Goal: Task Accomplishment & Management: Complete application form

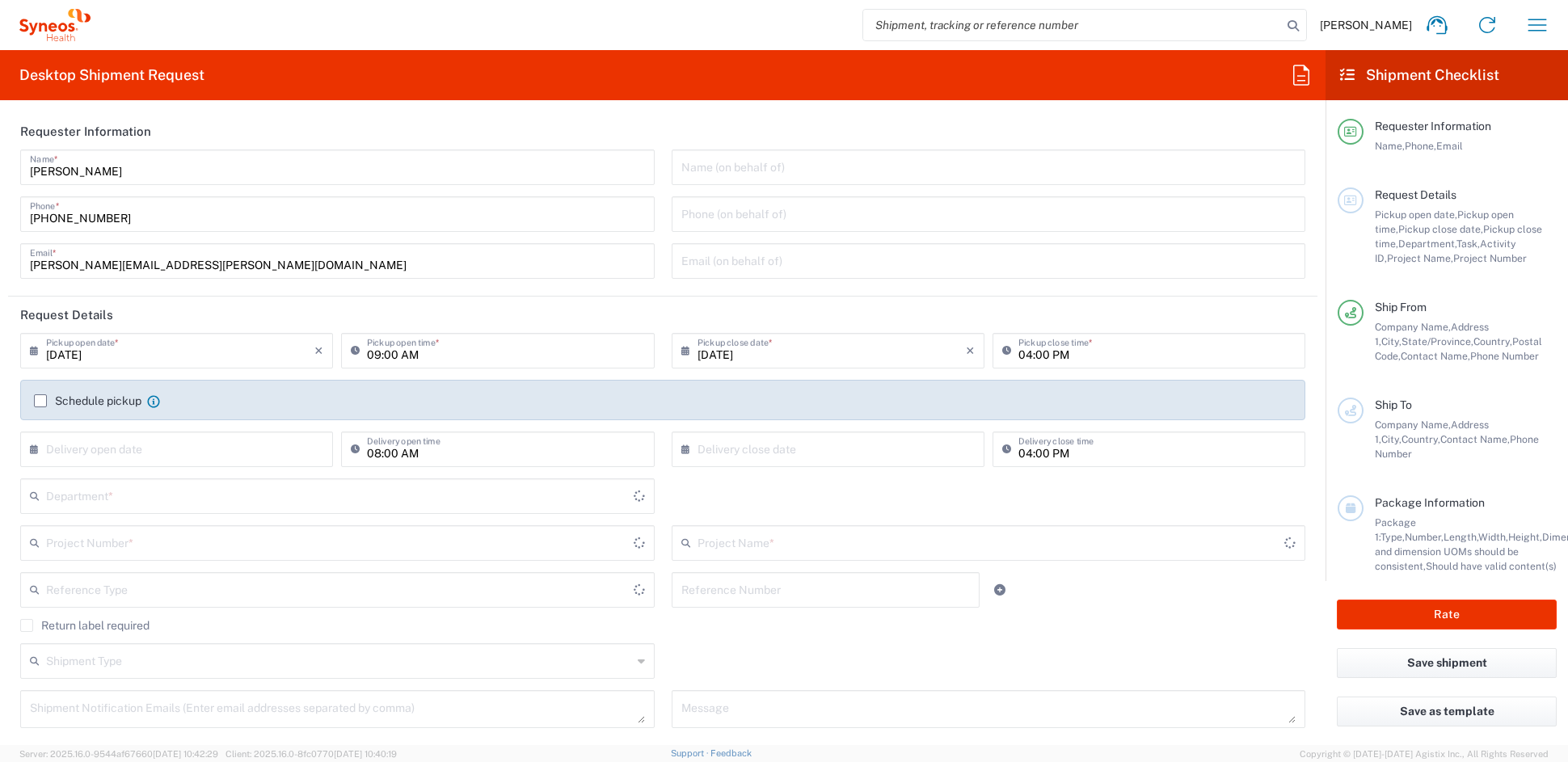
type input "[US_STATE]"
type input "[GEOGRAPHIC_DATA]"
type input "6156"
type input "Syneos Health Communications-[GEOGRAPHIC_DATA] [GEOGRAPHIC_DATA]"
drag, startPoint x: 185, startPoint y: 268, endPoint x: -13, endPoint y: 261, distance: 198.1
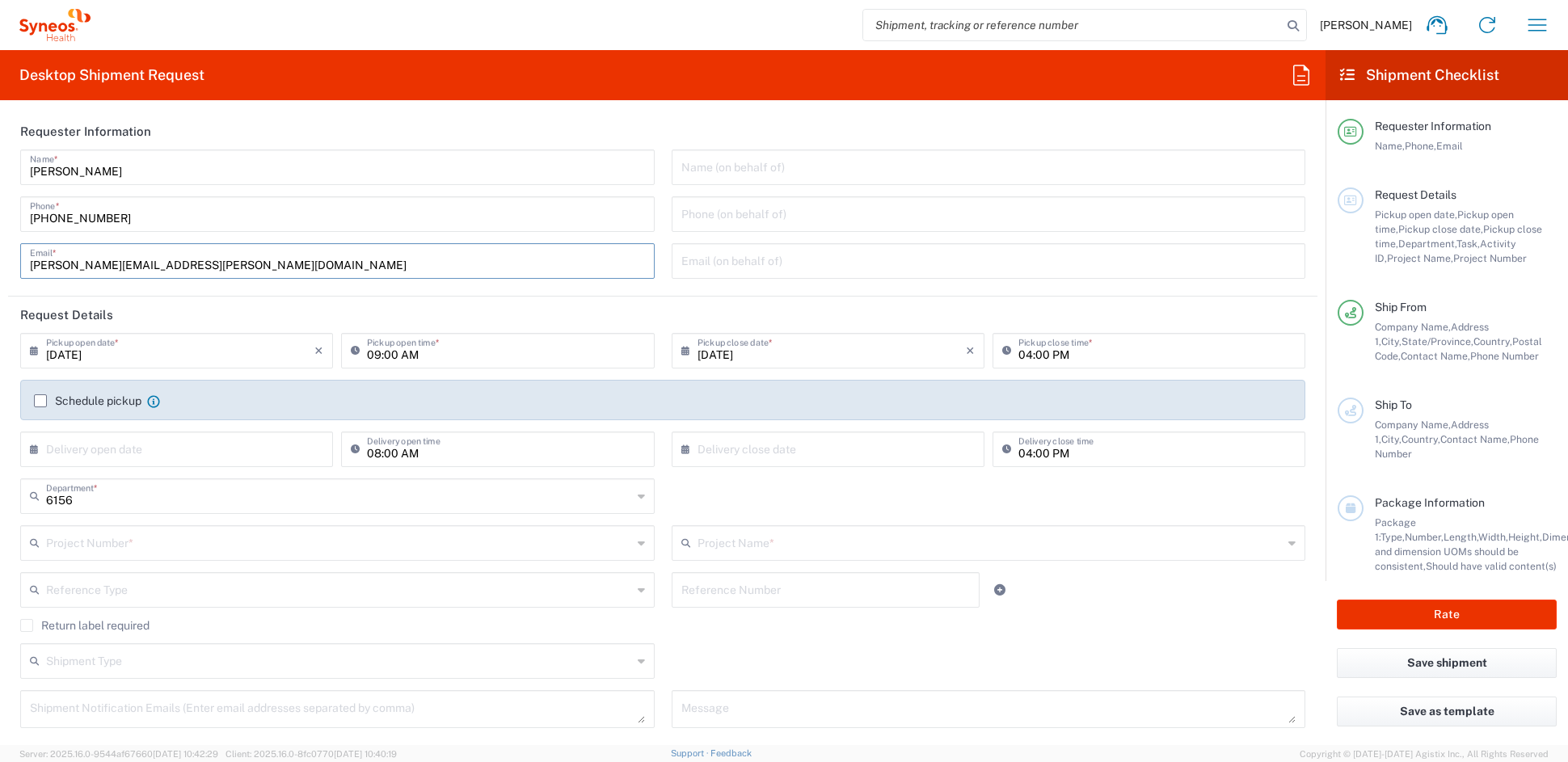
click at [0, 261] on html "[PERSON_NAME] Home Shipment estimator Shipment tracking Desktop shipment reques…" at bounding box center [784, 381] width 1568 height 762
paste input "[PERSON_NAME][DOMAIN_NAME]"
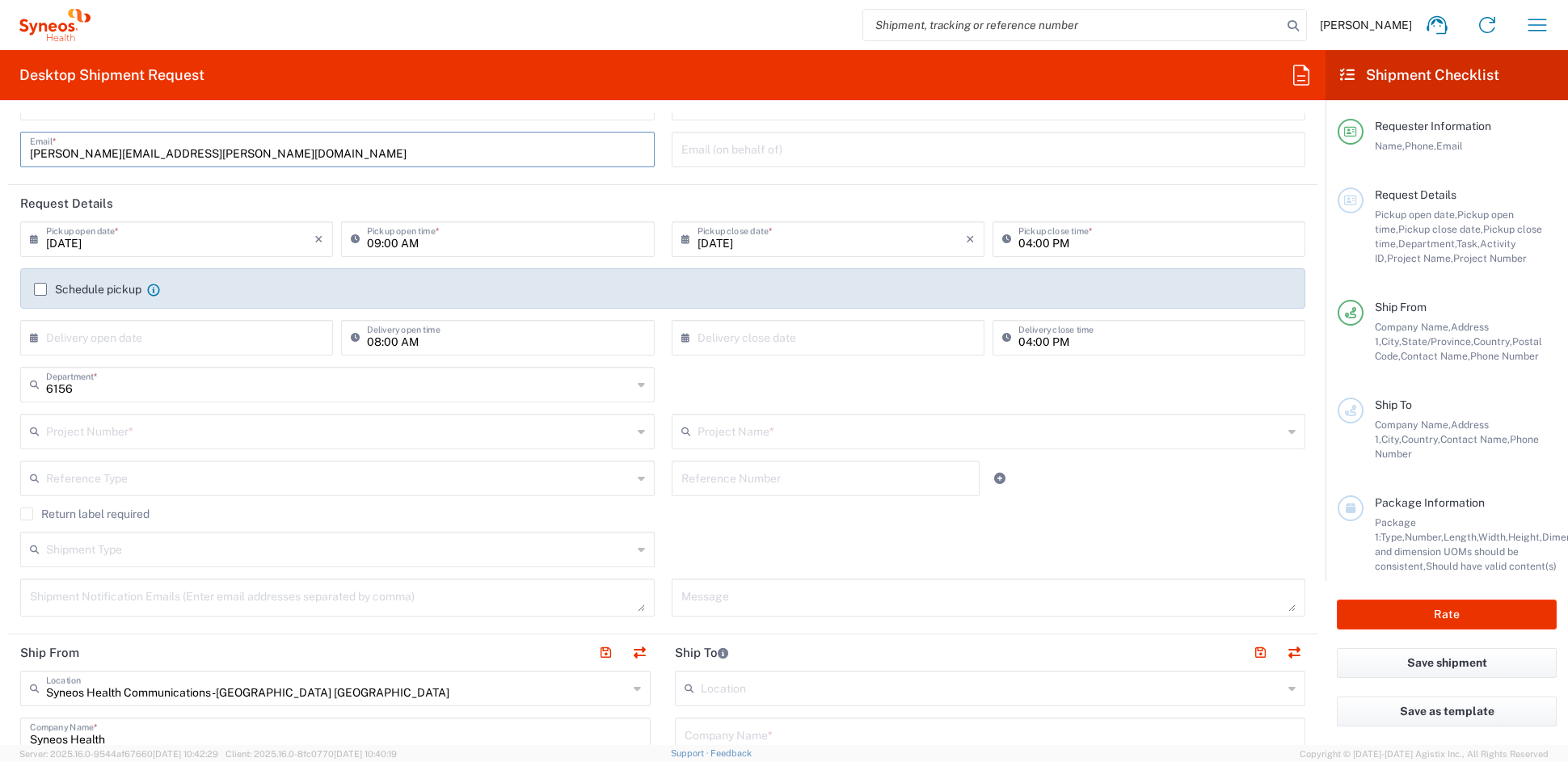
scroll to position [118, 0]
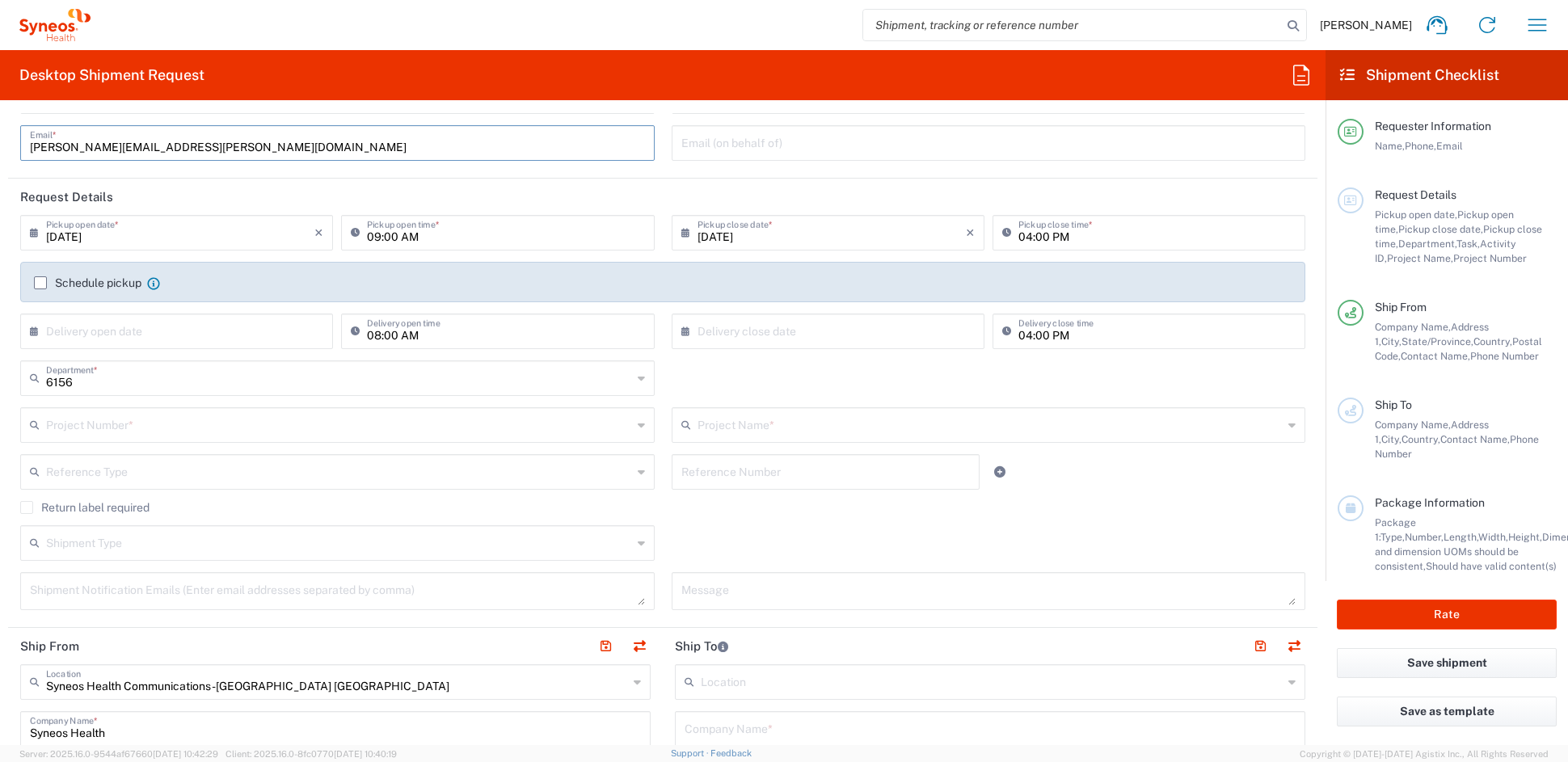
type input "[PERSON_NAME][EMAIL_ADDRESS][PERSON_NAME][DOMAIN_NAME]"
click at [209, 429] on input "text" at bounding box center [339, 424] width 586 height 29
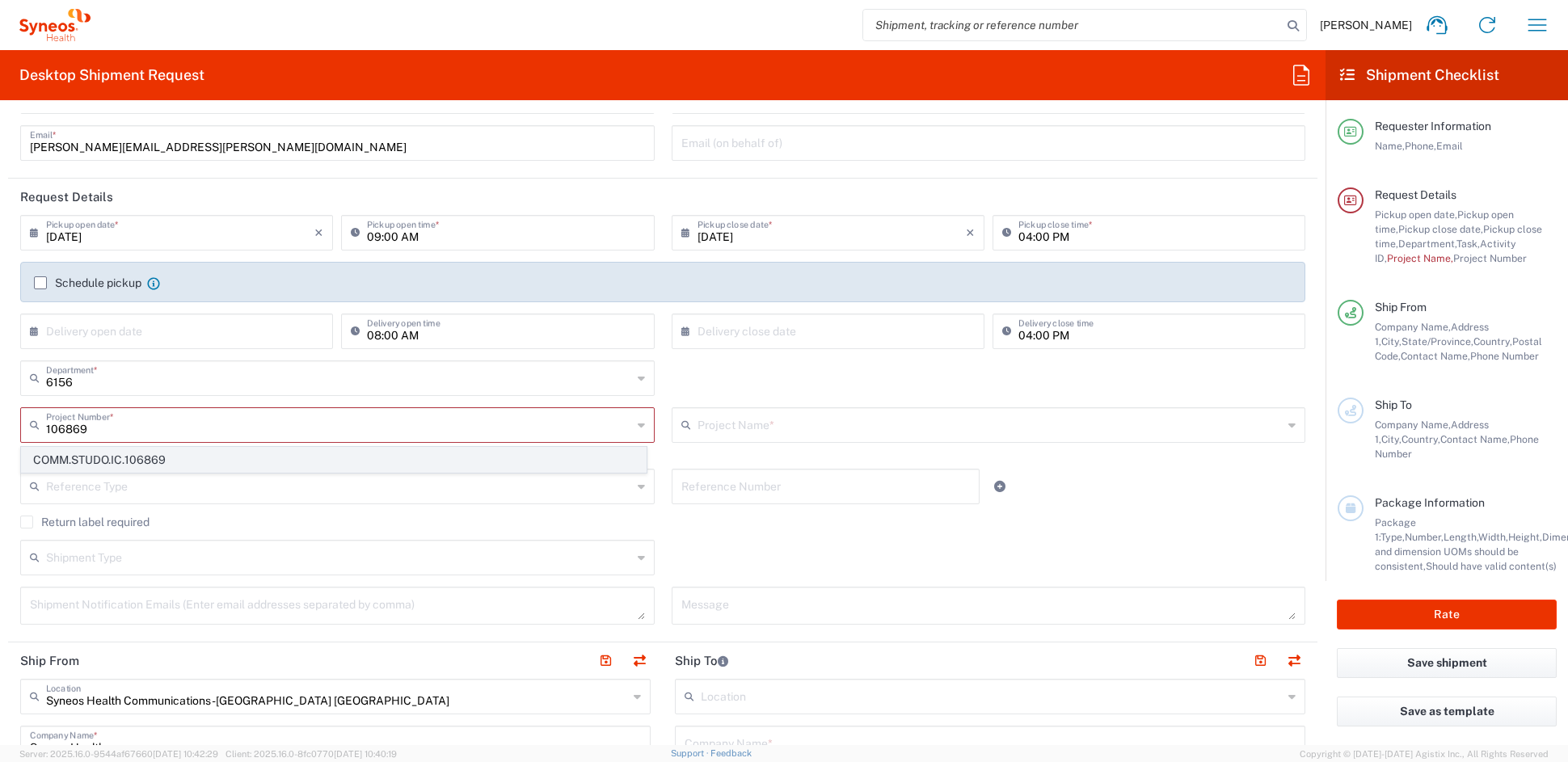
click at [180, 463] on span "COMM.STUDO.IC.106869" at bounding box center [333, 461] width 624 height 25
type input "COMM.STUDO.IC.106869"
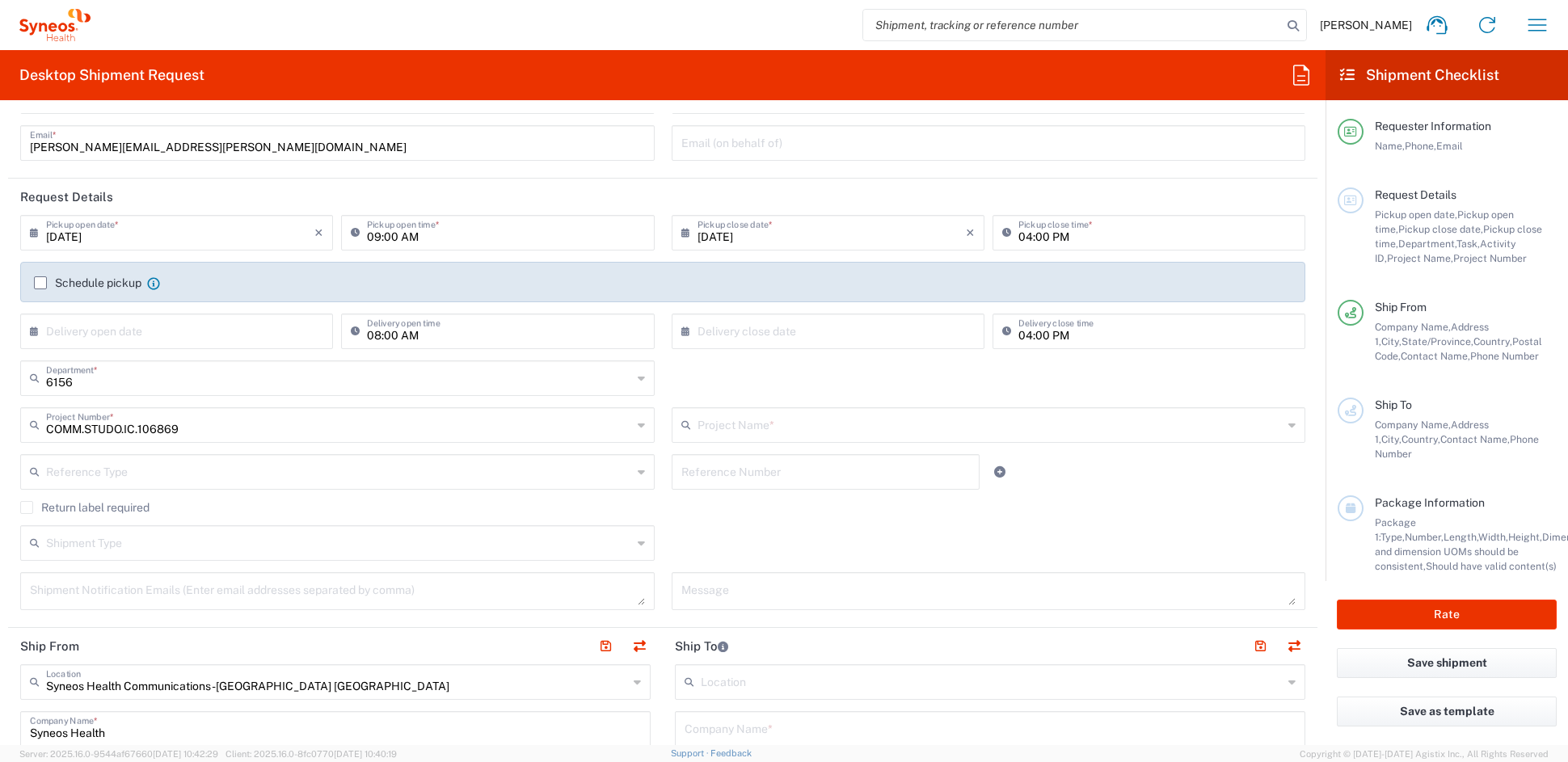
type input "Syneos.PATENG.22.106869"
click at [175, 599] on textarea at bounding box center [337, 592] width 615 height 29
paste textarea "[PERSON_NAME][EMAIL_ADDRESS][PERSON_NAME][DOMAIN_NAME]"
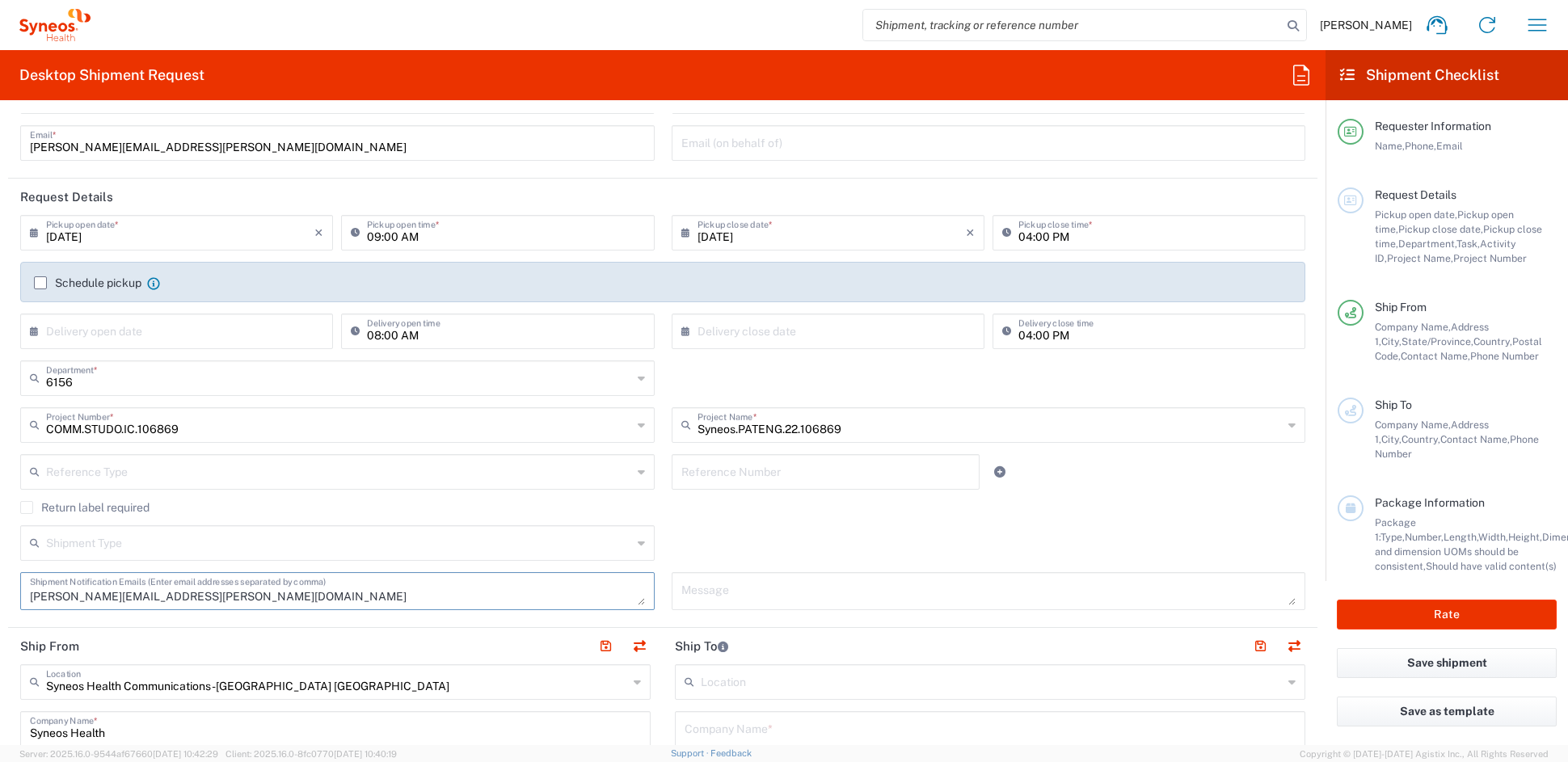
type textarea "[PERSON_NAME][EMAIL_ADDRESS][PERSON_NAME][DOMAIN_NAME]"
click at [689, 587] on textarea at bounding box center [988, 592] width 615 height 29
paste textarea "SHCS-106869-BRA-5507-001"
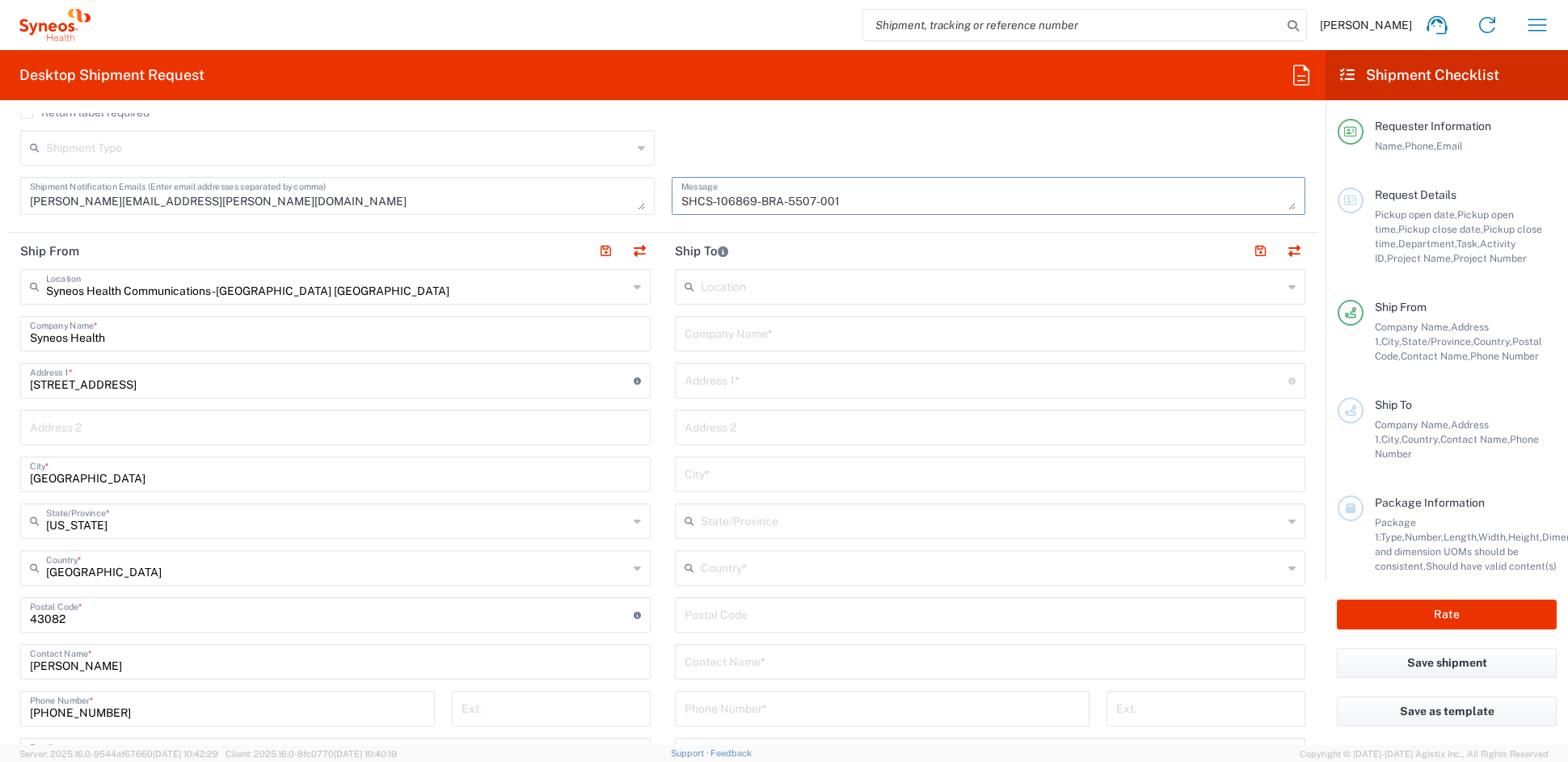
scroll to position [511, 0]
type textarea "SHCS-106869-BRA-5507-001"
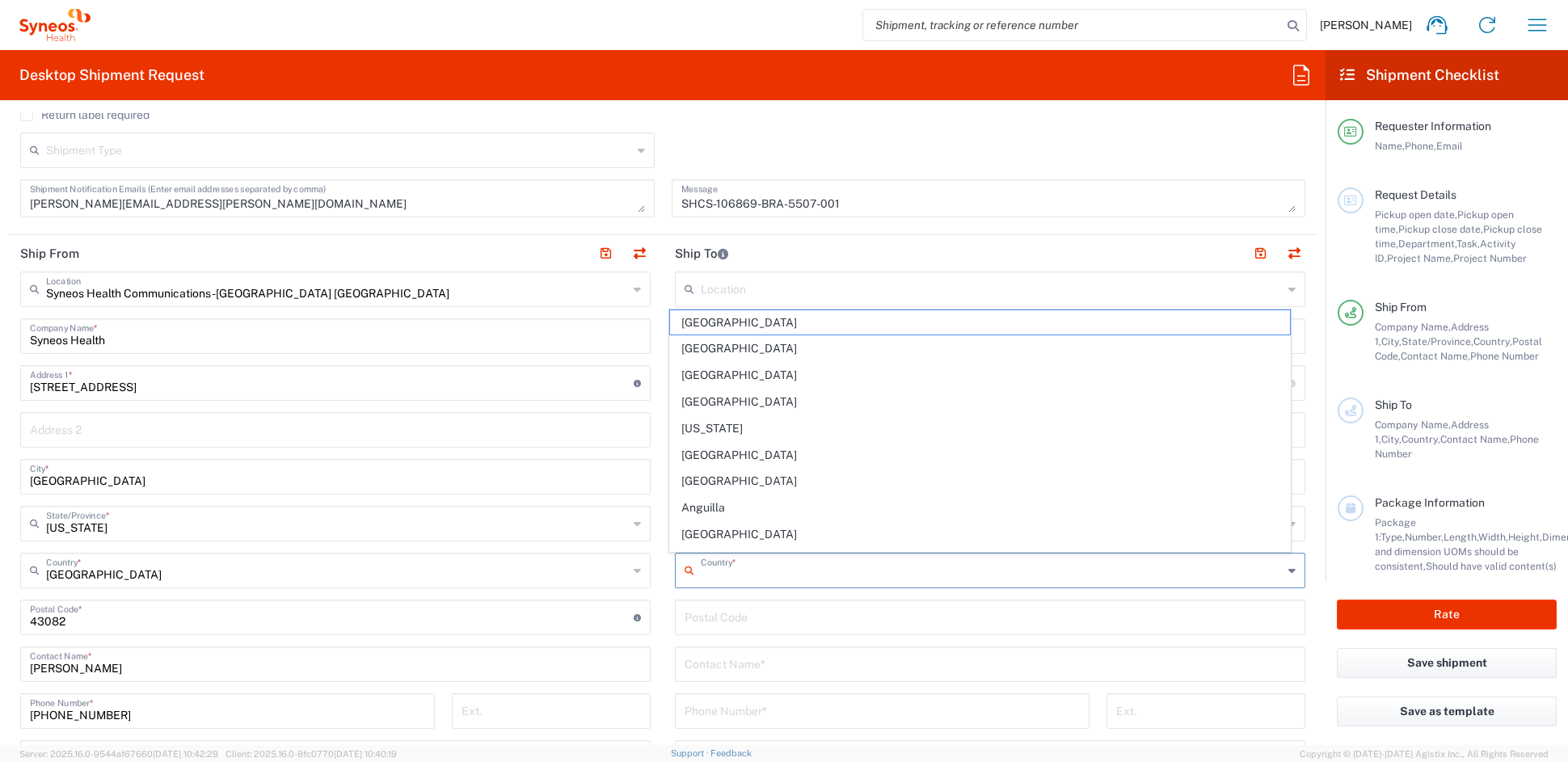
click at [745, 570] on input "text" at bounding box center [991, 570] width 582 height 29
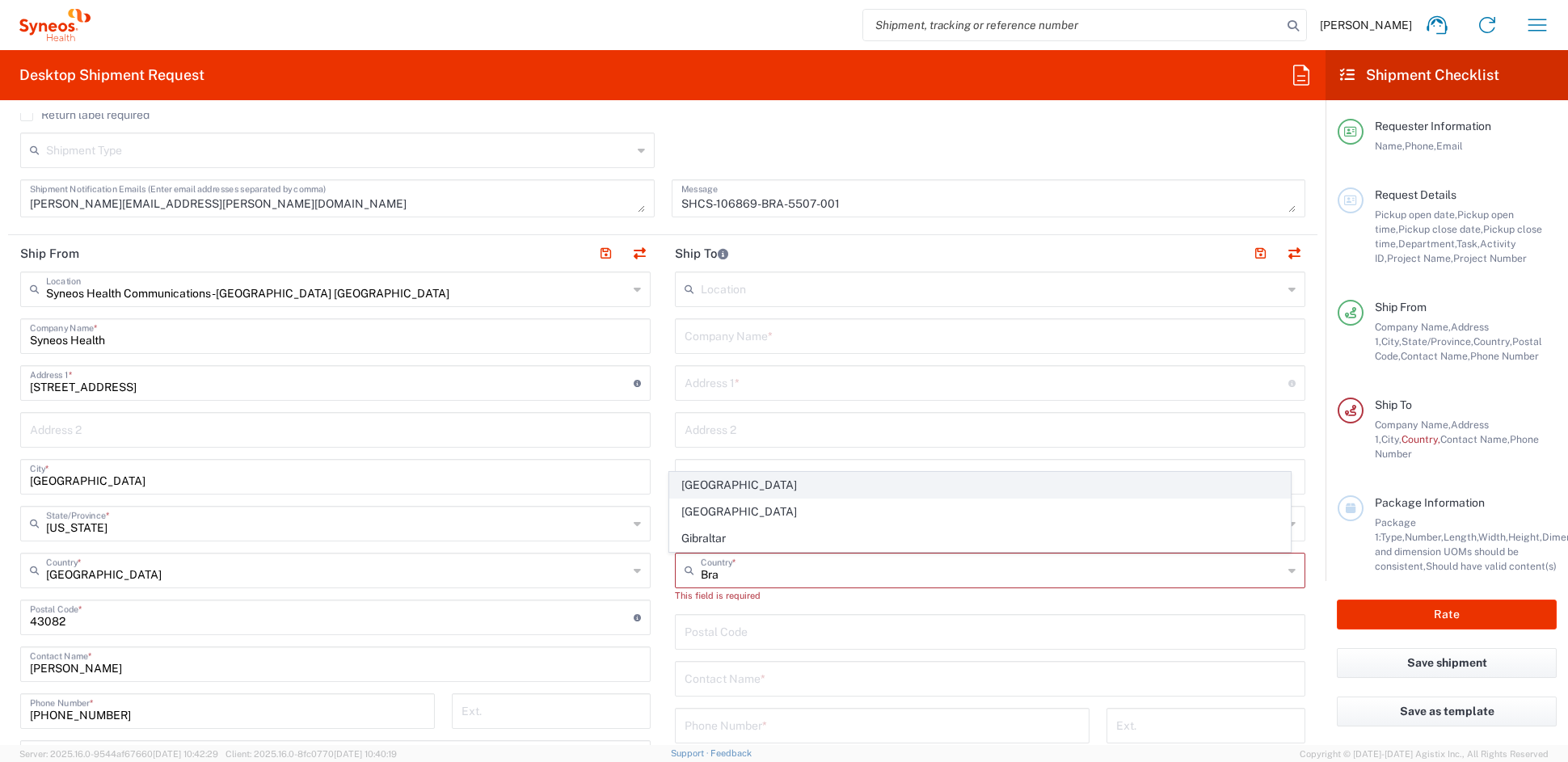
click at [705, 484] on span "[GEOGRAPHIC_DATA]" at bounding box center [980, 486] width 621 height 25
type input "[GEOGRAPHIC_DATA]"
type input "Sender/Shipper"
type input "Delivery Duty Paid"
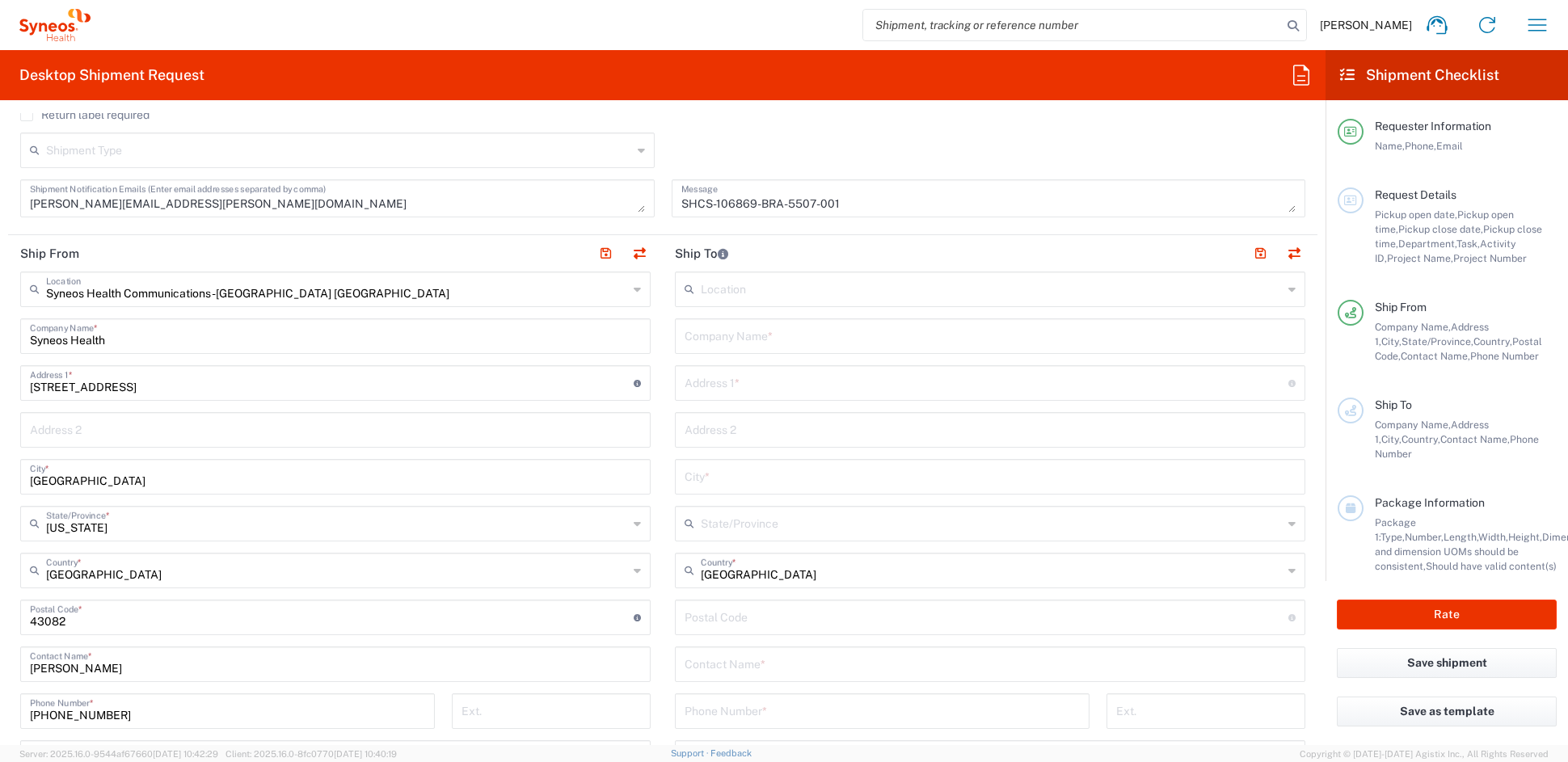
click at [745, 335] on input "text" at bounding box center [990, 335] width 611 height 29
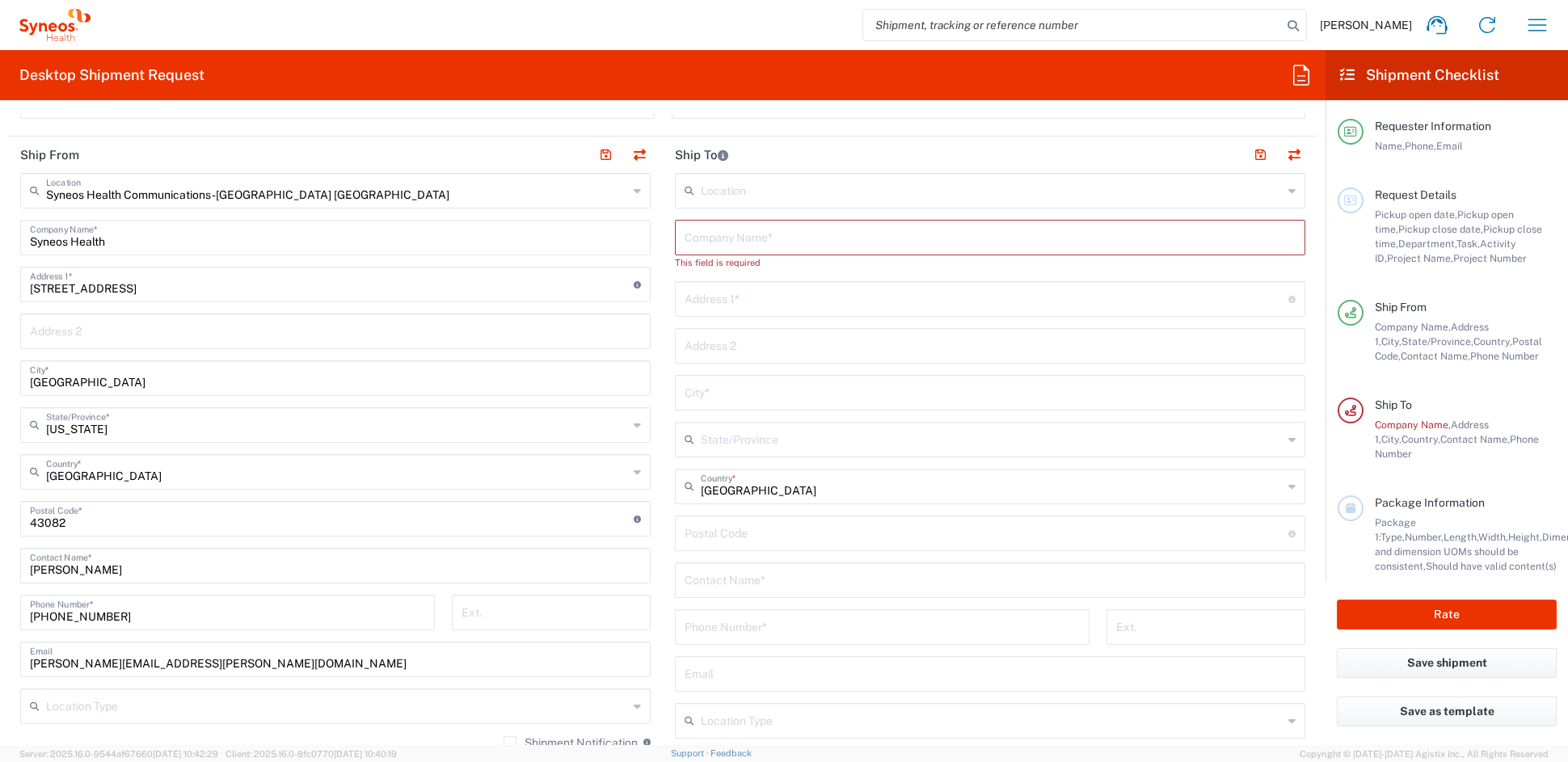
scroll to position [611, 0]
click at [739, 575] on input "text" at bounding box center [990, 578] width 611 height 29
paste input "[PERSON_NAME]"
type input "[PERSON_NAME]"
click at [737, 625] on input "tel" at bounding box center [882, 625] width 395 height 29
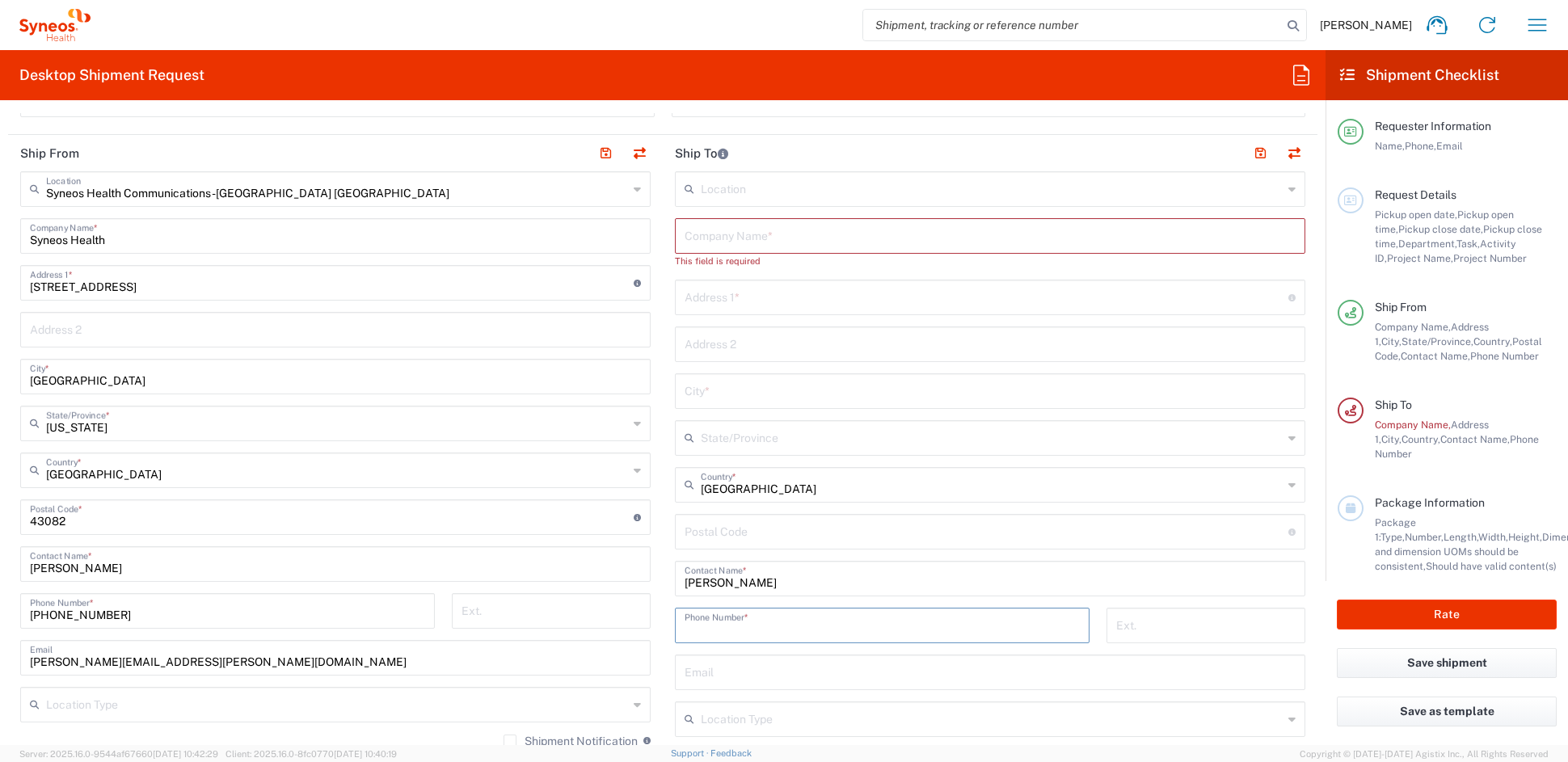
paste input "[PHONE_NUMBER]"
click at [698, 628] on input "[PHONE_NUMBER]" at bounding box center [882, 625] width 395 height 29
click at [712, 630] on input "5541) 3361-5195" at bounding box center [882, 625] width 395 height 29
click at [736, 628] on input "55413361-5195" at bounding box center [882, 625] width 395 height 29
type input "554133615195"
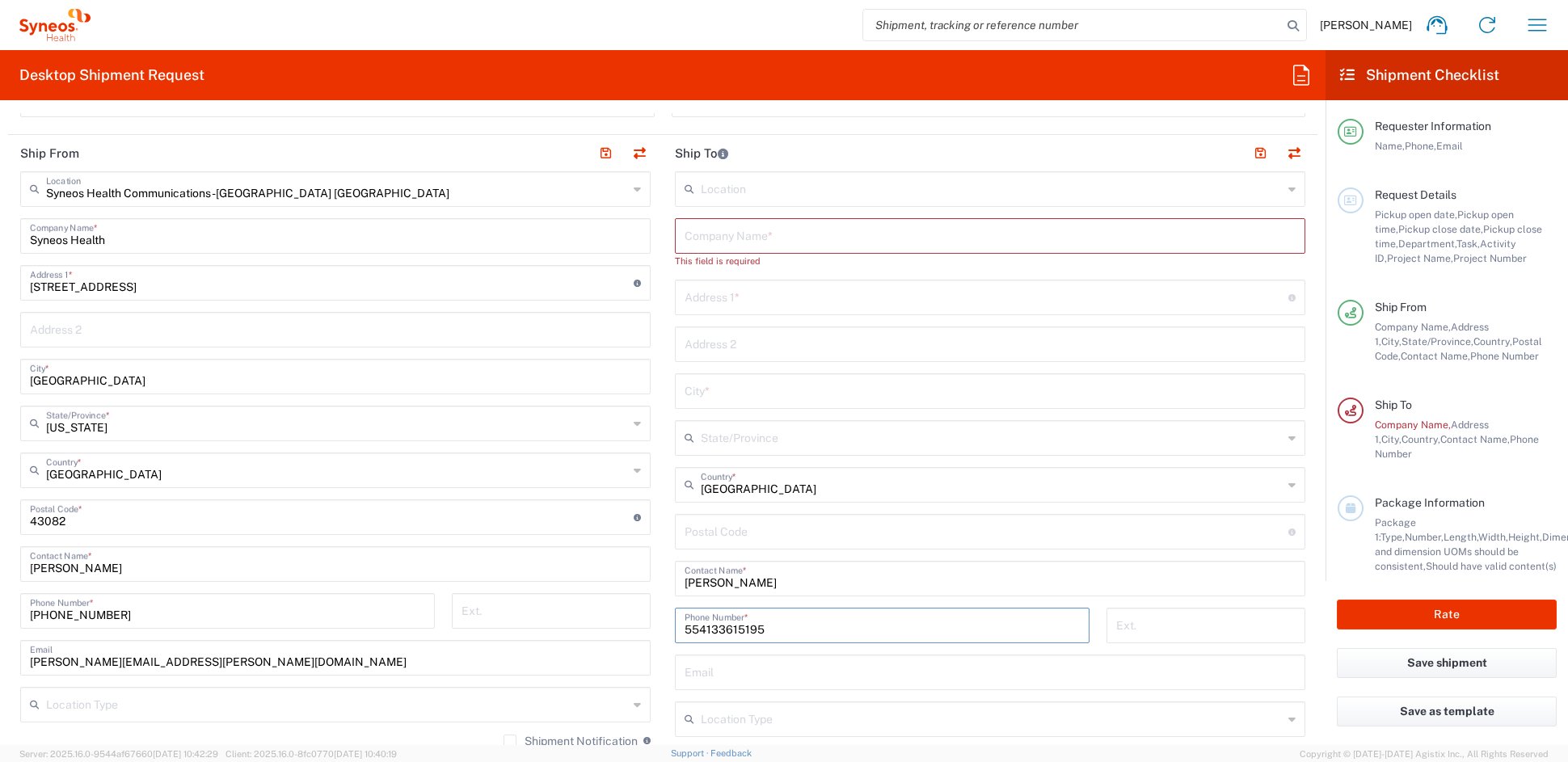
click at [758, 670] on input "text" at bounding box center [990, 671] width 611 height 29
paste input "[EMAIL_ADDRESS][DOMAIN_NAME]"
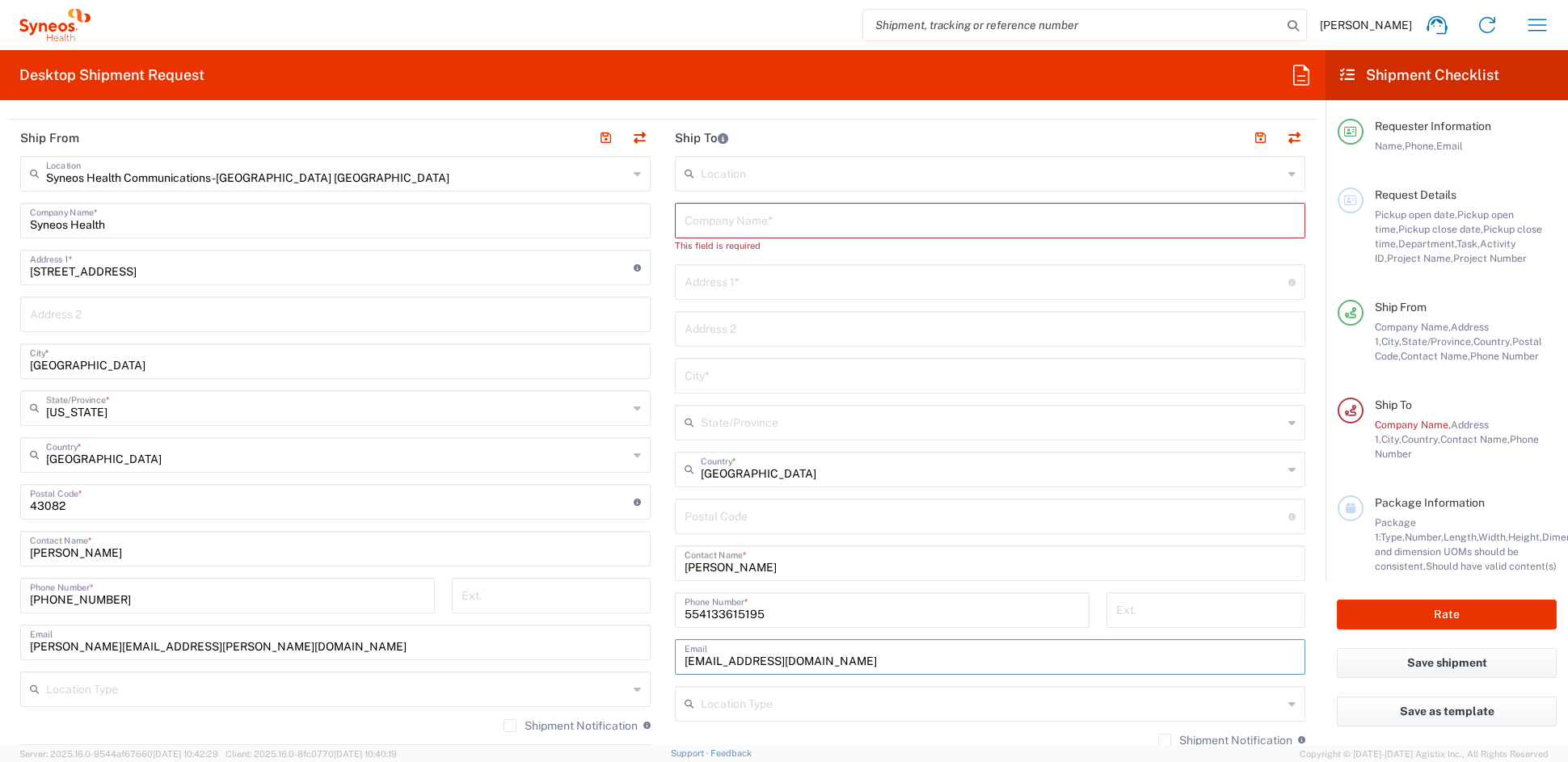
scroll to position [632, 0]
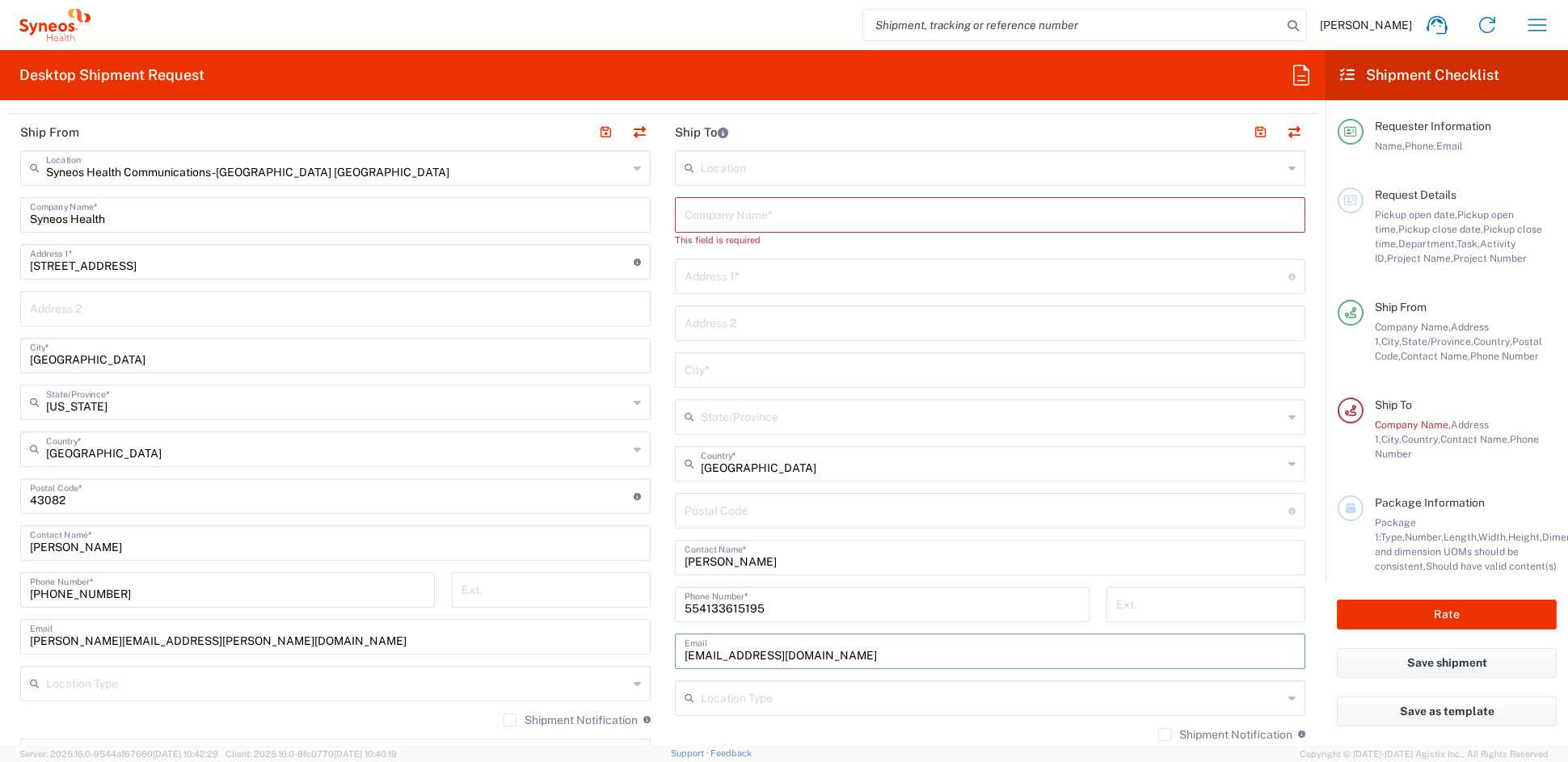
type input "[EMAIL_ADDRESS][DOMAIN_NAME]"
click at [745, 693] on input "text" at bounding box center [991, 697] width 582 height 29
click at [739, 696] on input "text" at bounding box center [991, 697] width 582 height 29
click at [754, 696] on input "text" at bounding box center [991, 697] width 582 height 29
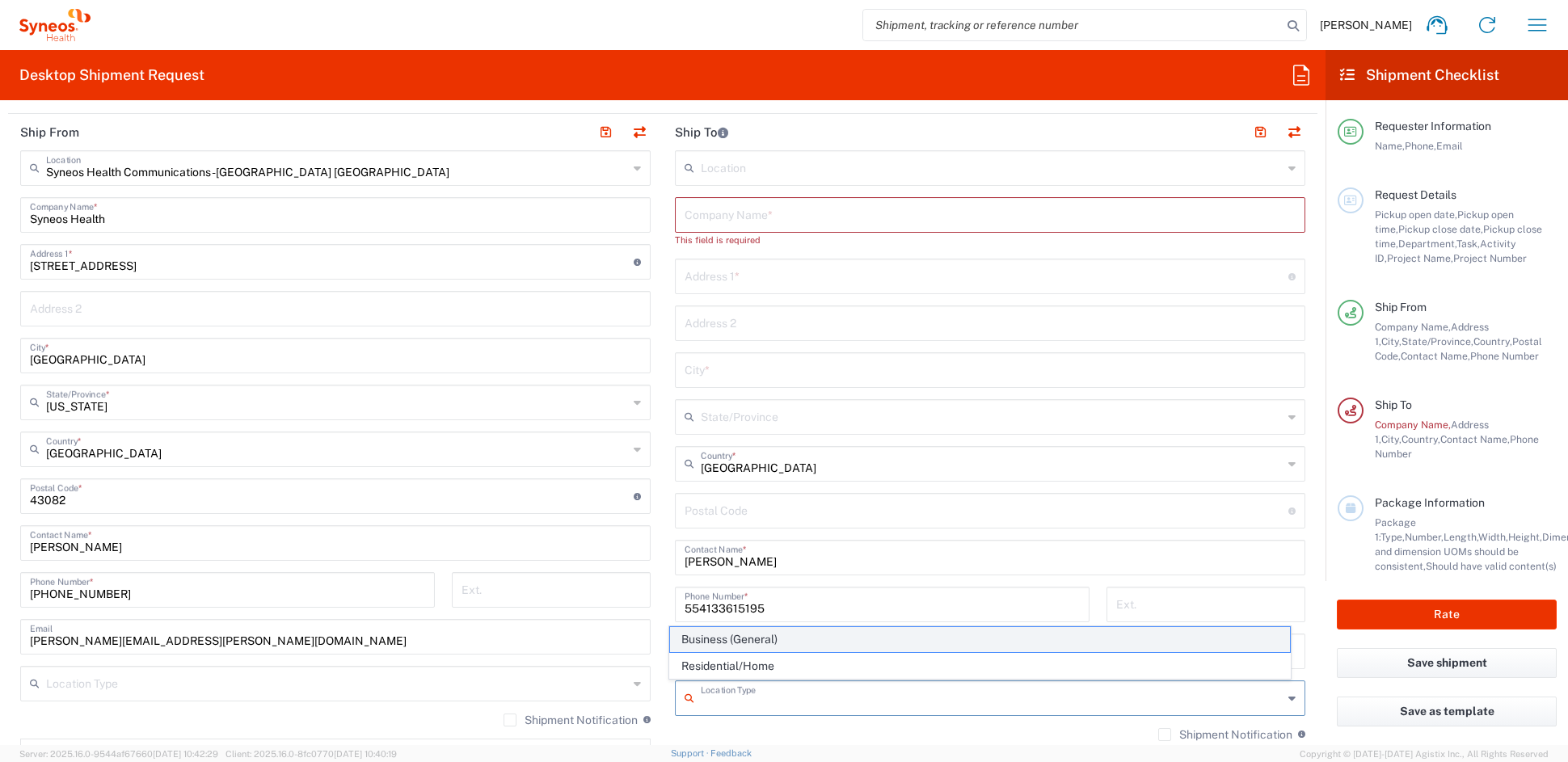
click at [738, 634] on span "Business (General)" at bounding box center [980, 640] width 621 height 25
type input "Business (General)"
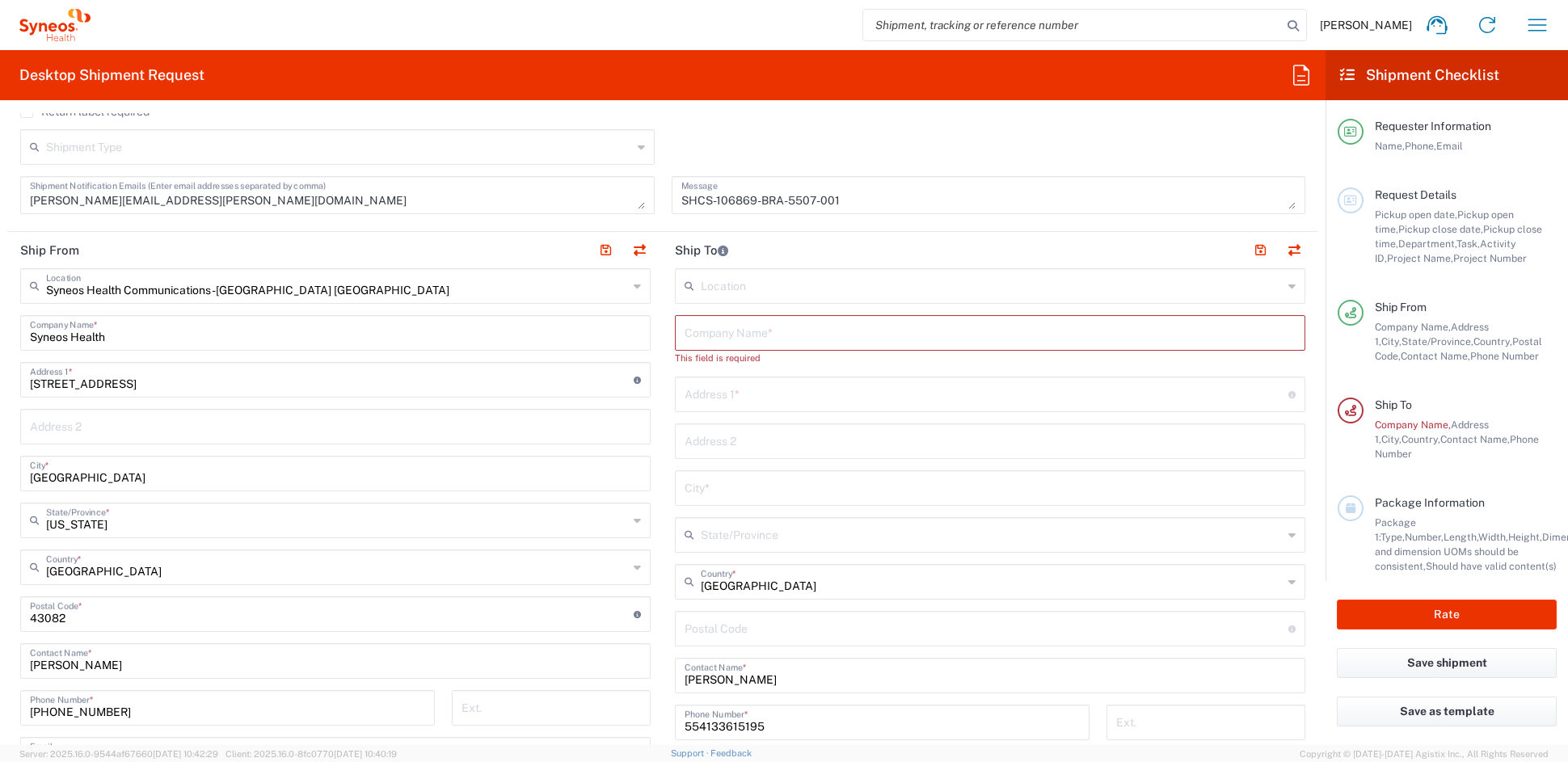
scroll to position [510, 0]
click at [730, 643] on input "undefined" at bounding box center [986, 632] width 604 height 29
paste input "81520060"
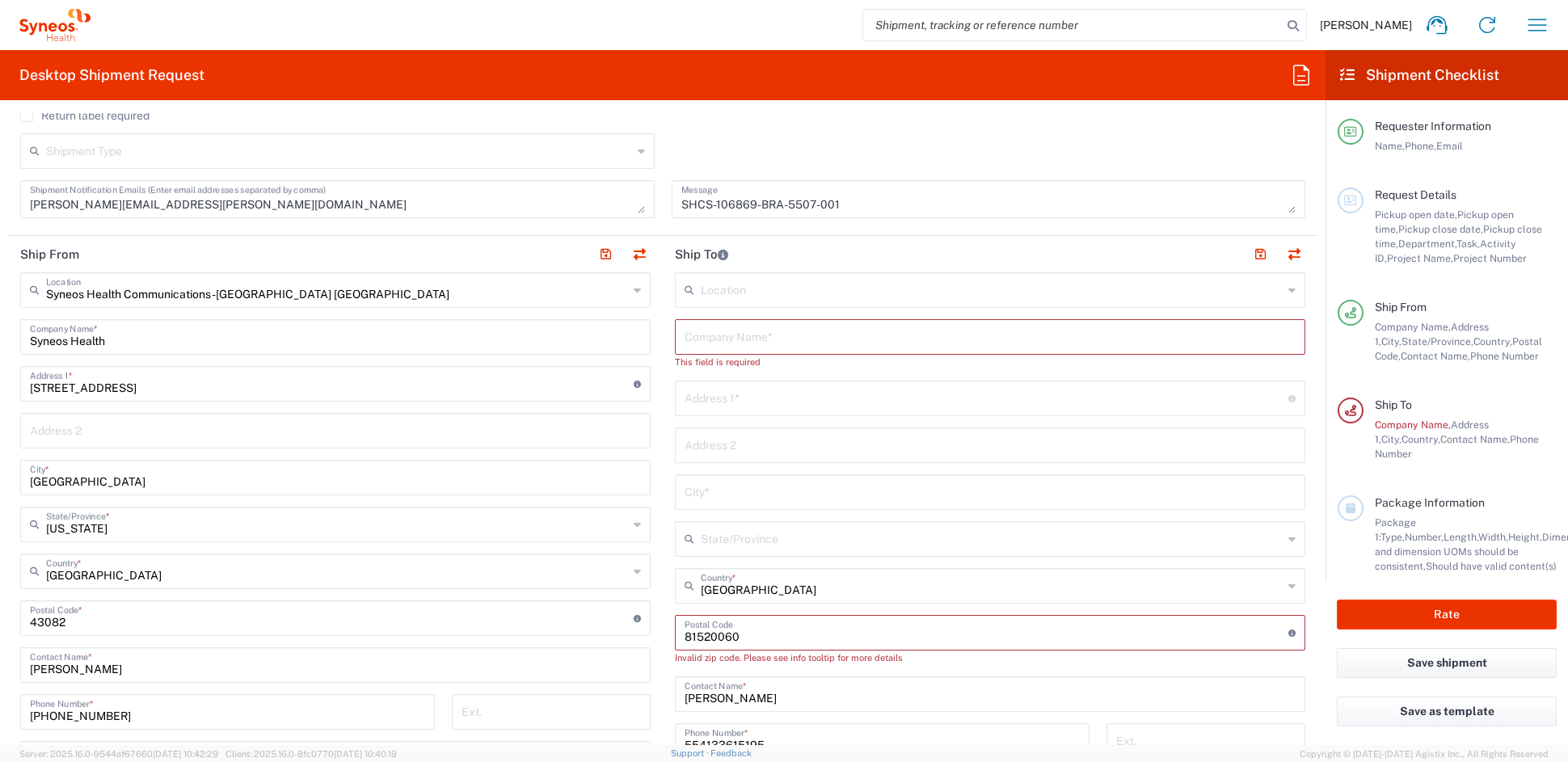
type input "81520060"
click at [745, 398] on input "text" at bounding box center [986, 397] width 604 height 29
click at [745, 399] on input "text" at bounding box center [986, 397] width 604 height 29
paste input "[STREET_ADDRESS][PERSON_NAME]"
type input "[STREET_ADDRESS][PERSON_NAME]"
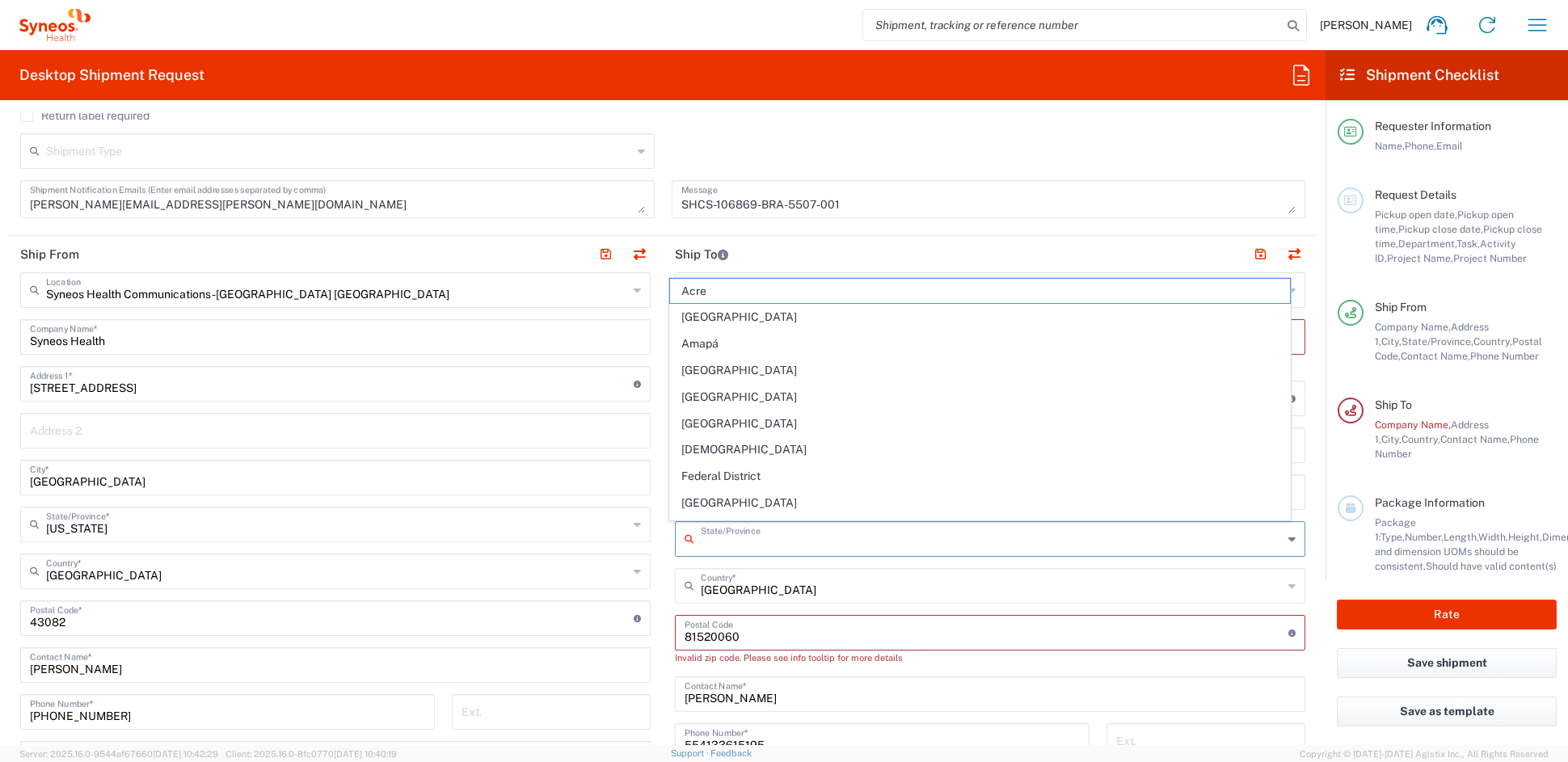
click at [743, 537] on input "text" at bounding box center [991, 538] width 582 height 29
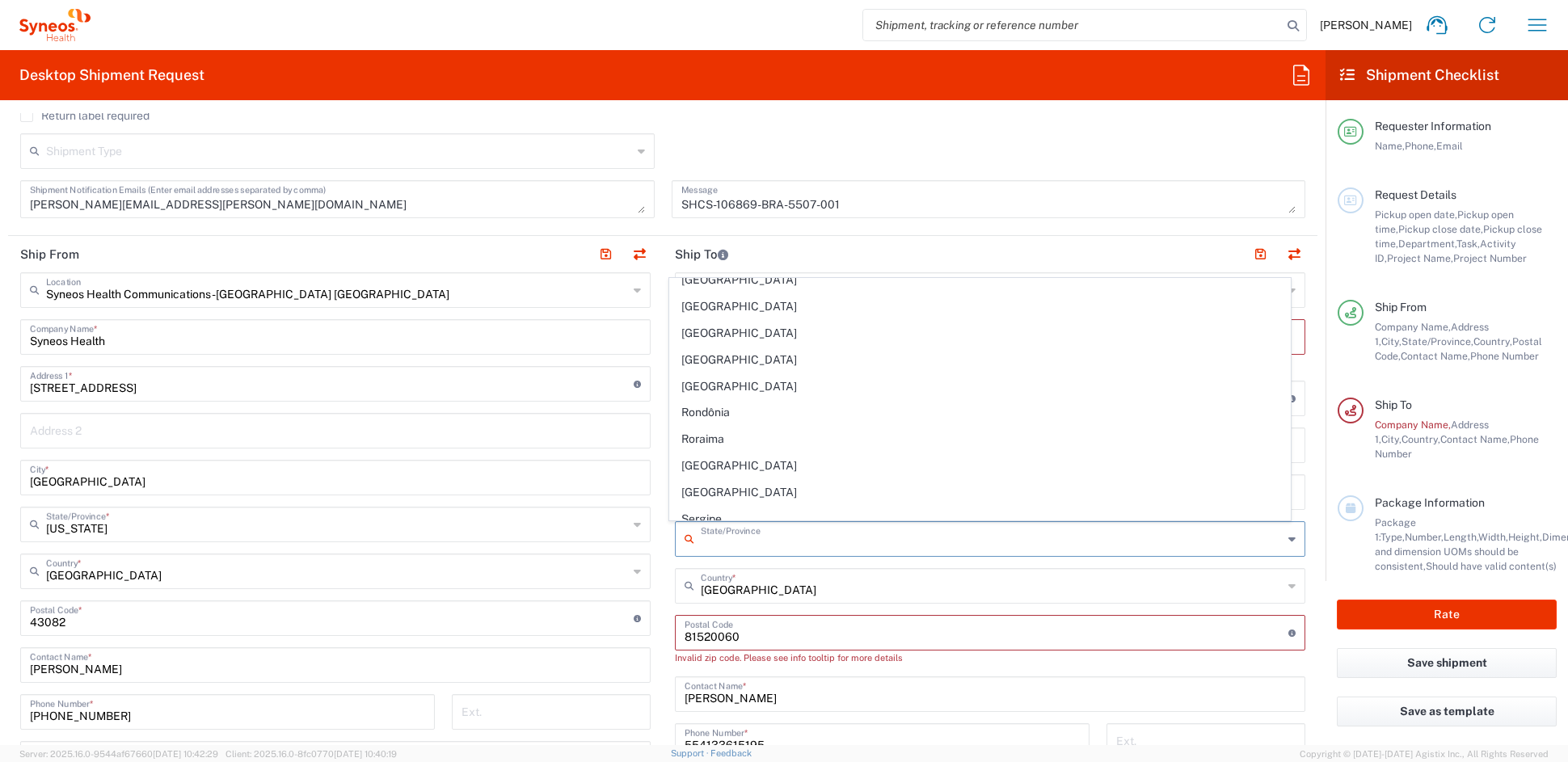
click at [912, 144] on div "Shipment Type Batch Regular" at bounding box center [663, 157] width 1302 height 47
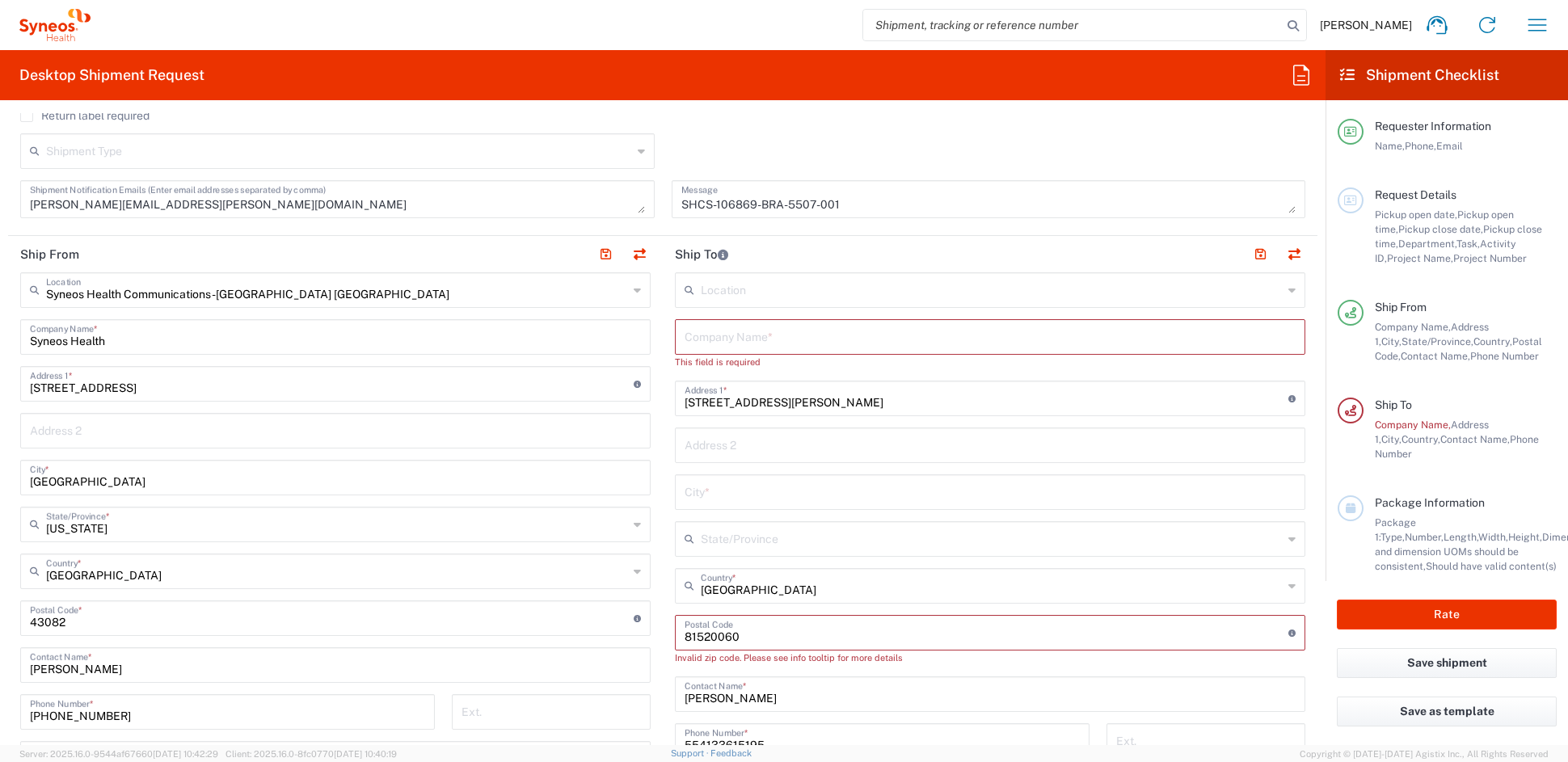
click at [760, 498] on input "text" at bounding box center [990, 491] width 611 height 29
paste input "[GEOGRAPHIC_DATA]"
type input "[GEOGRAPHIC_DATA]"
click at [741, 440] on input "text" at bounding box center [990, 445] width 611 height 29
paste input "[GEOGRAPHIC_DATA]"
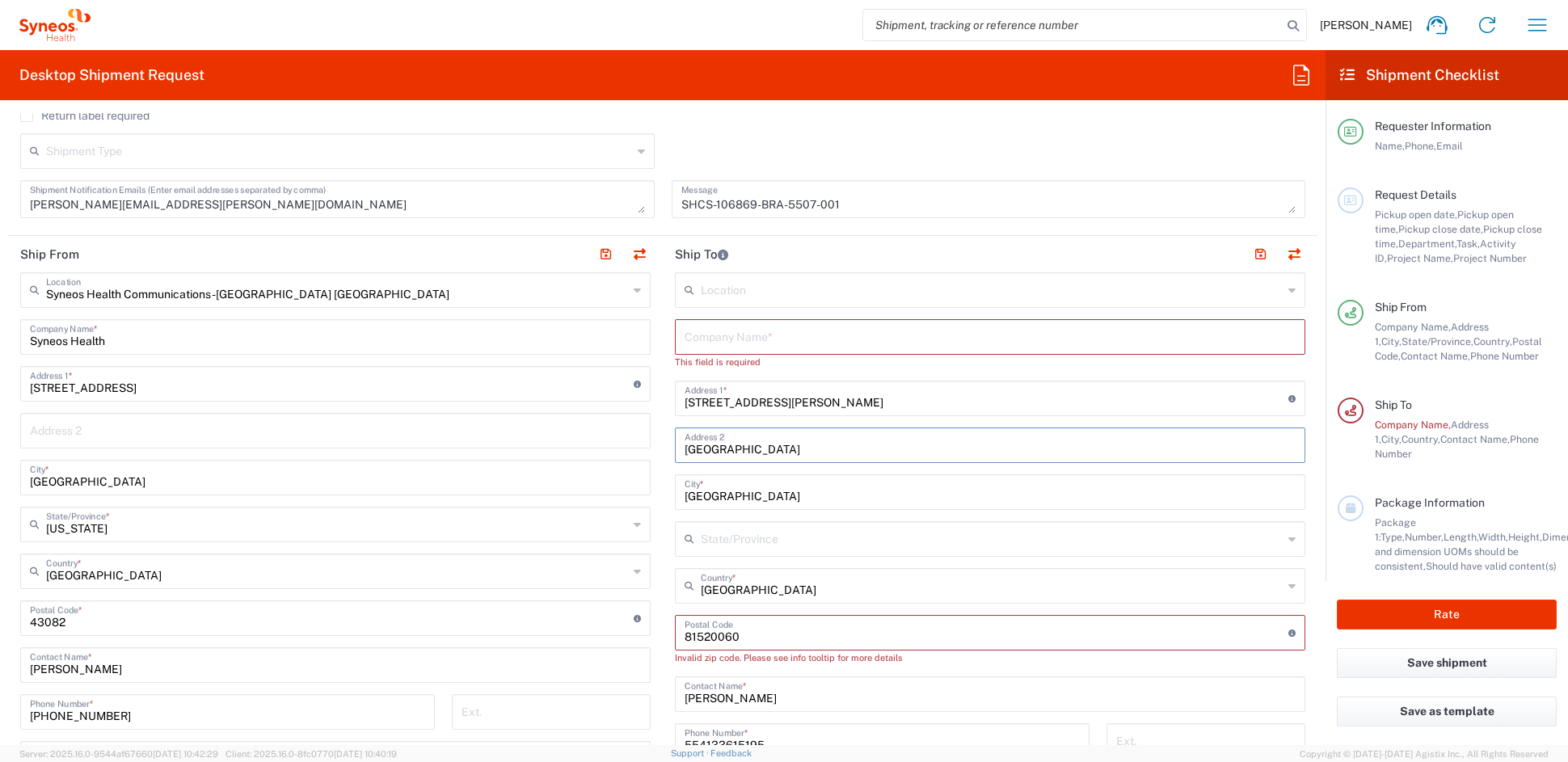
type input "[GEOGRAPHIC_DATA]"
click at [765, 630] on input "undefined" at bounding box center [986, 632] width 604 height 29
type input "81520"
click at [771, 686] on input "[PERSON_NAME]" at bounding box center [990, 694] width 611 height 29
click at [737, 638] on input "undefined" at bounding box center [986, 632] width 604 height 29
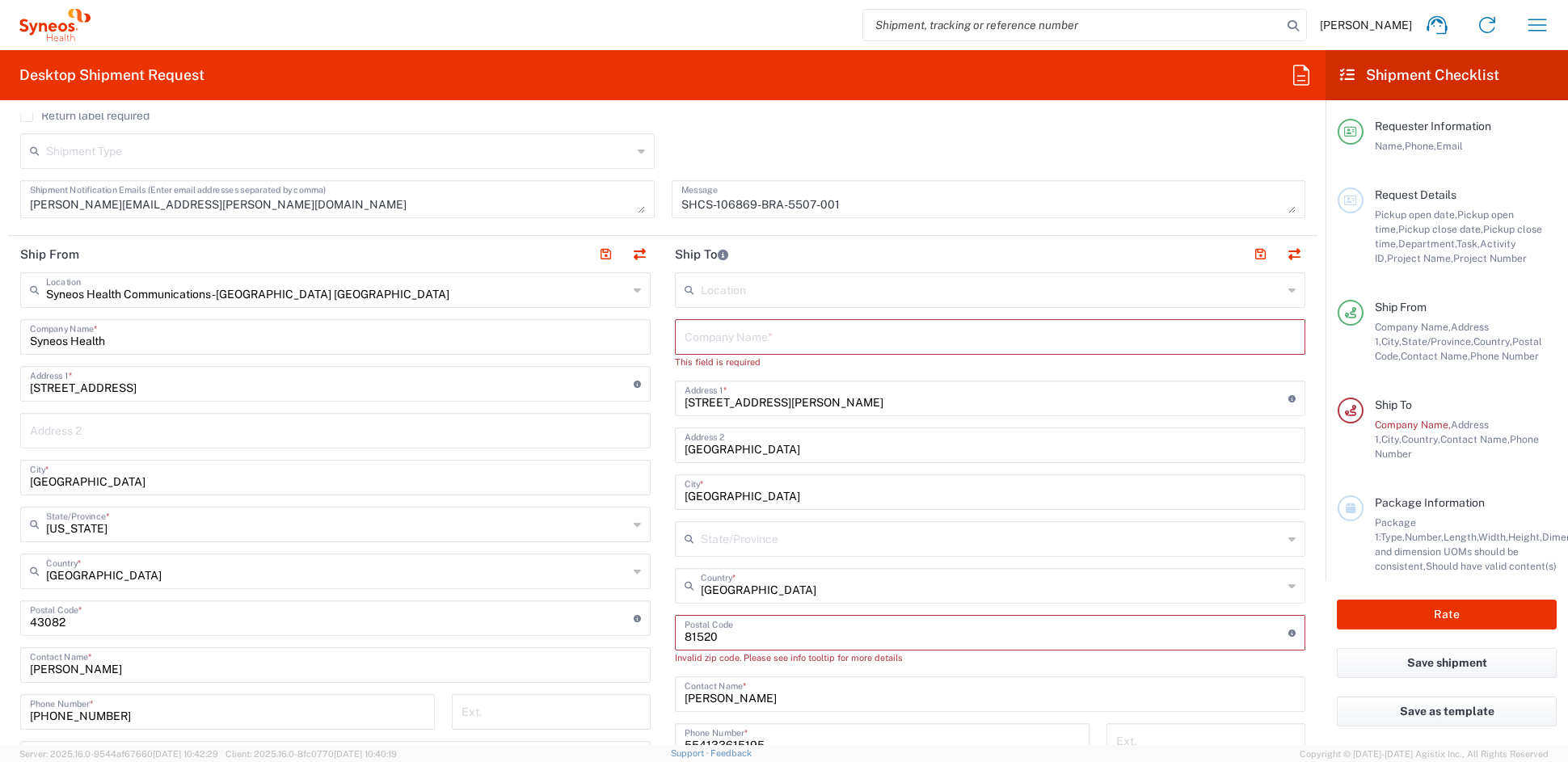
type input "[GEOGRAPHIC_DATA]"
click at [755, 590] on input "[GEOGRAPHIC_DATA]" at bounding box center [991, 585] width 582 height 29
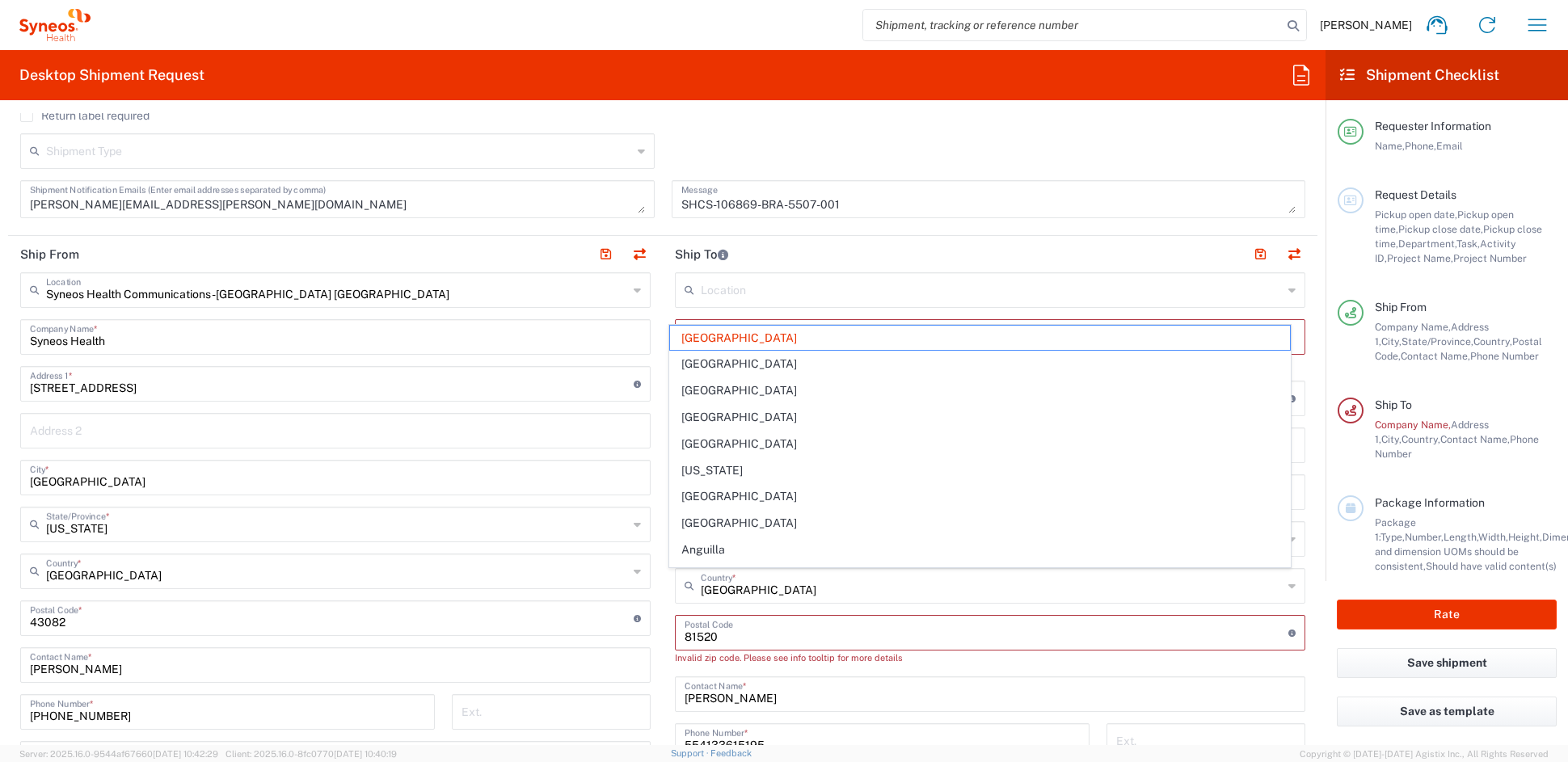
click at [870, 639] on input "undefined" at bounding box center [986, 632] width 604 height 29
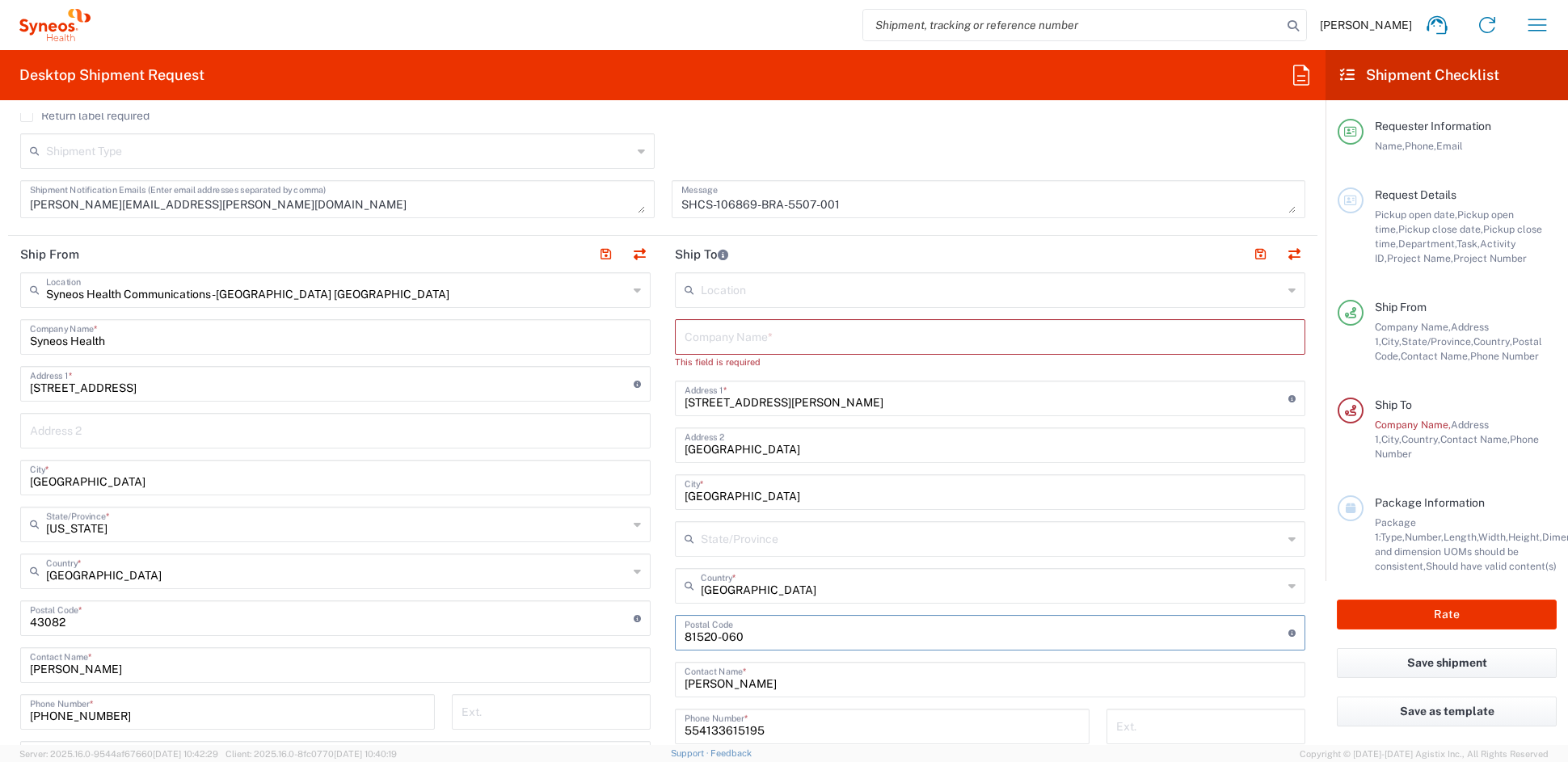
type input "81520-060"
click at [708, 336] on input "text" at bounding box center [990, 336] width 611 height 29
paste input "Hospital [PERSON_NAME]"
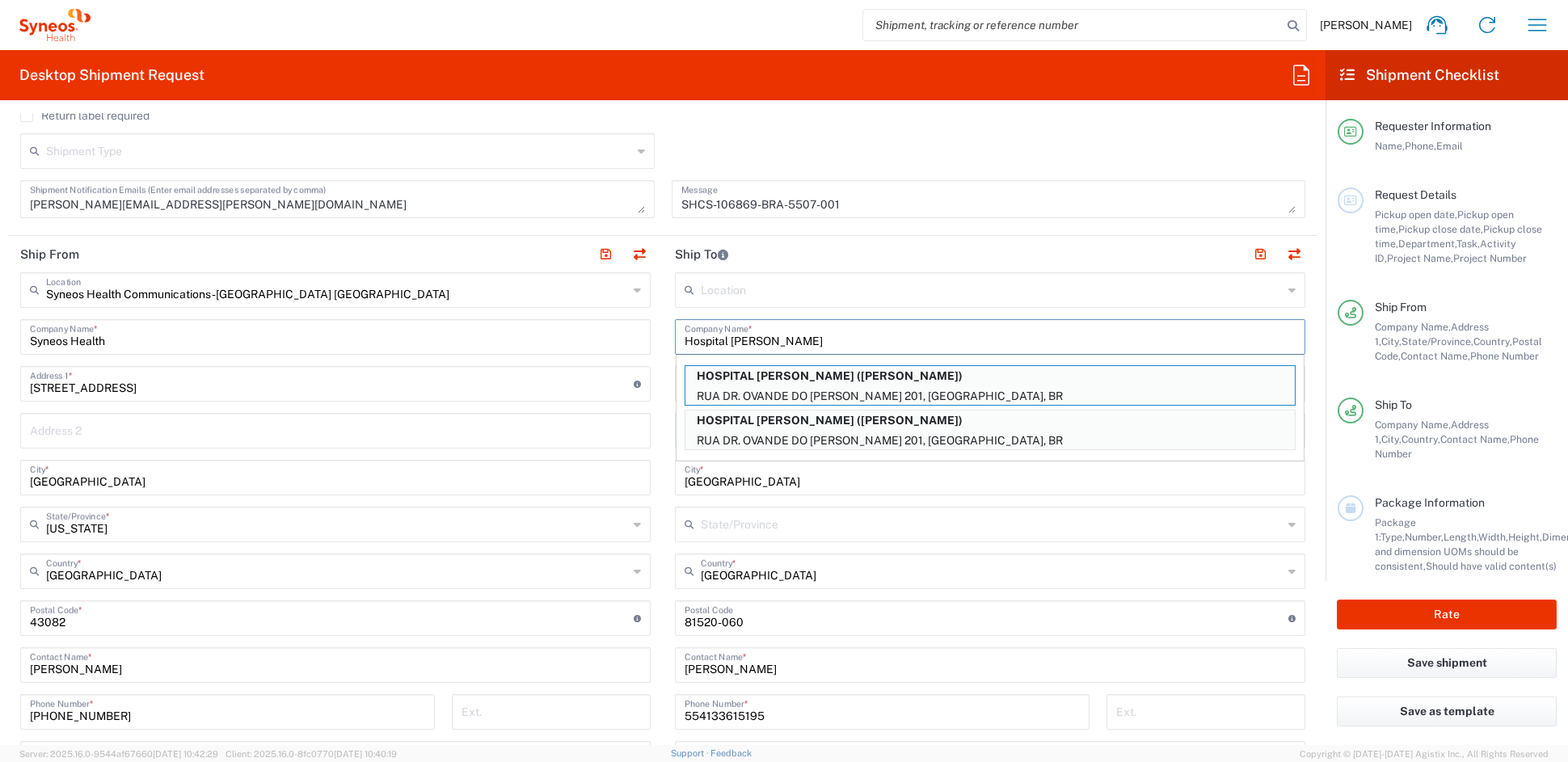
type input "Hospital [PERSON_NAME]"
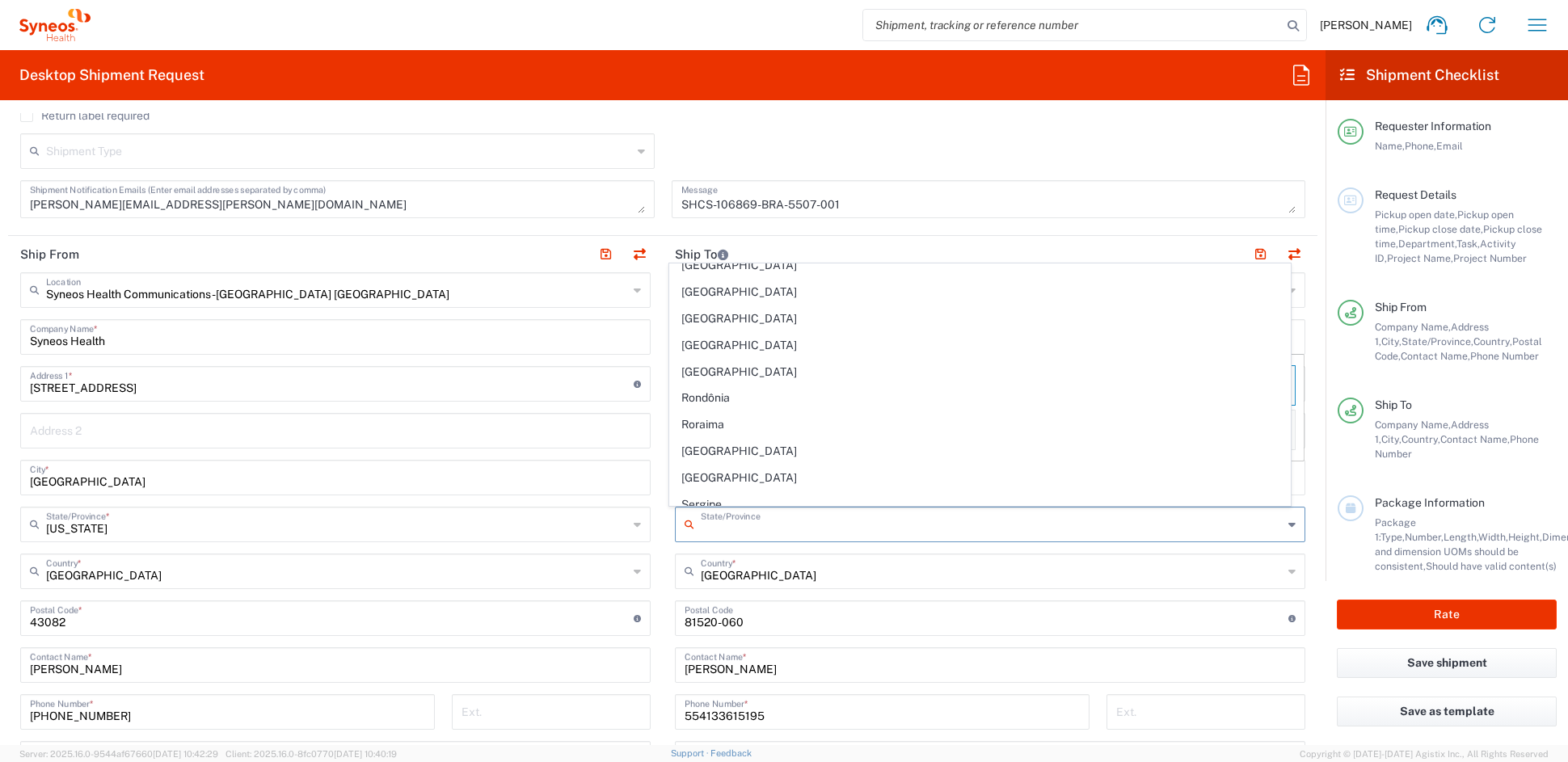
click at [852, 522] on input "text" at bounding box center [991, 524] width 582 height 29
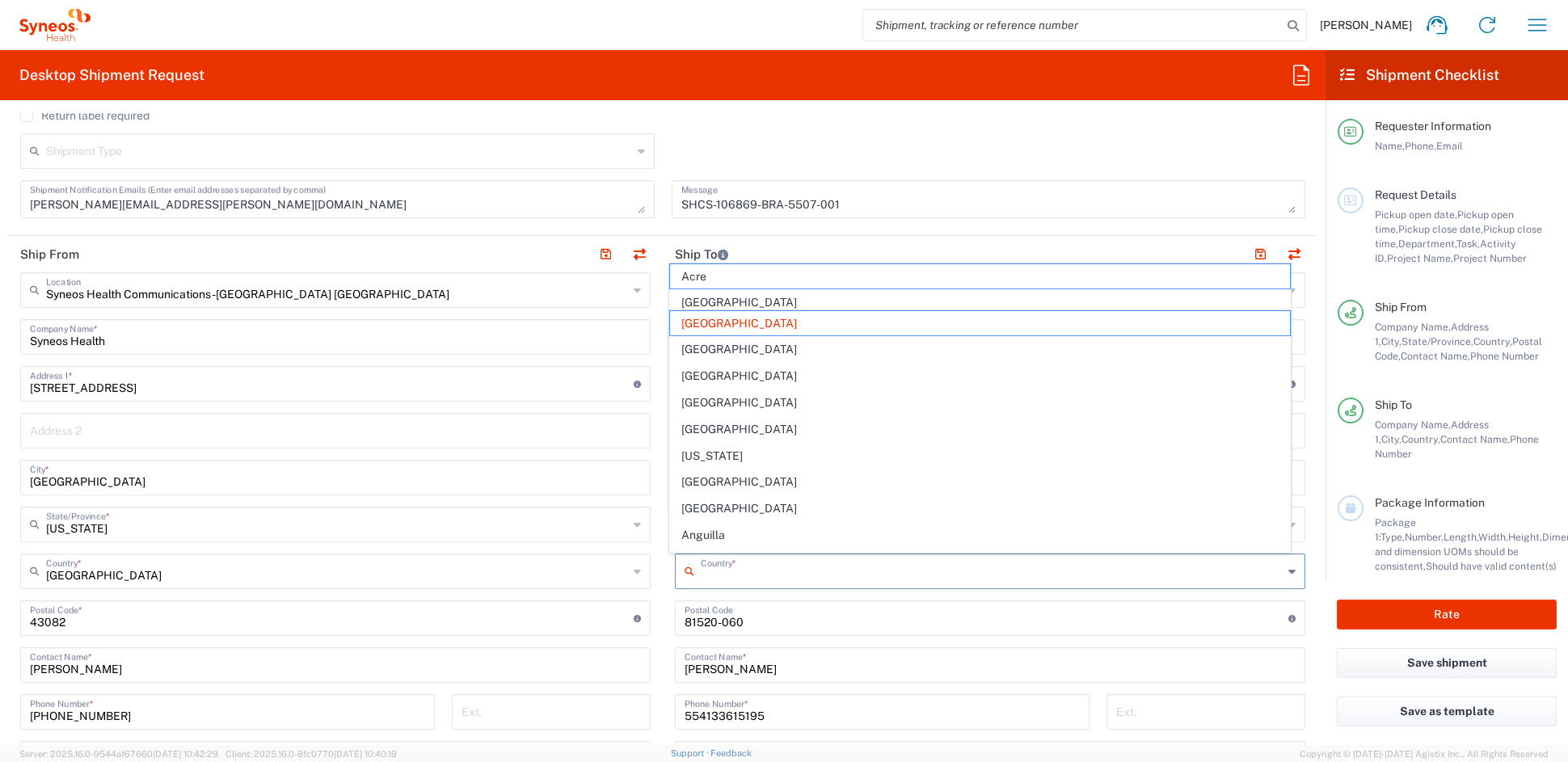
click at [844, 571] on input "text" at bounding box center [991, 570] width 582 height 29
click at [845, 618] on input "undefined" at bounding box center [986, 618] width 604 height 29
type input "[GEOGRAPHIC_DATA]"
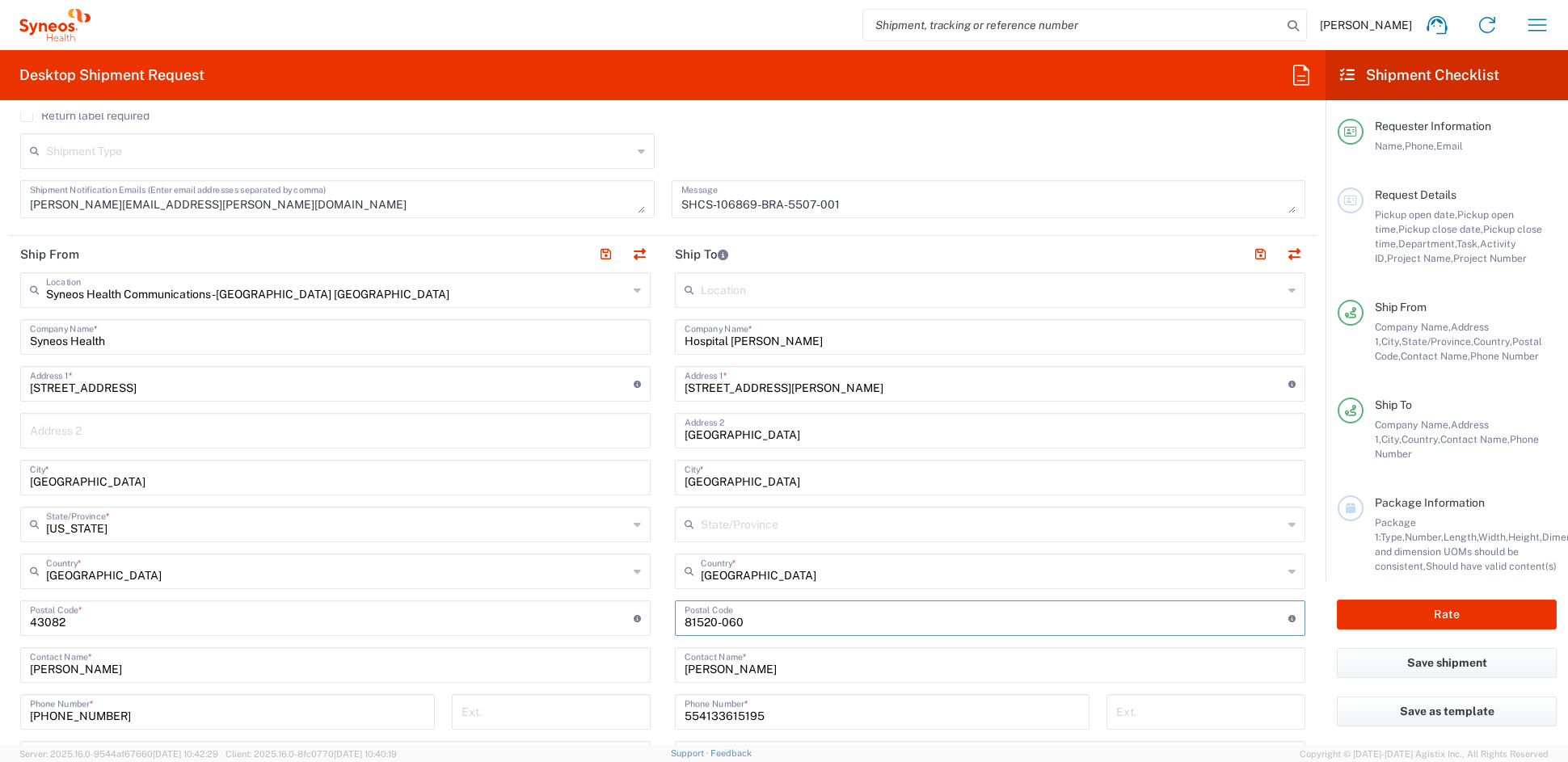
click at [747, 528] on input "text" at bounding box center [991, 524] width 582 height 29
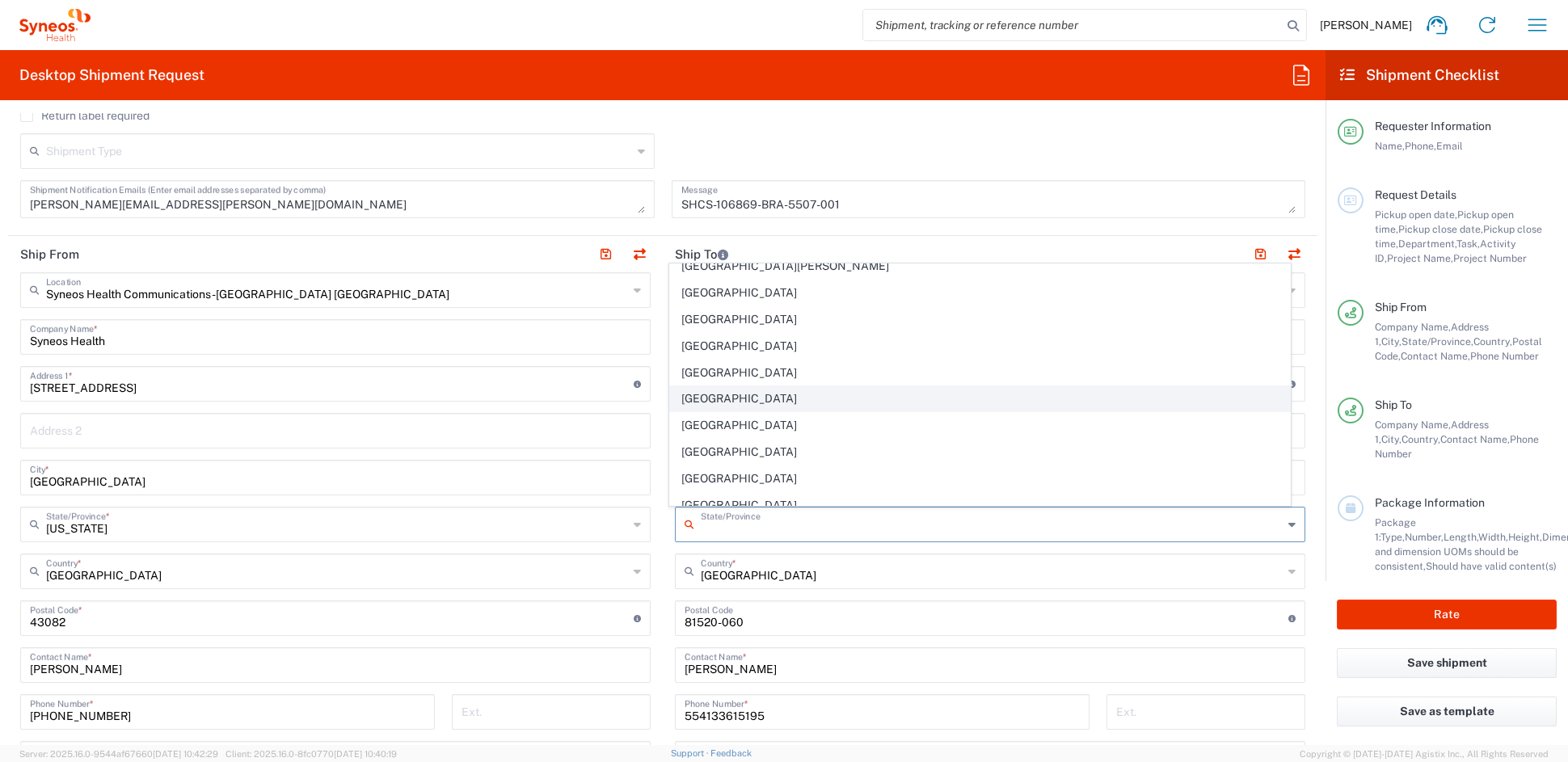
scroll to position [300, 0]
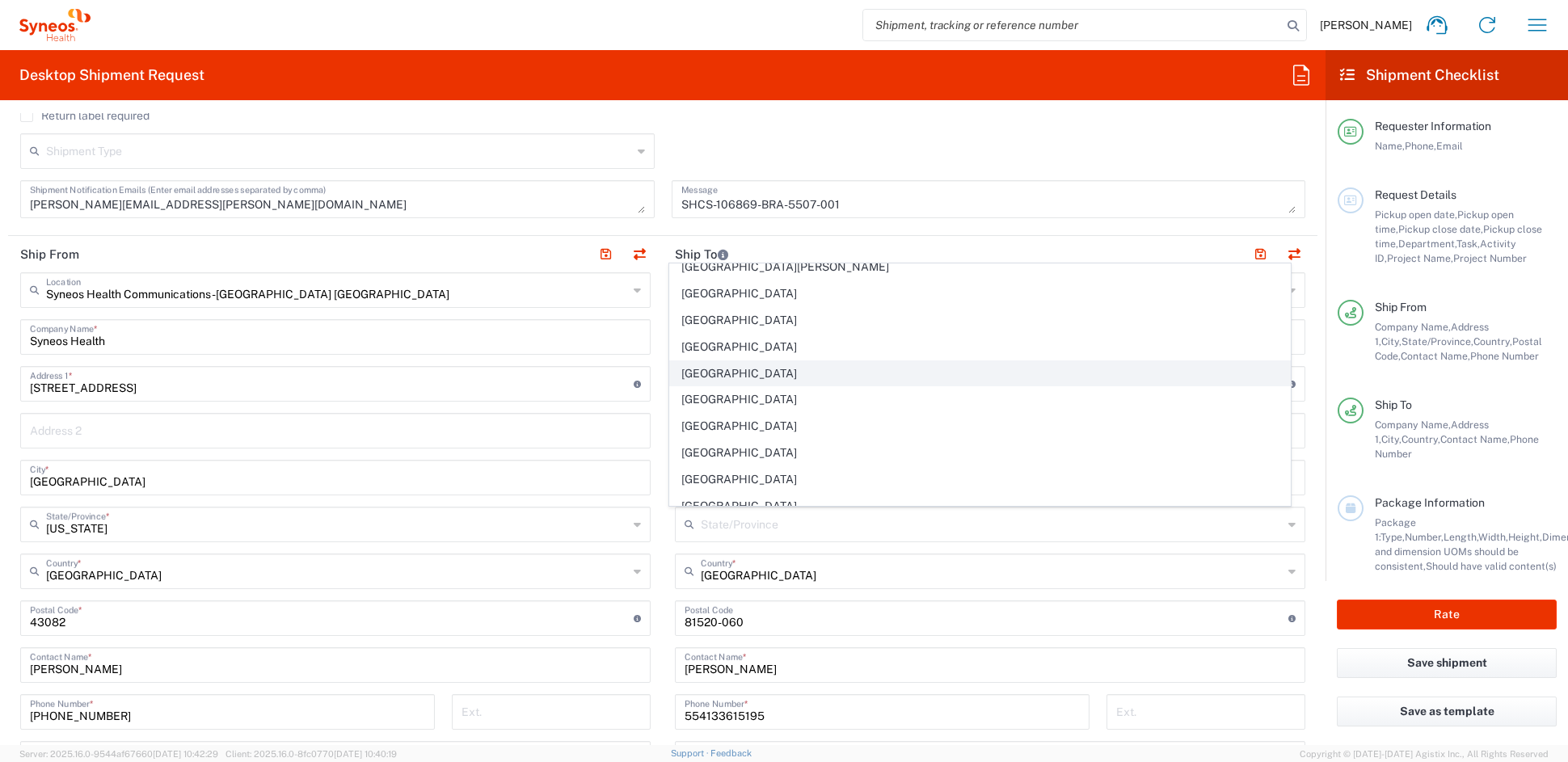
click at [720, 375] on span "[GEOGRAPHIC_DATA]" at bounding box center [980, 374] width 621 height 25
type input "[GEOGRAPHIC_DATA]"
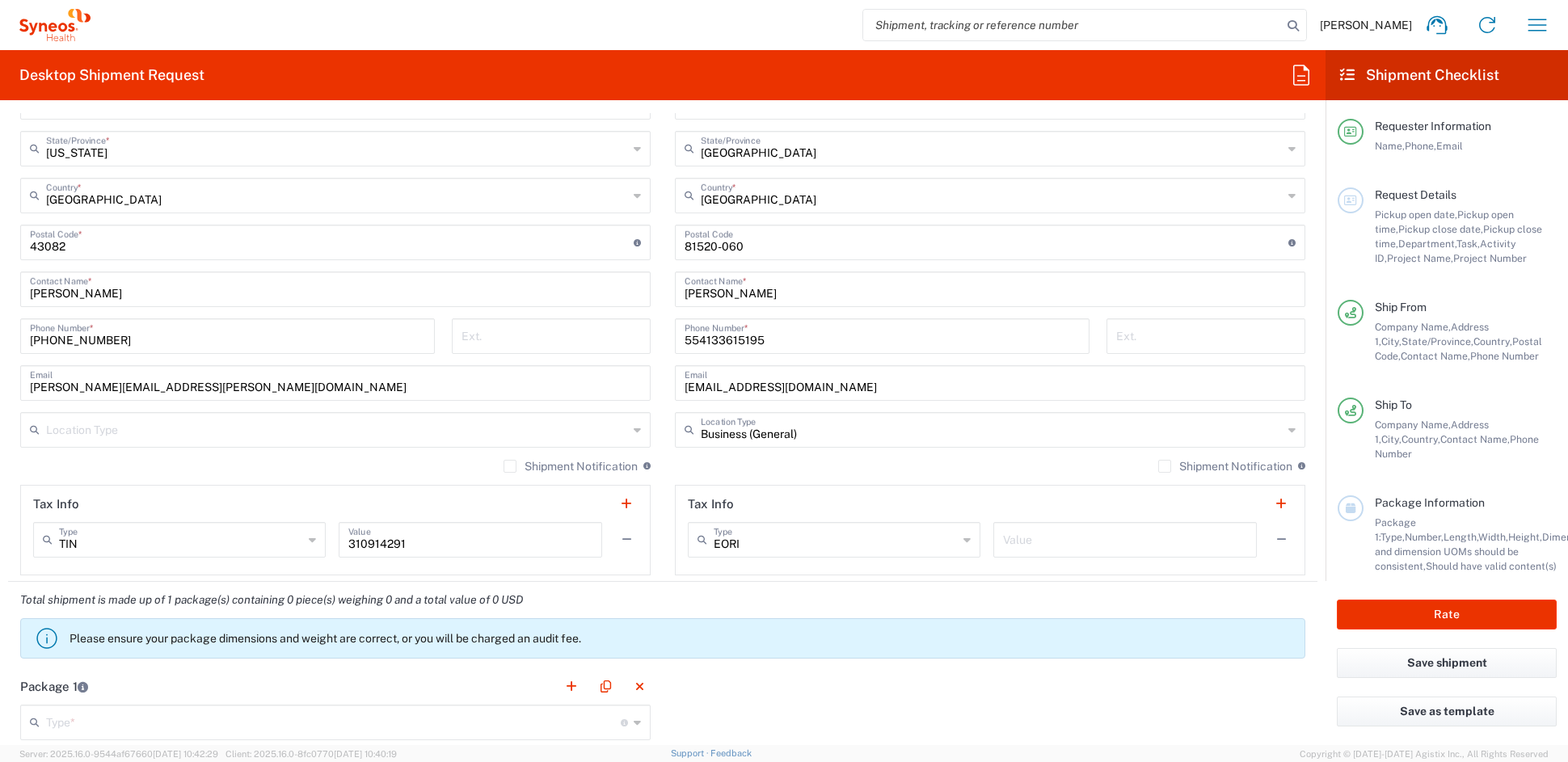
scroll to position [888, 0]
click at [1040, 540] on input "text" at bounding box center [1124, 537] width 244 height 29
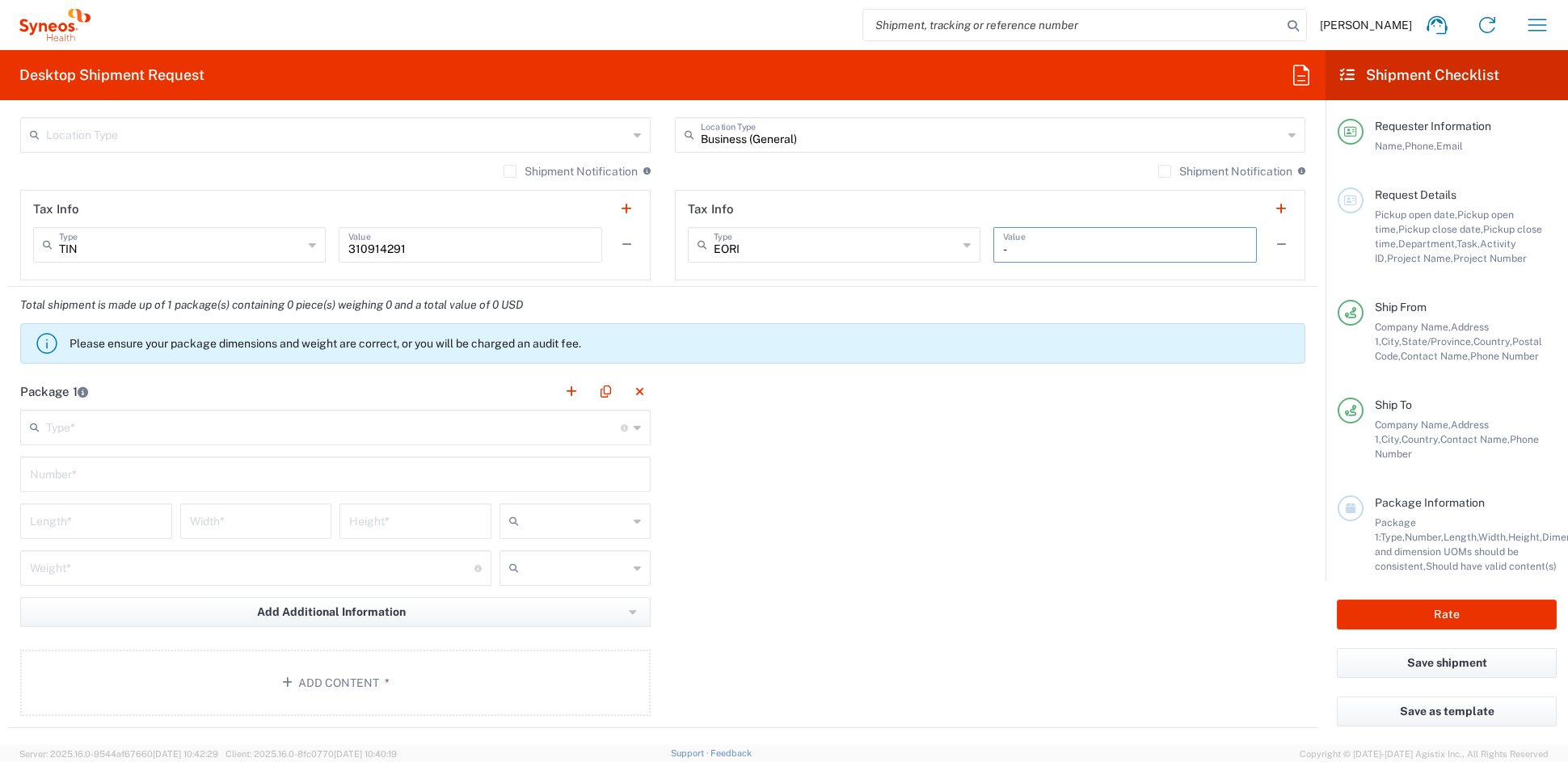
scroll to position [1183, 0]
type input "-"
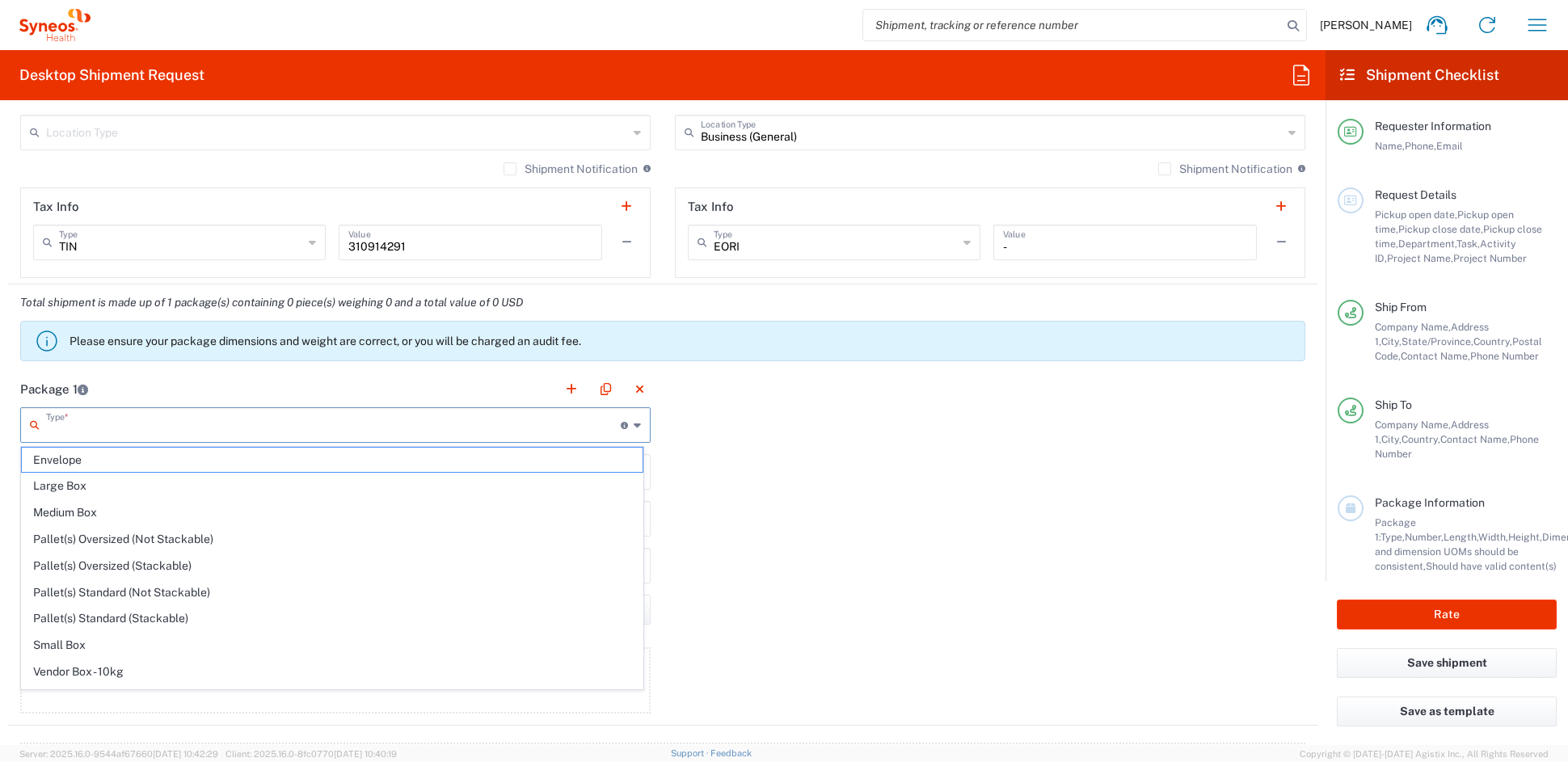
click at [113, 419] on input "text" at bounding box center [332, 424] width 574 height 29
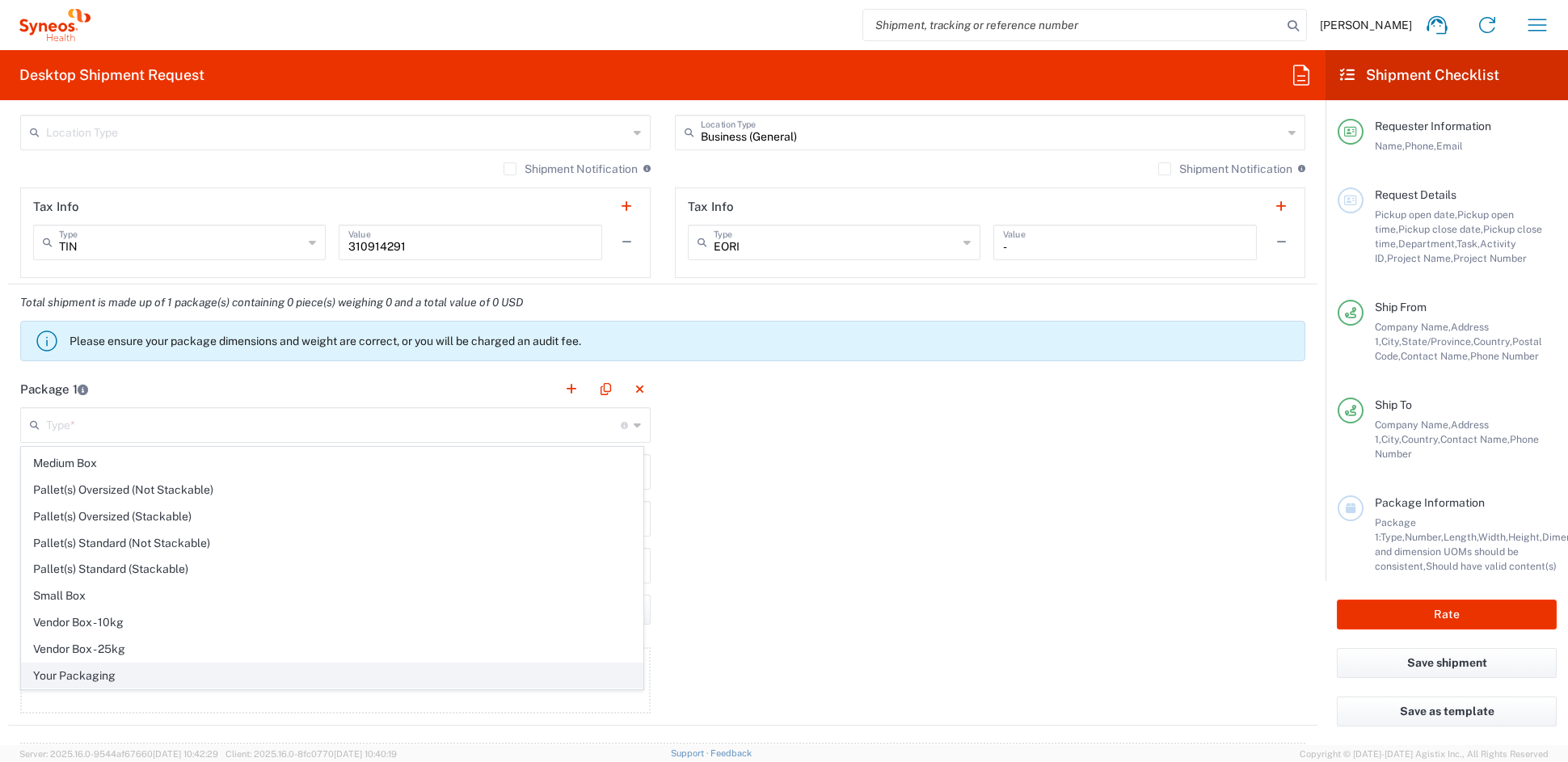
click at [98, 676] on span "Your Packaging" at bounding box center [332, 676] width 621 height 25
type input "Your Packaging"
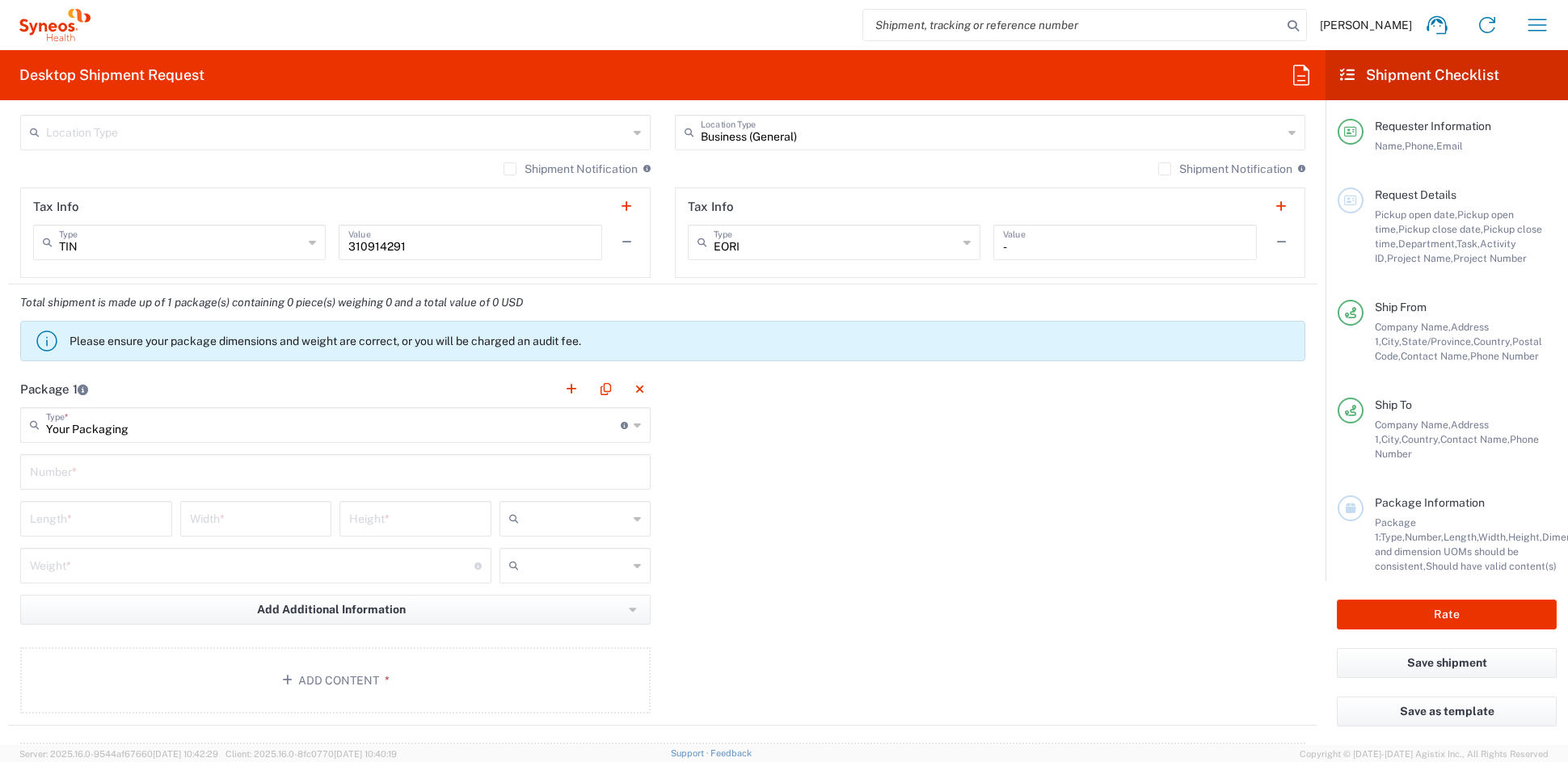
click at [91, 474] on input "text" at bounding box center [335, 472] width 611 height 29
type input "1"
click at [83, 521] on input "number" at bounding box center [96, 518] width 133 height 29
type input "1"
type input "21"
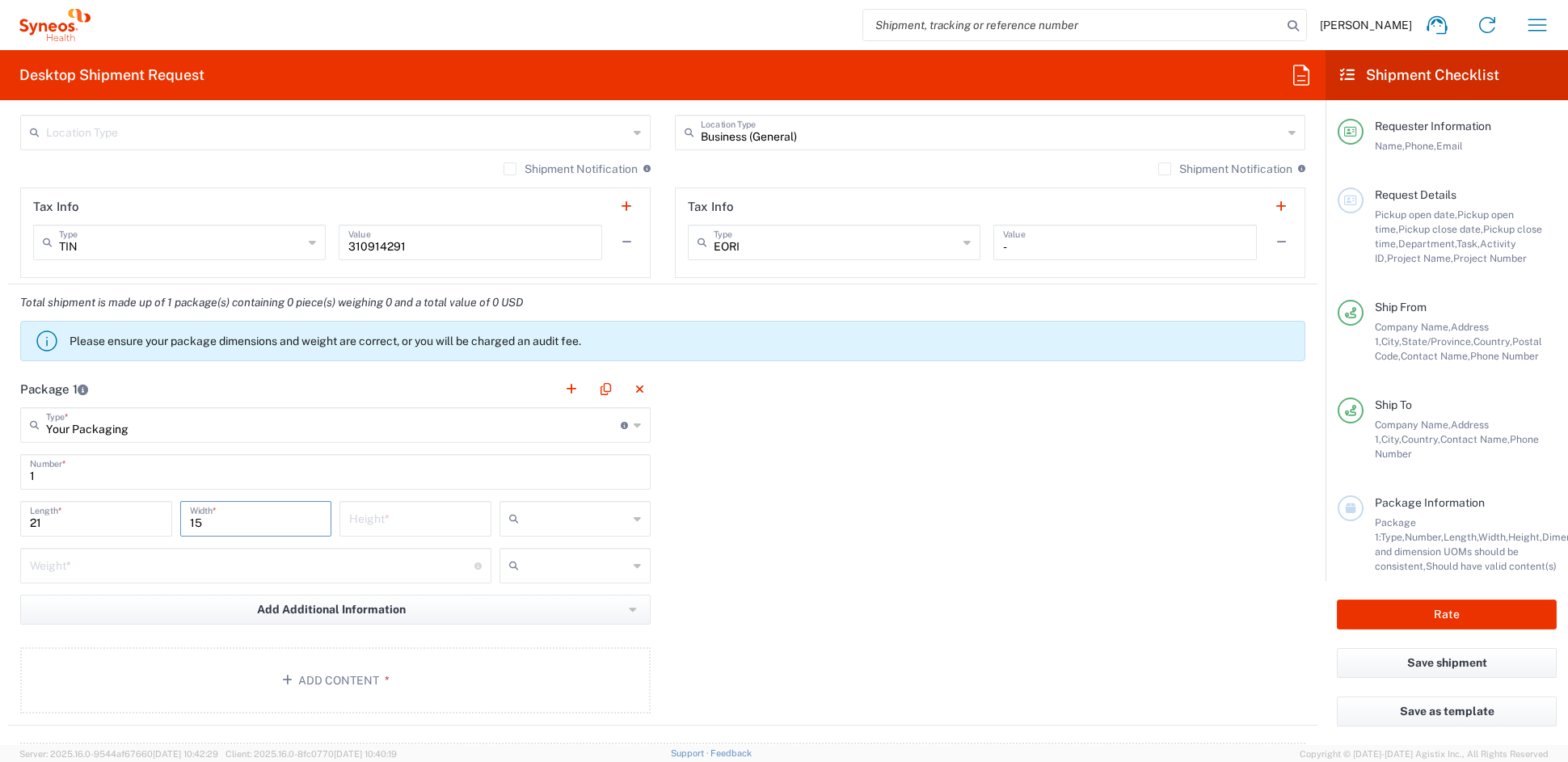
type input "15"
type input "4"
click at [533, 607] on span "in" at bounding box center [568, 607] width 146 height 25
type input "in"
click at [131, 563] on input "number" at bounding box center [252, 565] width 444 height 29
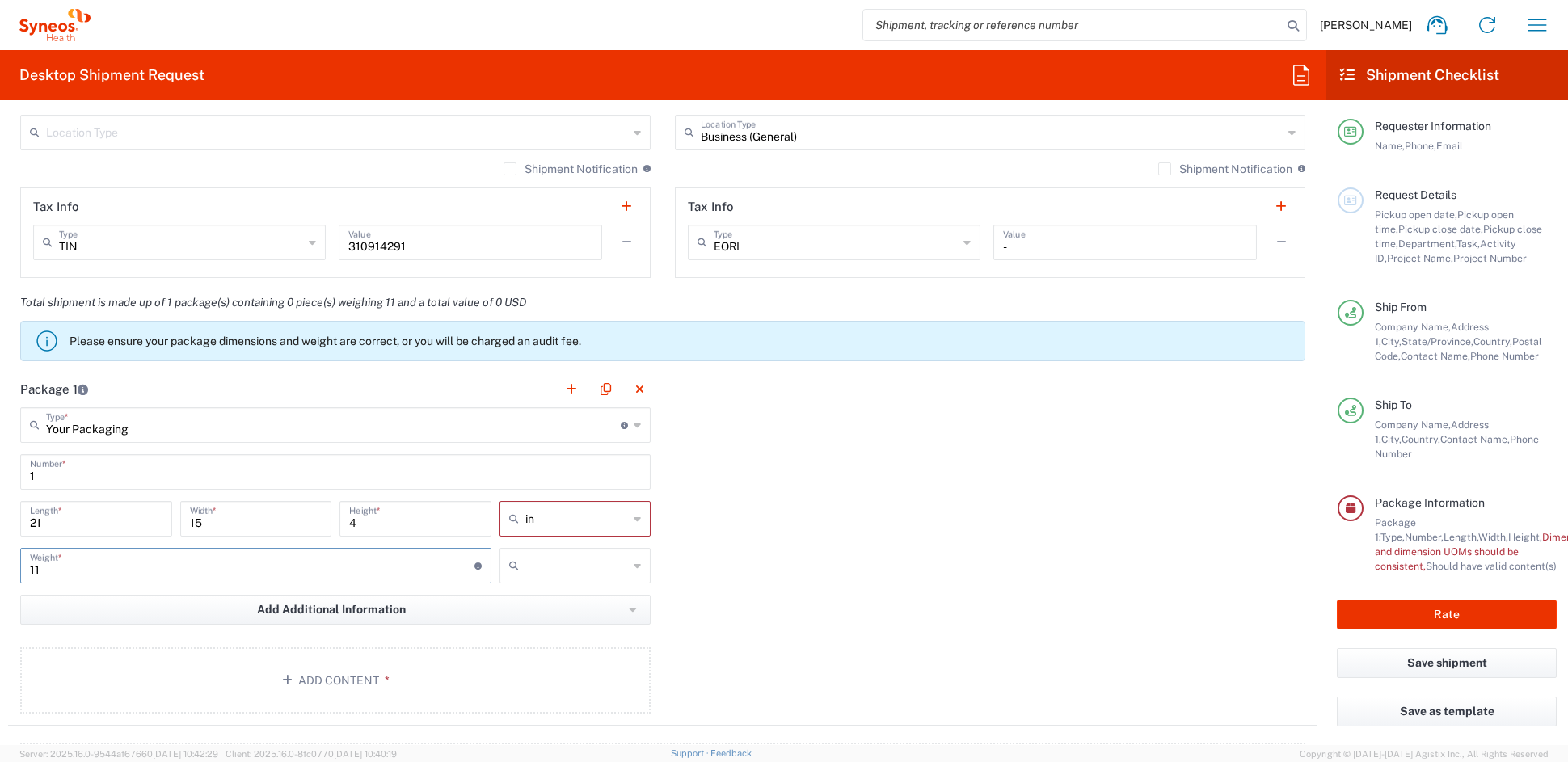
type input "11"
click at [519, 623] on span "lbs" at bounding box center [568, 627] width 146 height 25
type input "lbs"
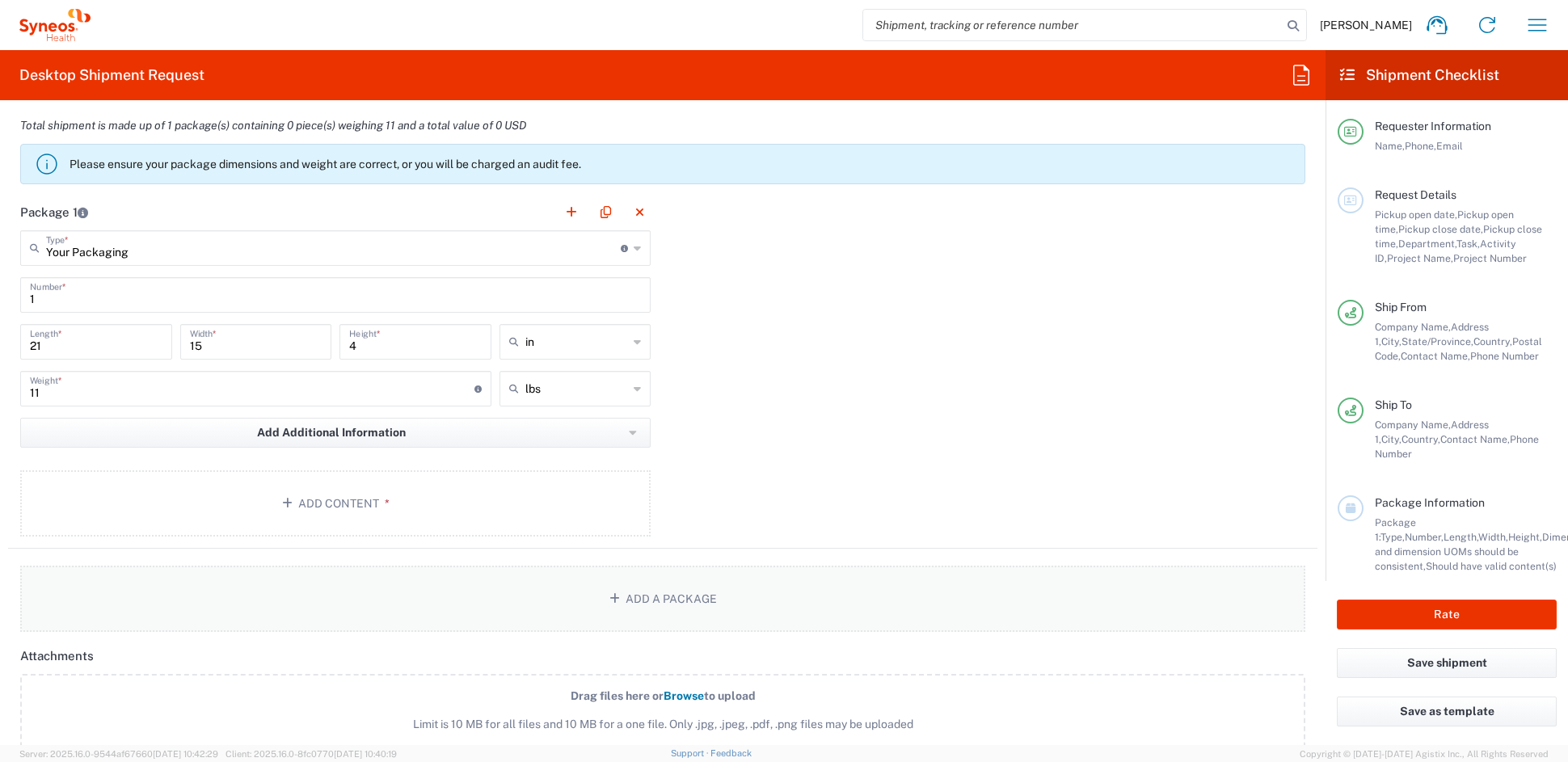
scroll to position [1362, 0]
click at [327, 498] on button "Add Content *" at bounding box center [335, 503] width 630 height 66
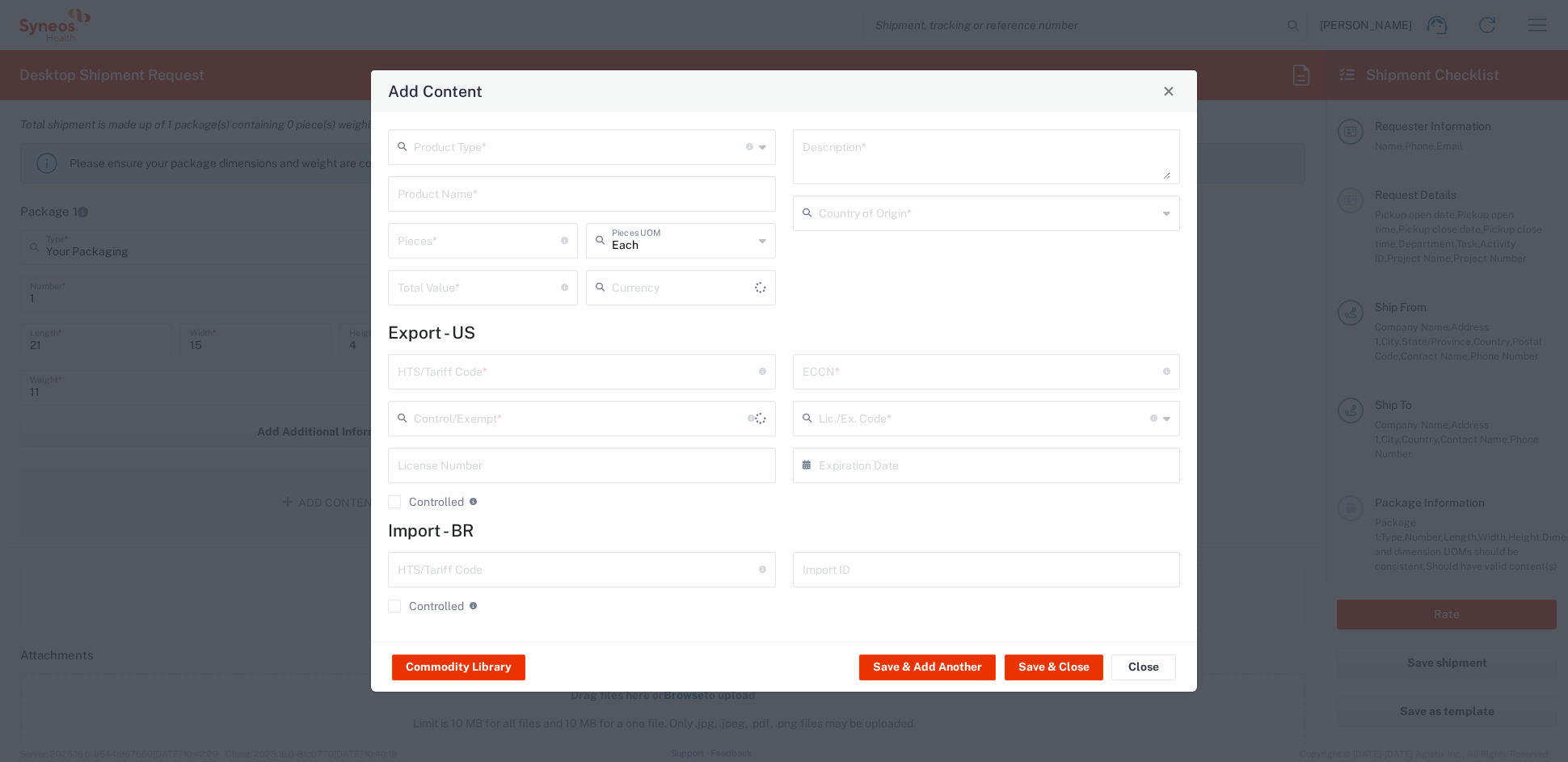
type input "US Dollar"
click at [513, 150] on input "text" at bounding box center [580, 146] width 332 height 29
click at [452, 212] on span "General Commodity" at bounding box center [582, 208] width 383 height 25
type input "General Commodity"
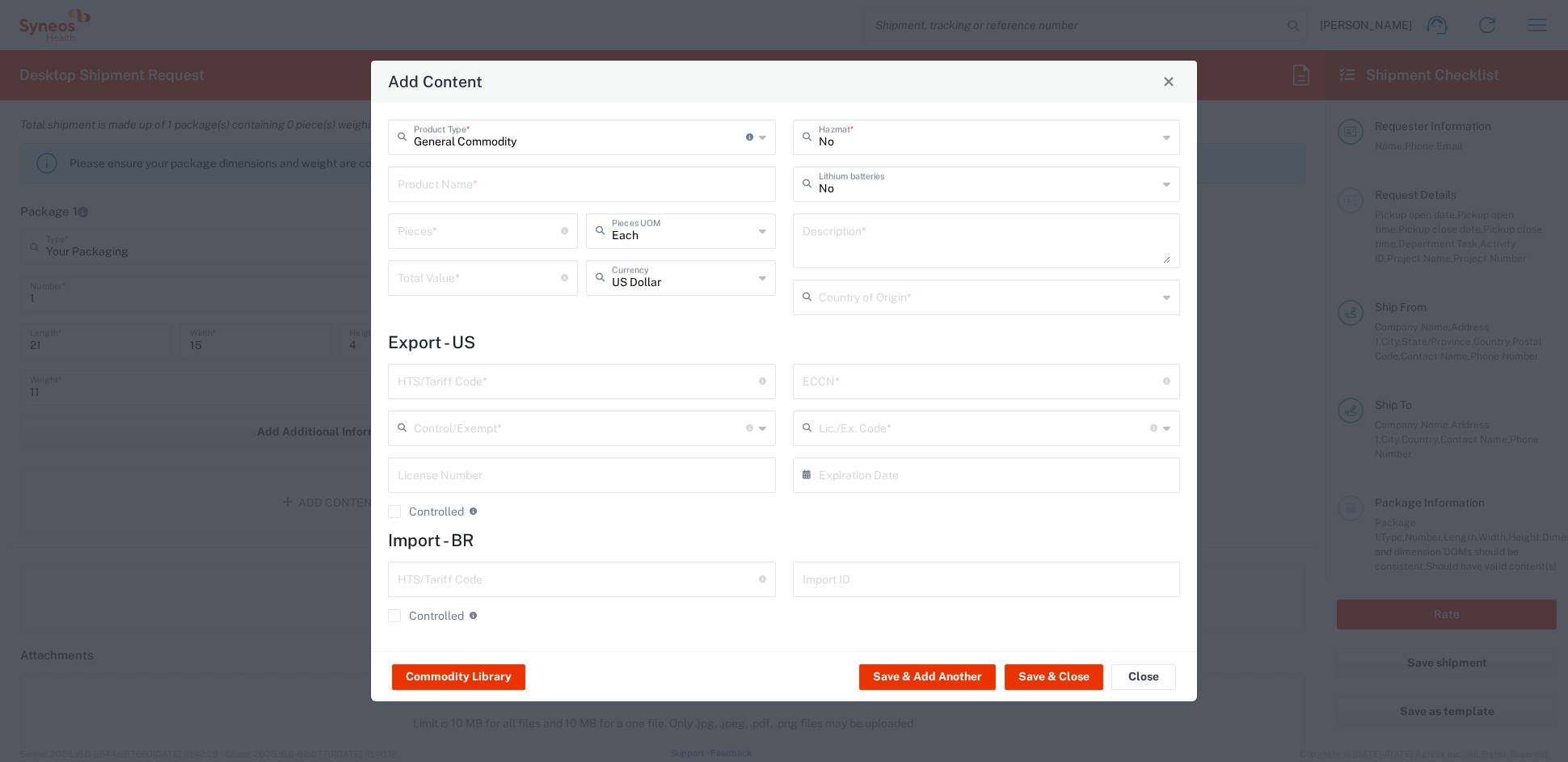
click at [445, 190] on input "text" at bounding box center [582, 183] width 368 height 29
click at [492, 222] on div "I/E CARDS 5X7'; 2 SHEETS PRINTED LAMINATED PAPER" at bounding box center [582, 222] width 384 height 28
type input "I/E CARDS 5X7'; 2 SHEETS PRINTED LAMINATED PAPER"
type input "1"
type textarea "I/E CARDS 5X7'; 2 SHEETS PRINTED LAMINATED PAPER"
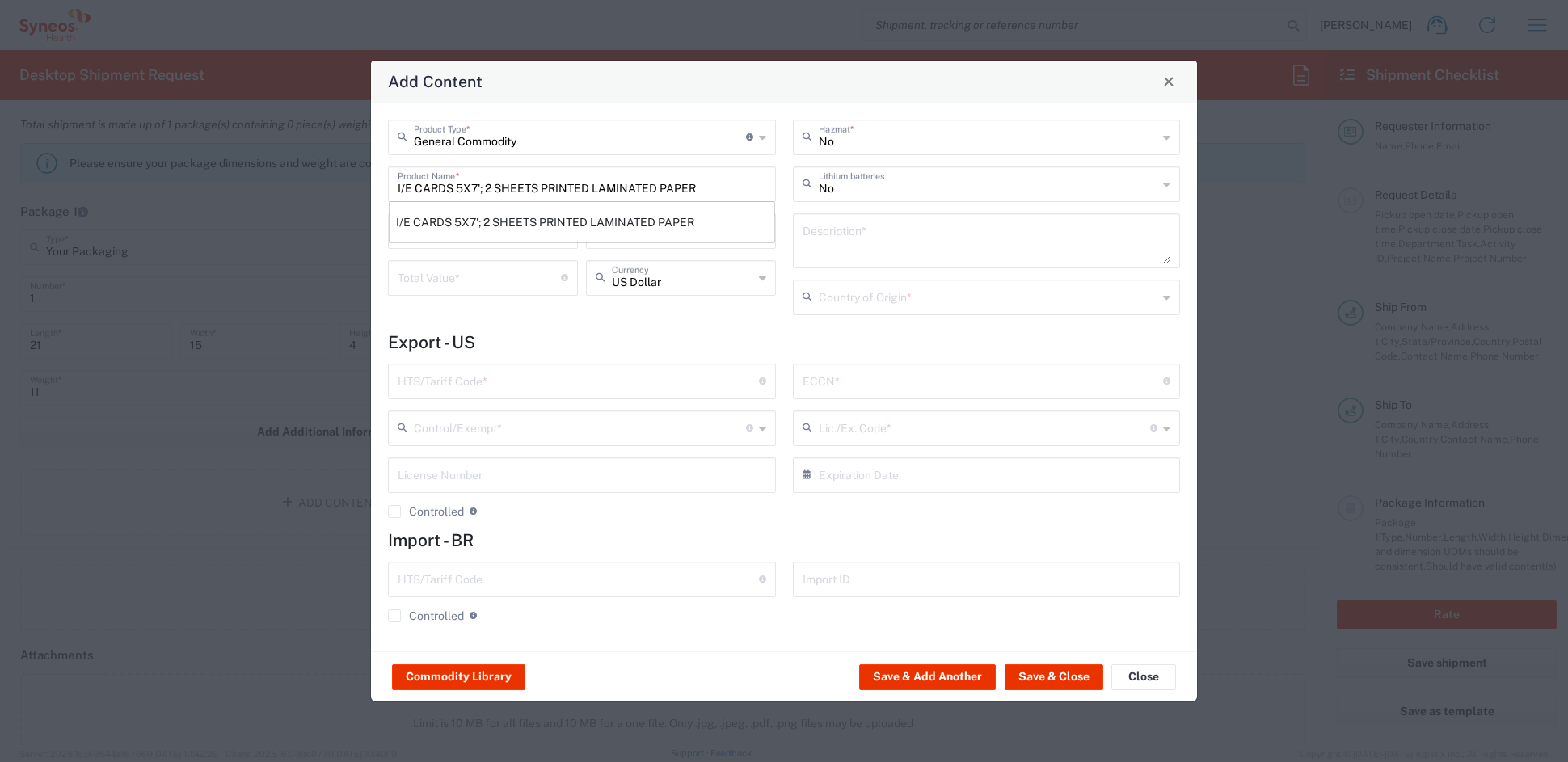
type input "[GEOGRAPHIC_DATA]"
type input "4911.99.8000"
type input "BIS"
type input "EAR99"
type input "NLR - No License Required"
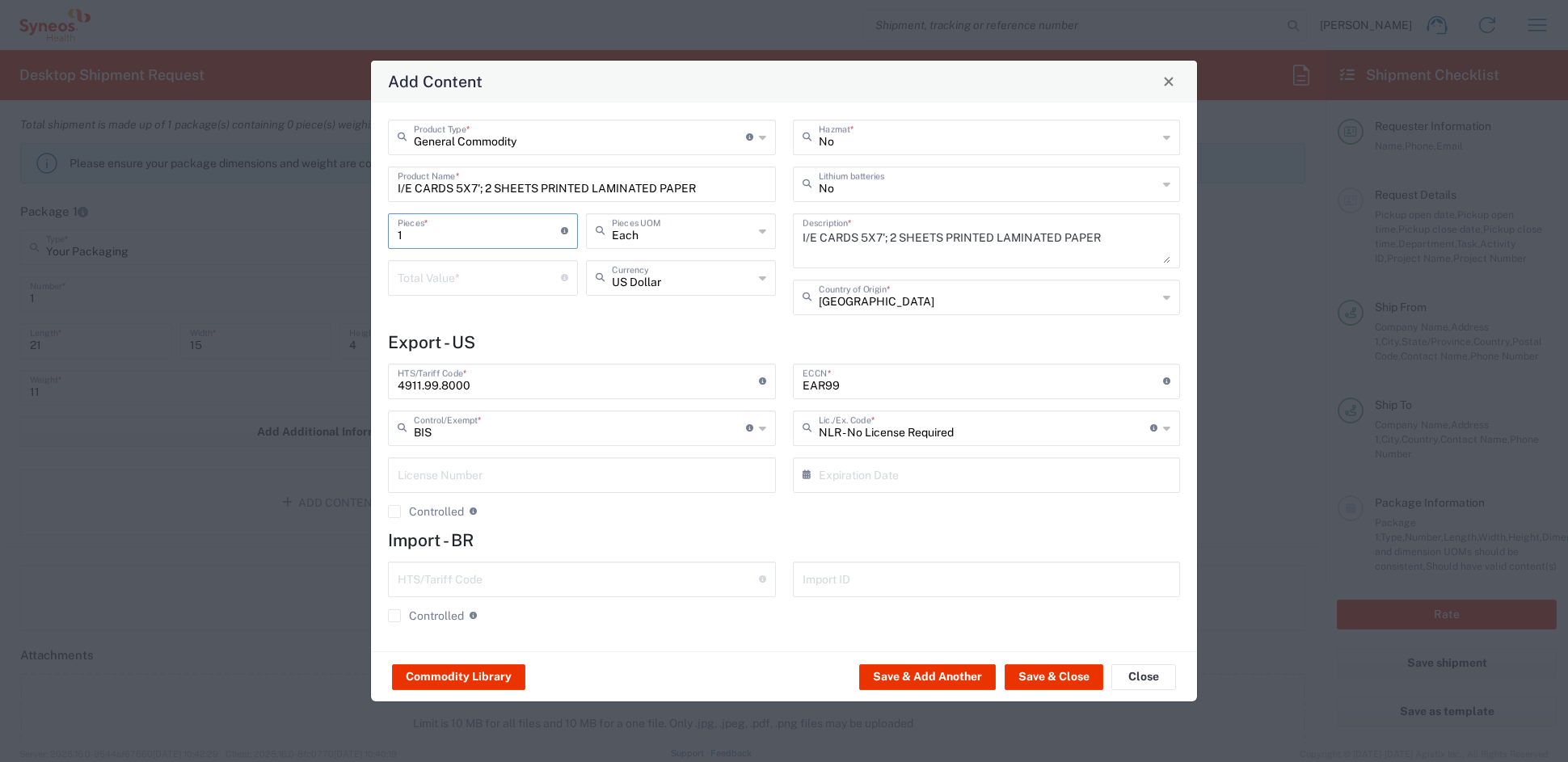
drag, startPoint x: 429, startPoint y: 233, endPoint x: 373, endPoint y: 229, distance: 56.1
click at [374, 229] on div "General Commodity Product Type * Document: Paper document generated internally …" at bounding box center [784, 377] width 826 height 549
type input "5"
click at [409, 264] on input "number" at bounding box center [479, 277] width 163 height 29
type input "35"
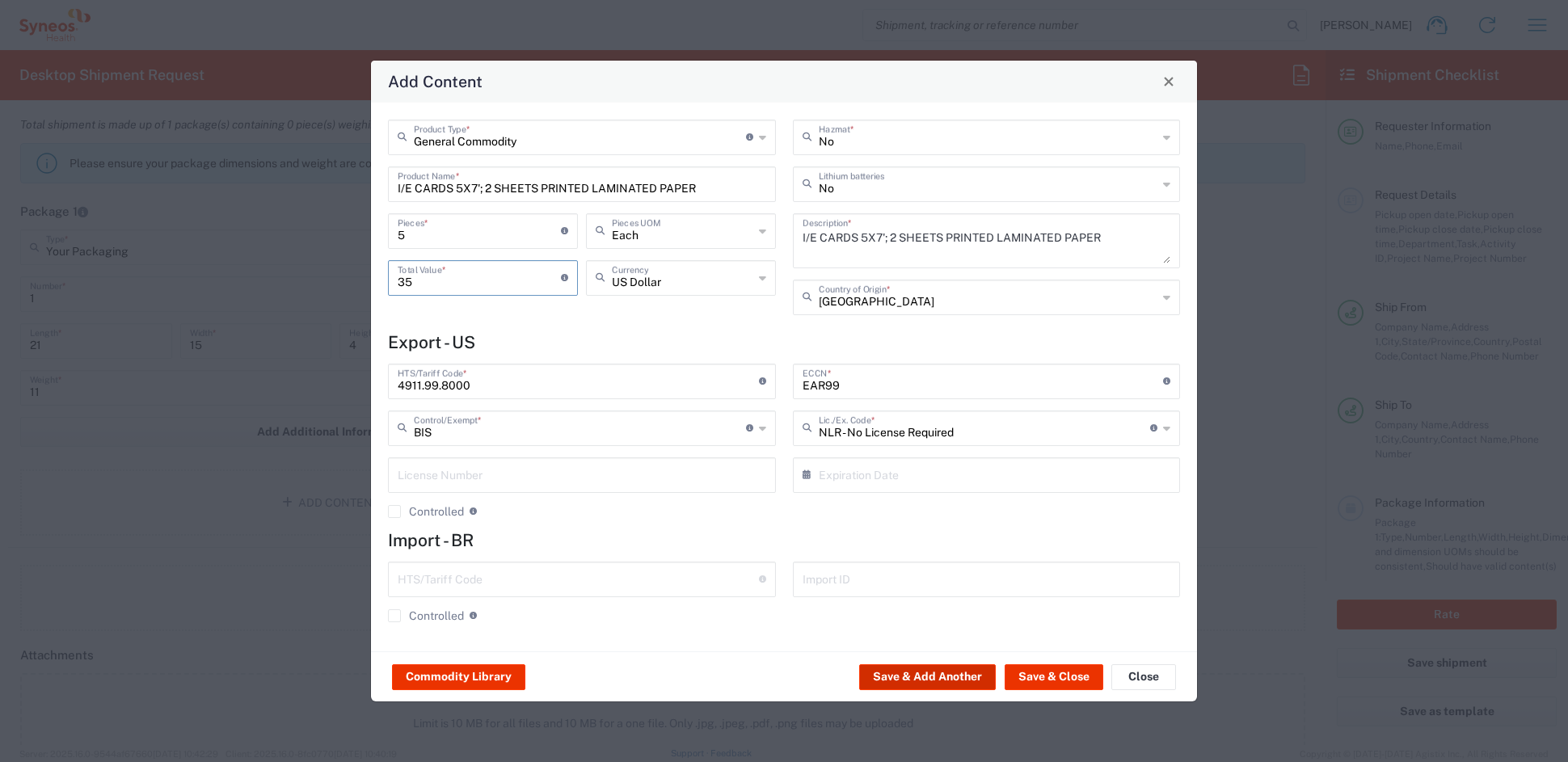
click at [952, 678] on button "Save & Add Another" at bounding box center [927, 677] width 136 height 26
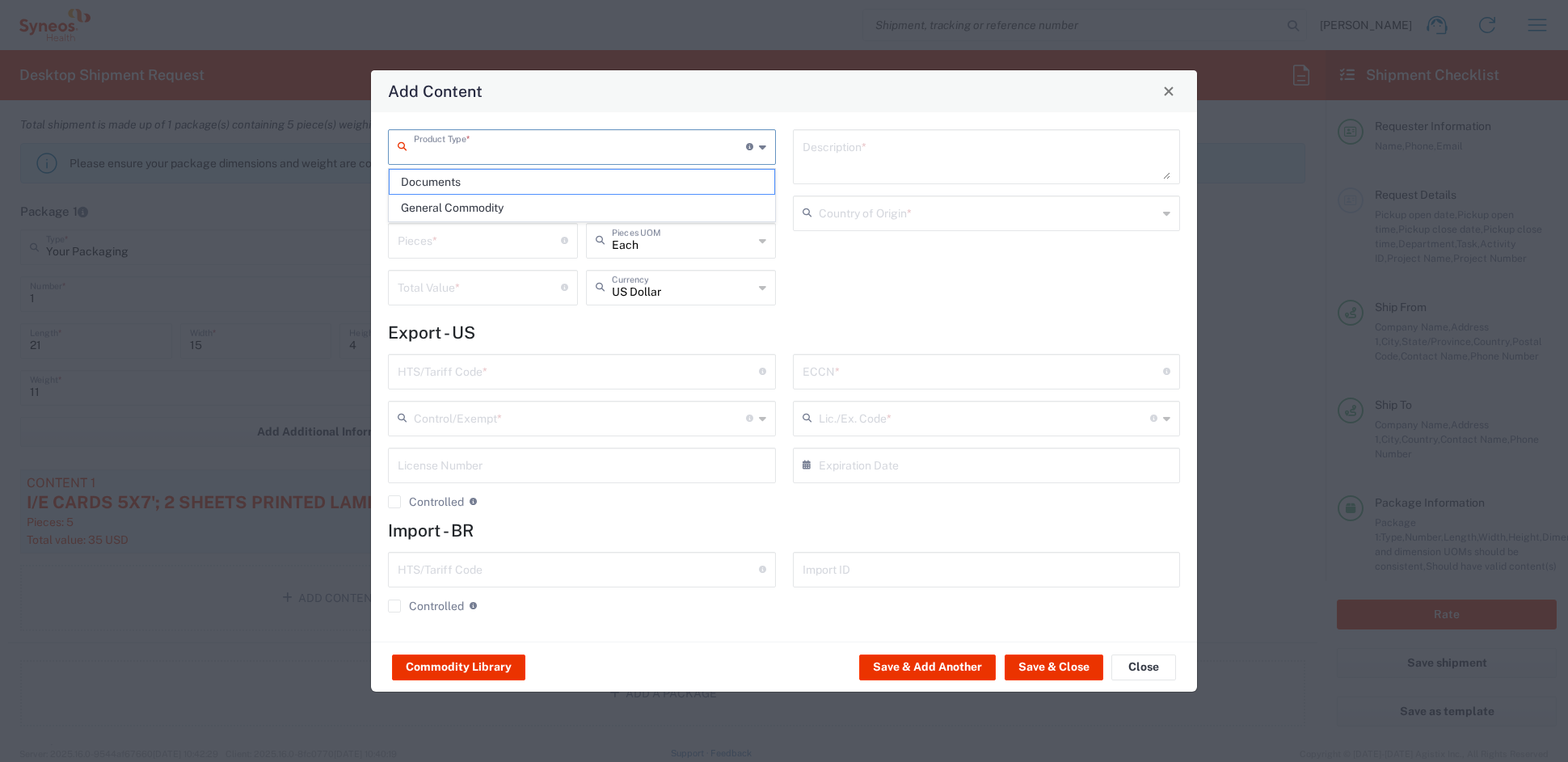
click at [440, 152] on input "text" at bounding box center [580, 146] width 332 height 29
click at [443, 212] on span "General Commodity" at bounding box center [582, 208] width 383 height 25
type input "General Commodity"
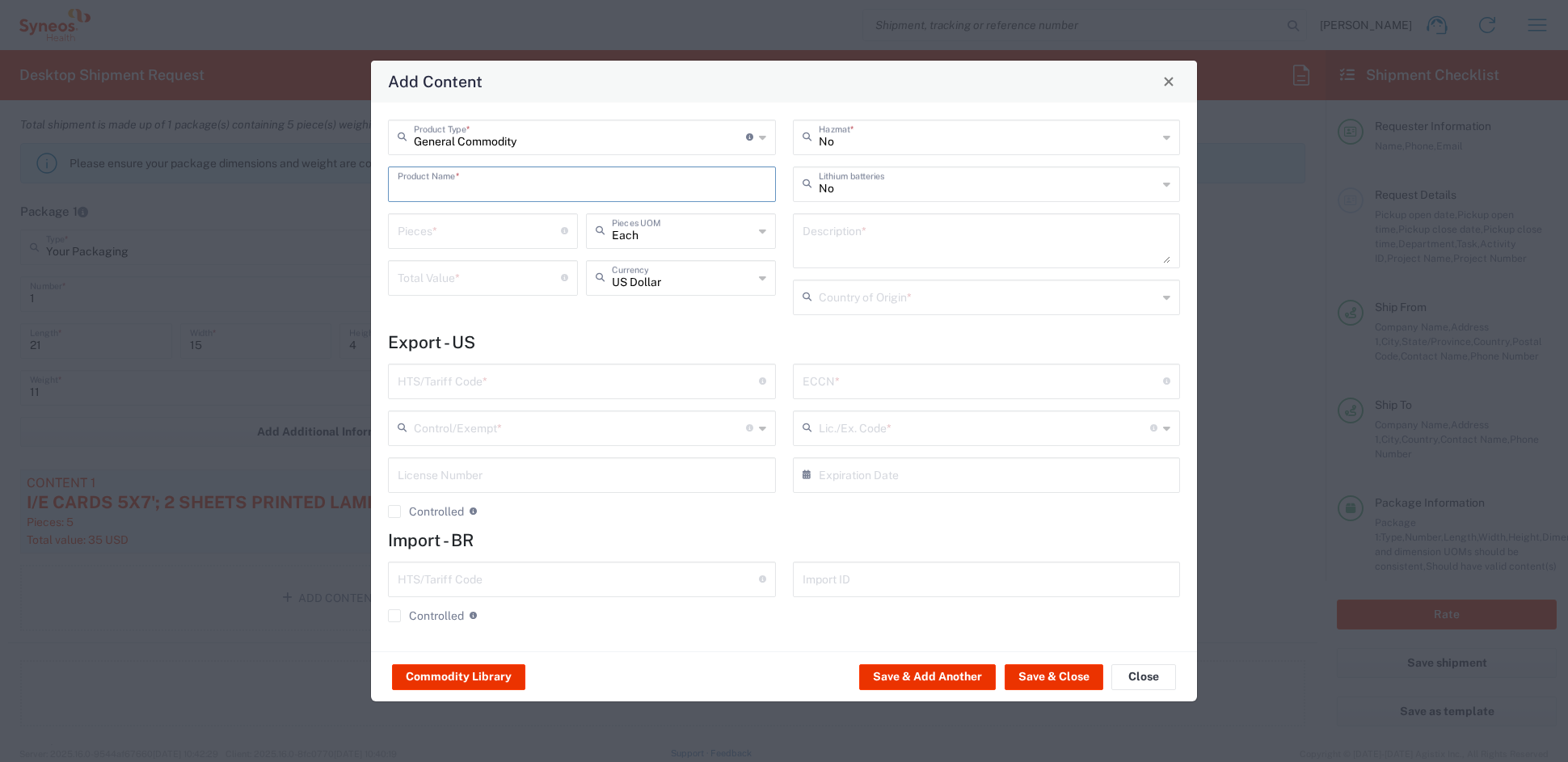
click at [441, 189] on input "text" at bounding box center [582, 183] width 368 height 29
click at [457, 274] on div "CHART REVIEW CHECKLIST 25 SHEET PAD" at bounding box center [582, 277] width 384 height 28
type input "CHART REVIEW CHECKLIST 25 SHEET PAD"
type input "1"
type textarea "CHART REVIEW CHECKLIST 25 SHEET PAD"
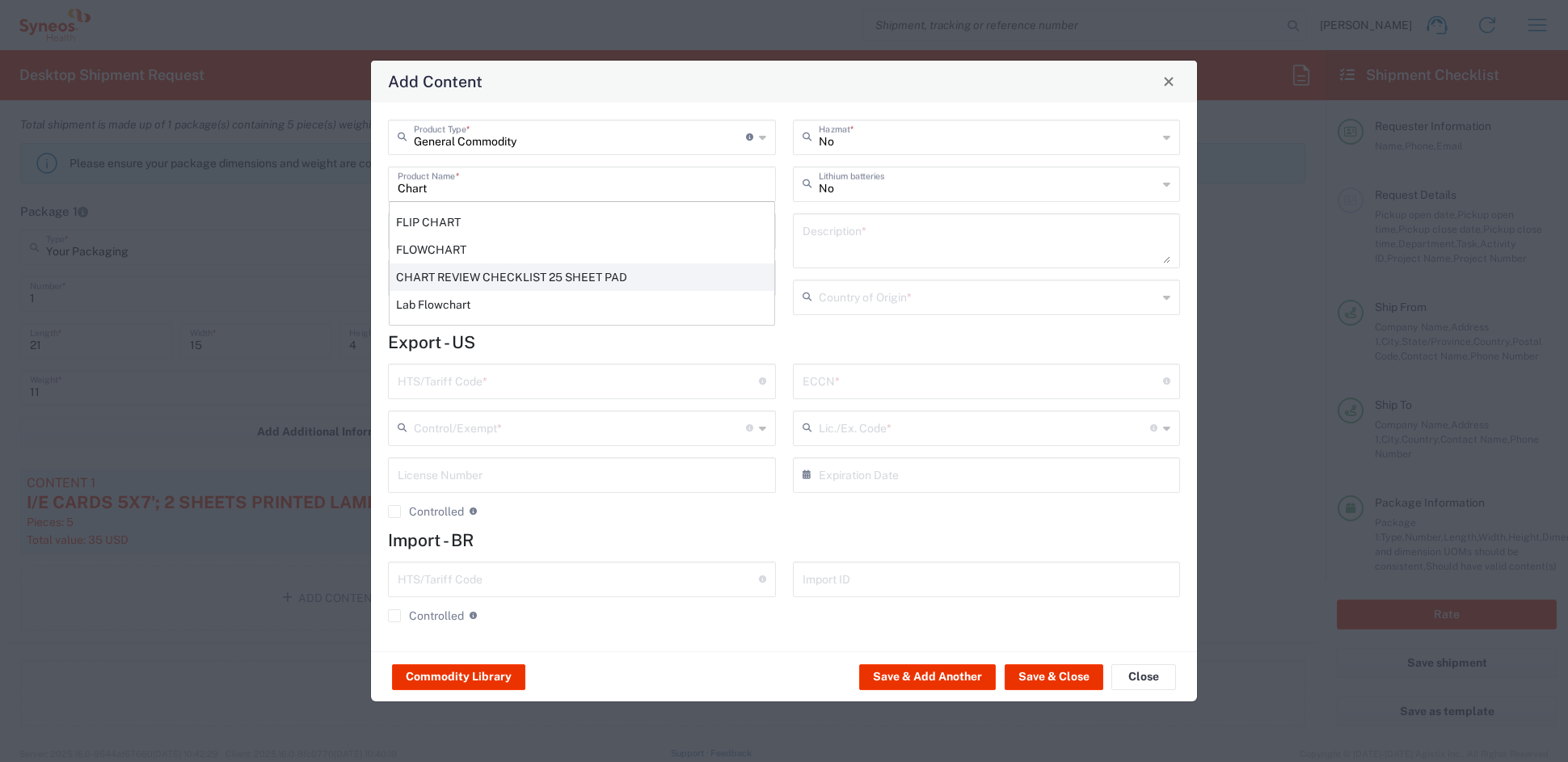
type input "[GEOGRAPHIC_DATA]"
type input "4811.90.9080"
type input "BIS"
type input "EAR99"
type input "NLR - No License Required"
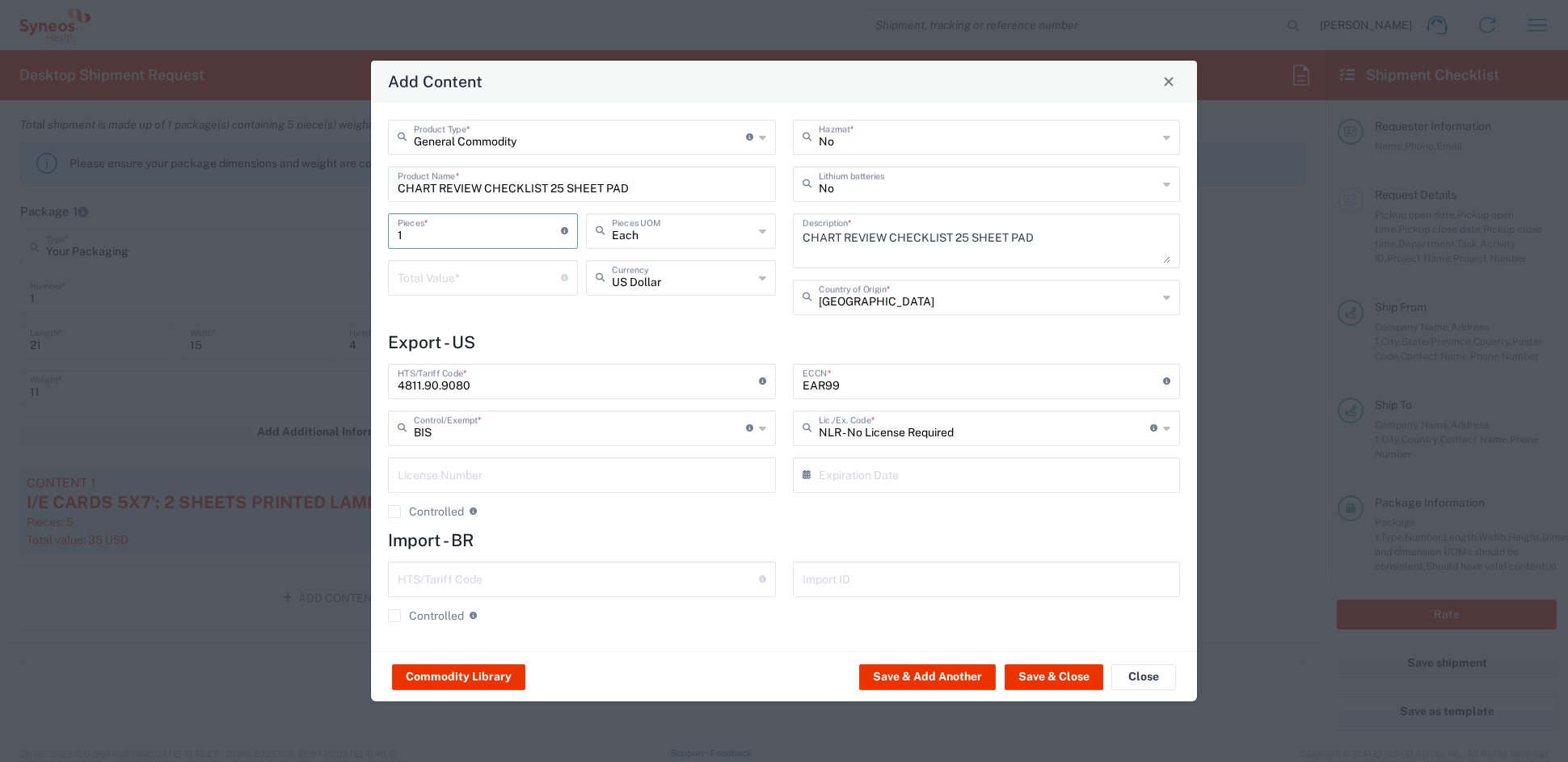
drag, startPoint x: 401, startPoint y: 233, endPoint x: 343, endPoint y: 227, distance: 58.3
click at [344, 227] on div "Add Content General Commodity Product Type * Document: Paper document generated…" at bounding box center [784, 381] width 1568 height 762
type input "2"
click at [432, 281] on input "number" at bounding box center [479, 277] width 163 height 29
type input "13"
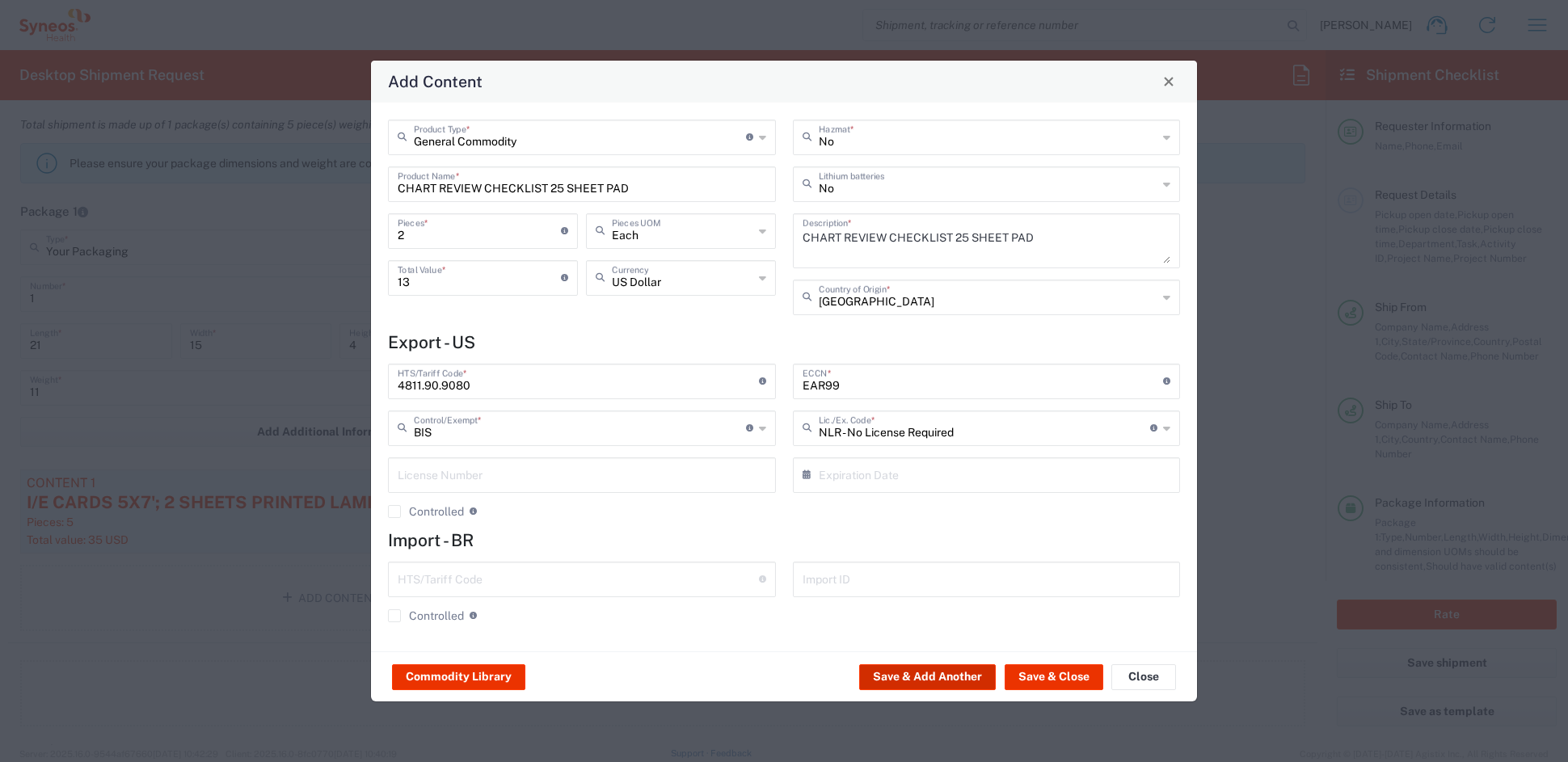
click at [962, 678] on button "Save & Add Another" at bounding box center [927, 677] width 136 height 26
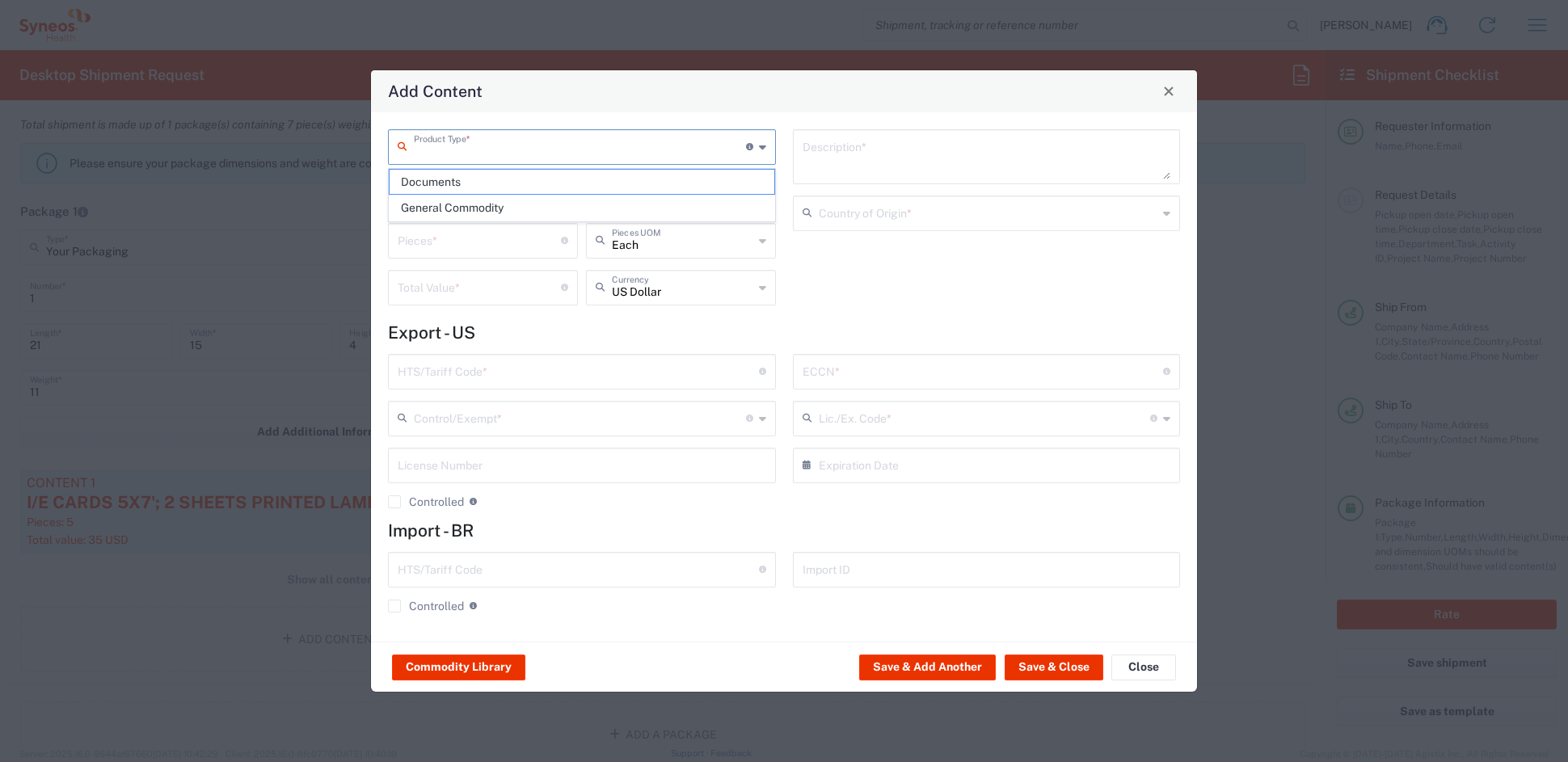
click at [446, 137] on input "text" at bounding box center [580, 146] width 332 height 29
click at [433, 206] on span "General Commodity" at bounding box center [582, 208] width 383 height 25
type input "General Commodity"
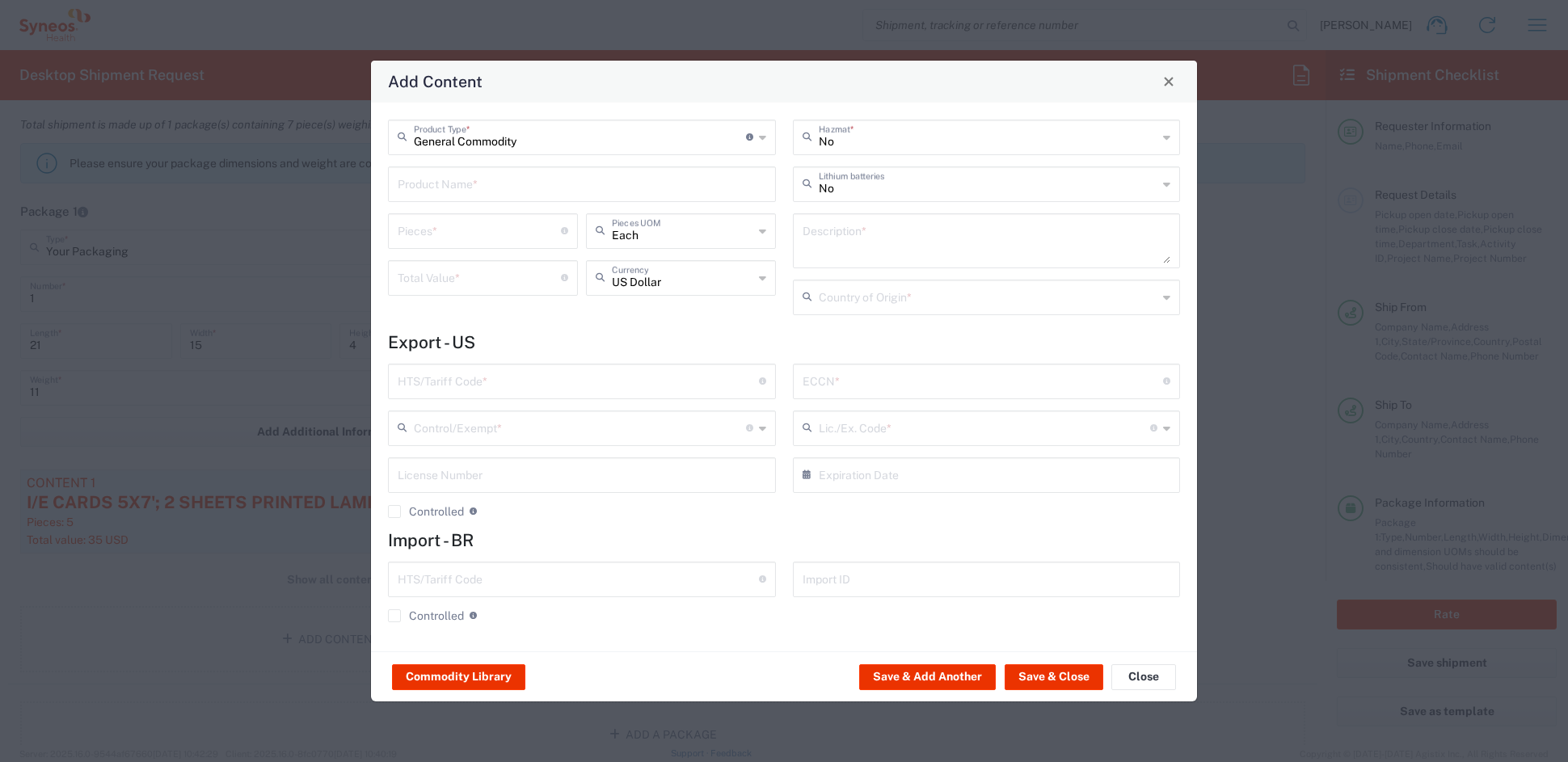
click at [436, 189] on input "text" at bounding box center [582, 183] width 368 height 29
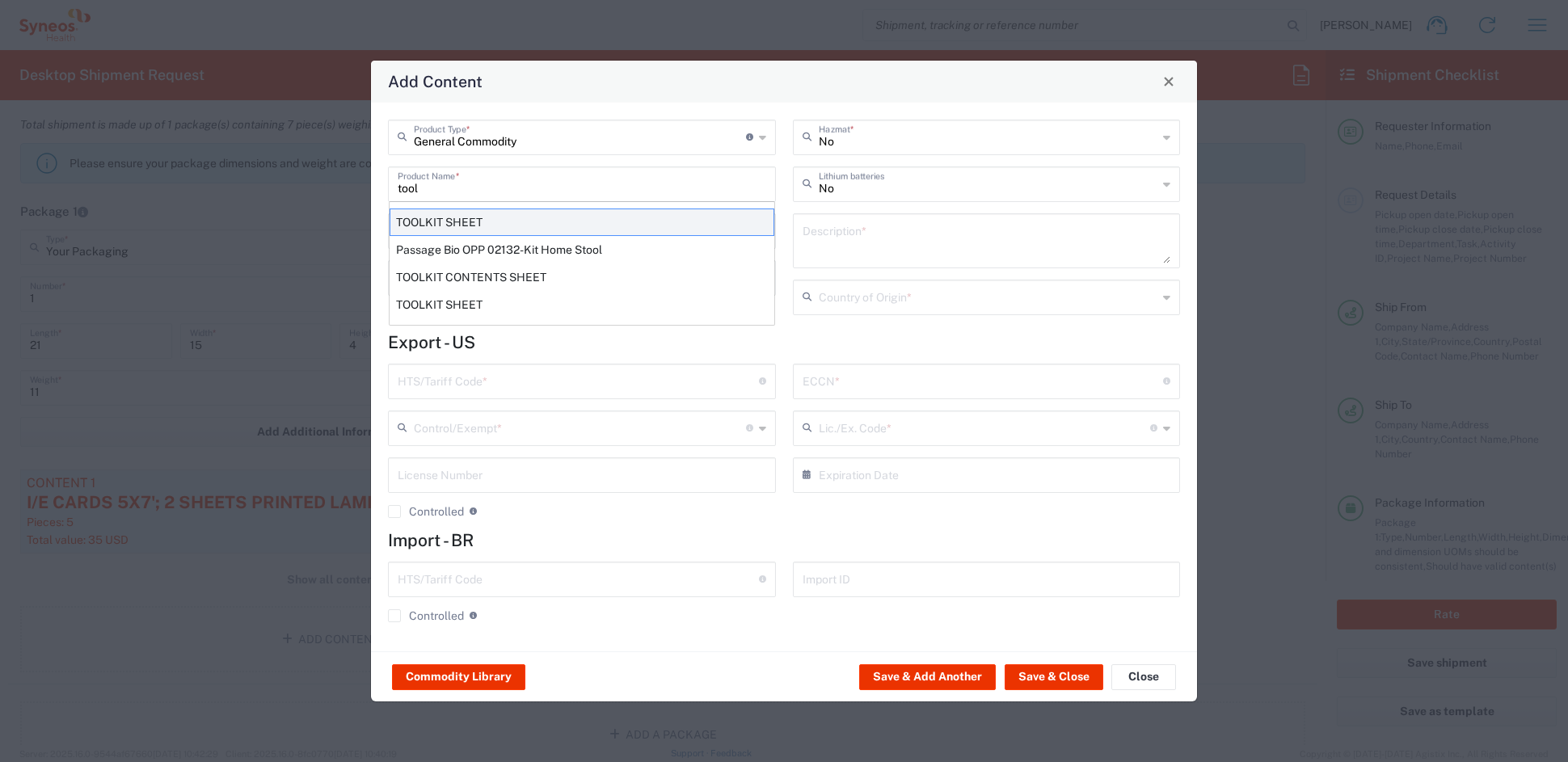
click at [438, 222] on div "TOOLKIT SHEET" at bounding box center [582, 222] width 384 height 28
type input "TOOLKIT SHEET"
type input "1"
type textarea "8.5X11 - 1 SHEET PAPER DOCUMENT"
type input "[GEOGRAPHIC_DATA]"
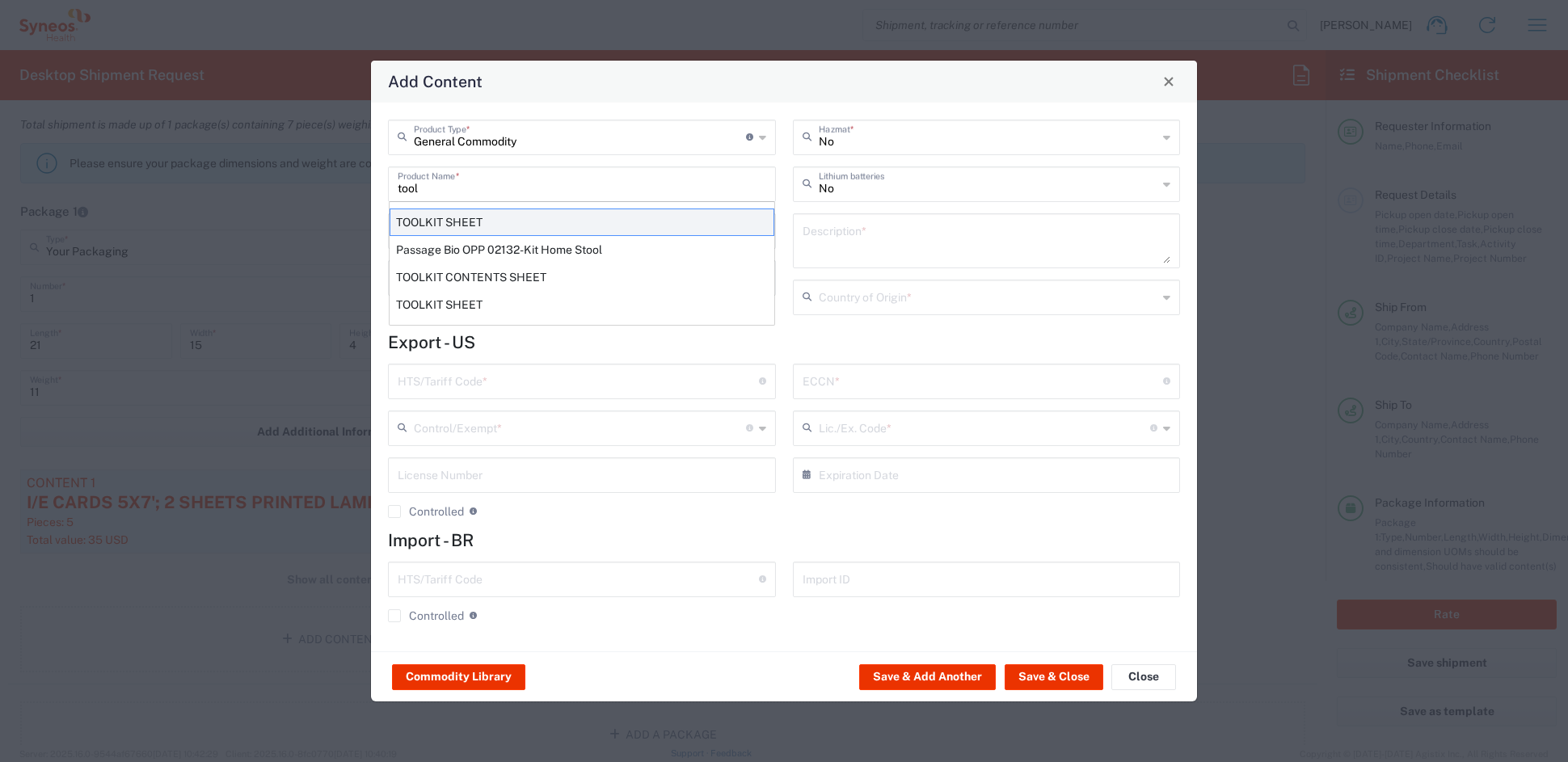
type input "4901.10.0040"
type input "BIS"
type input "EAR99"
type input "NLR - No License Required"
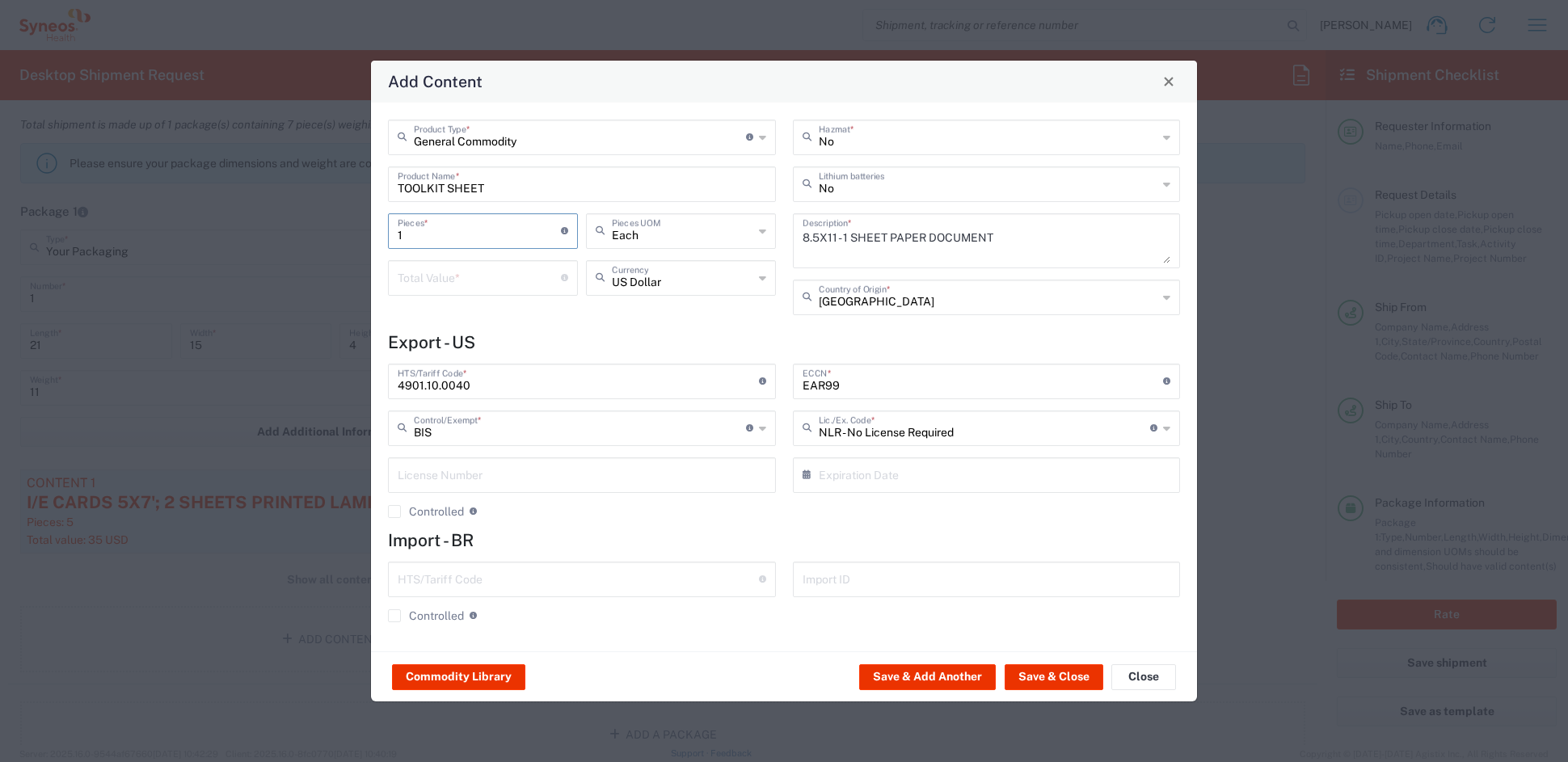
click at [424, 235] on input "1" at bounding box center [479, 230] width 163 height 29
click at [427, 266] on input "number" at bounding box center [479, 277] width 163 height 29
type input ".35"
click at [946, 678] on button "Save & Add Another" at bounding box center [927, 677] width 136 height 26
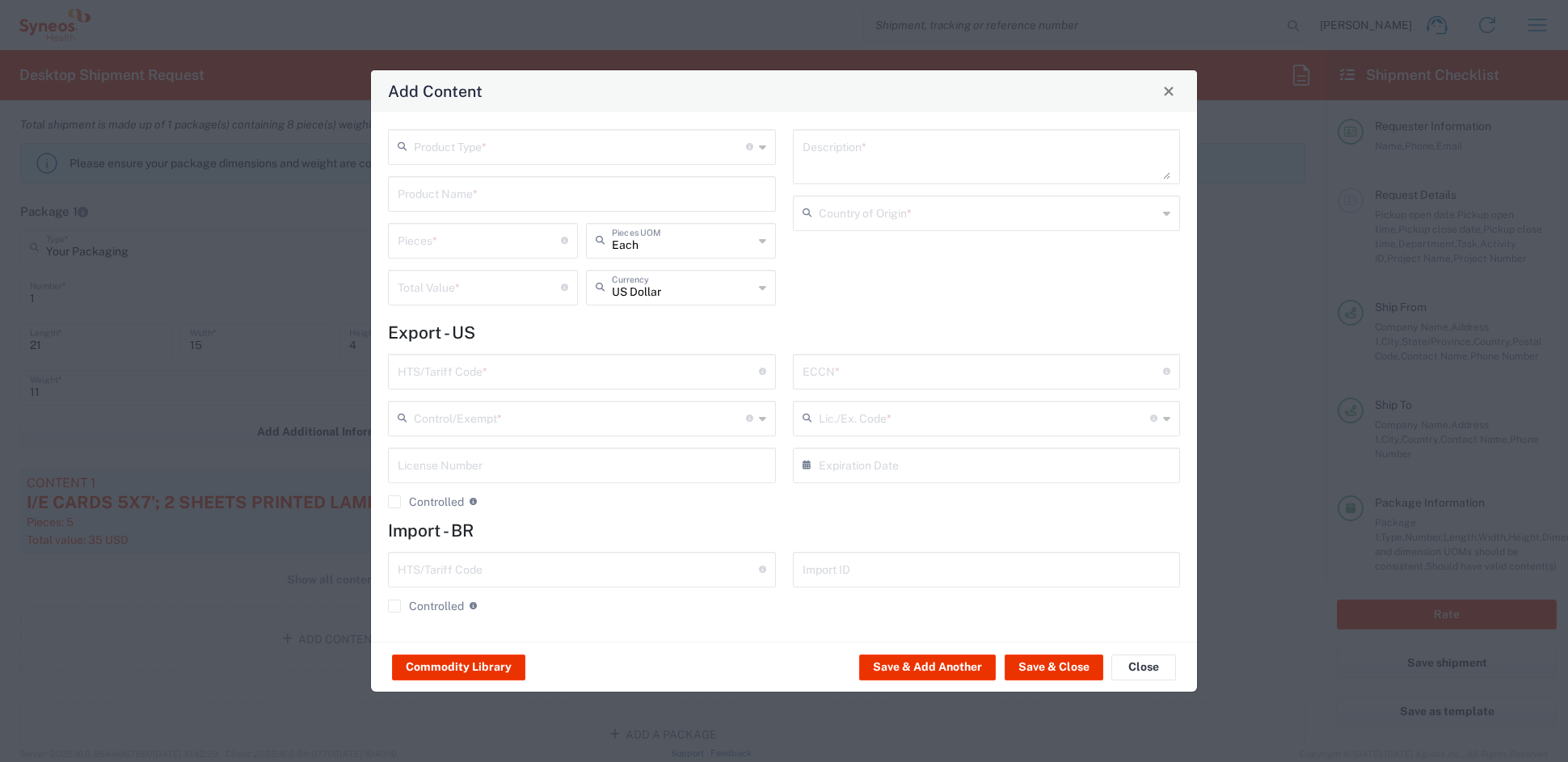
click at [480, 156] on input "text" at bounding box center [580, 146] width 332 height 29
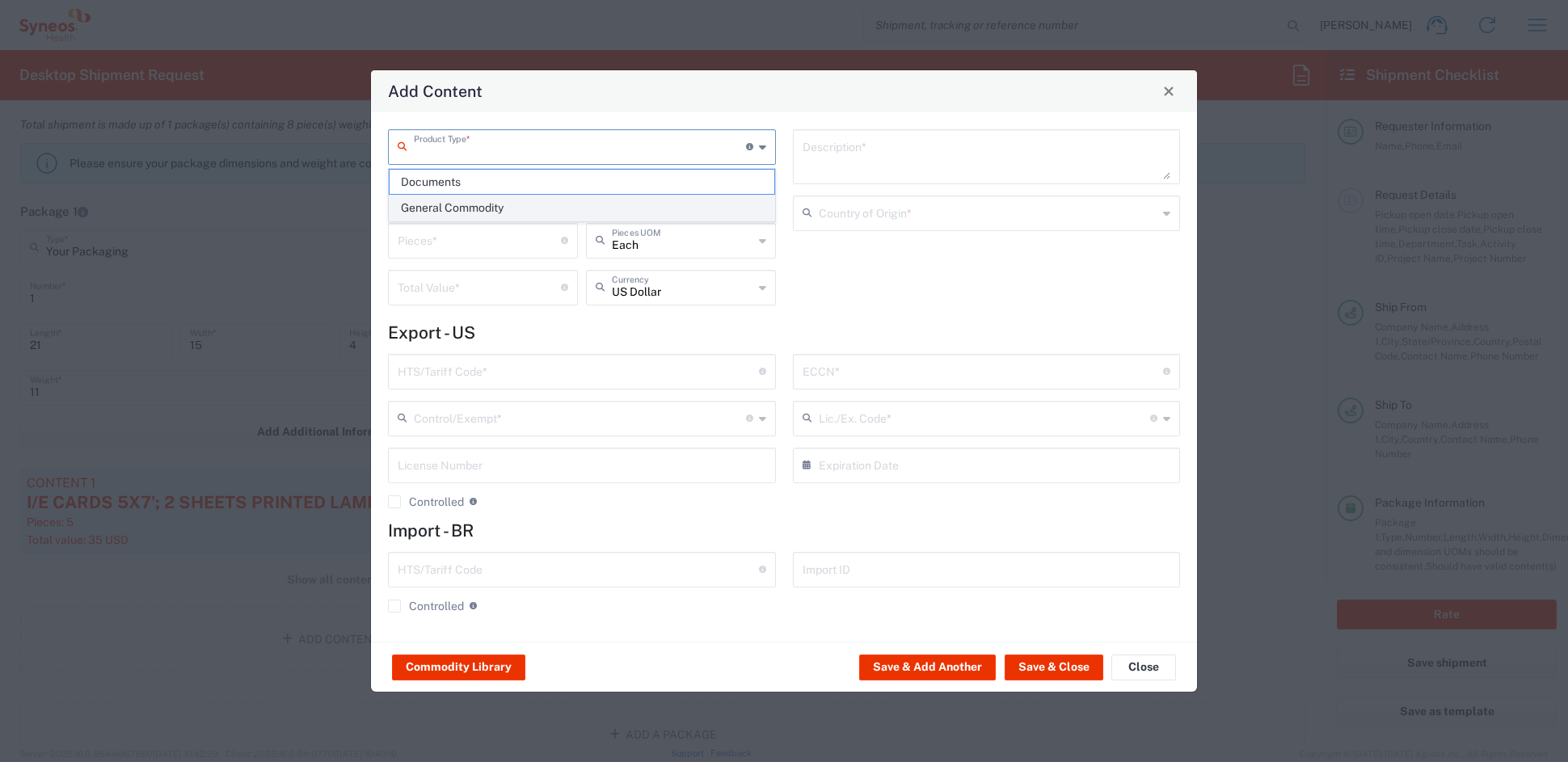
click at [468, 212] on span "General Commodity" at bounding box center [582, 208] width 383 height 25
type input "General Commodity"
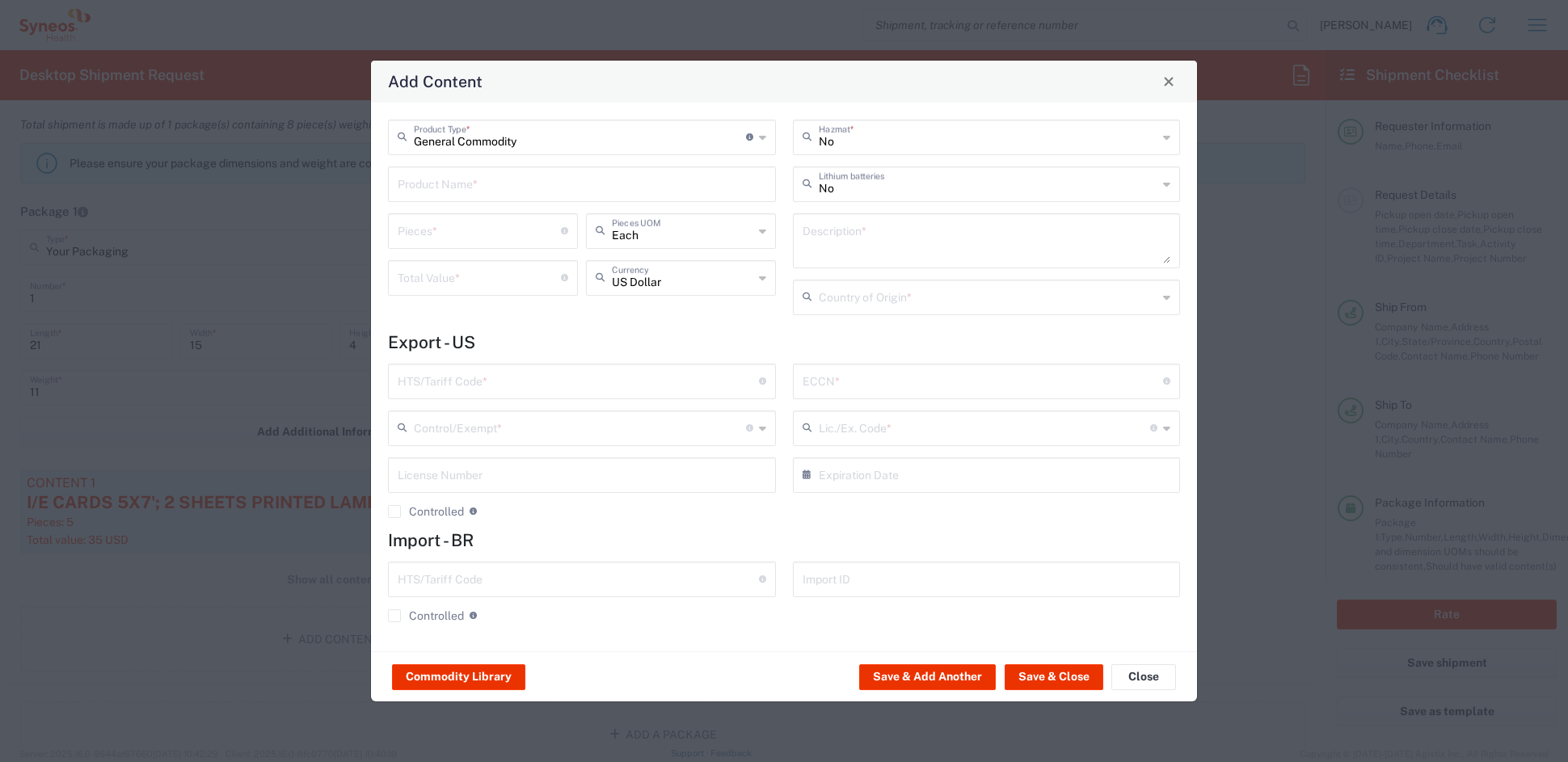
click at [449, 191] on input "text" at bounding box center [582, 183] width 368 height 29
click at [454, 251] on div "Patient Brochures" at bounding box center [582, 249] width 384 height 28
type input "Patient Brochures"
type textarea "Study branded patient brochures (Paper materials)"
type input "[GEOGRAPHIC_DATA]"
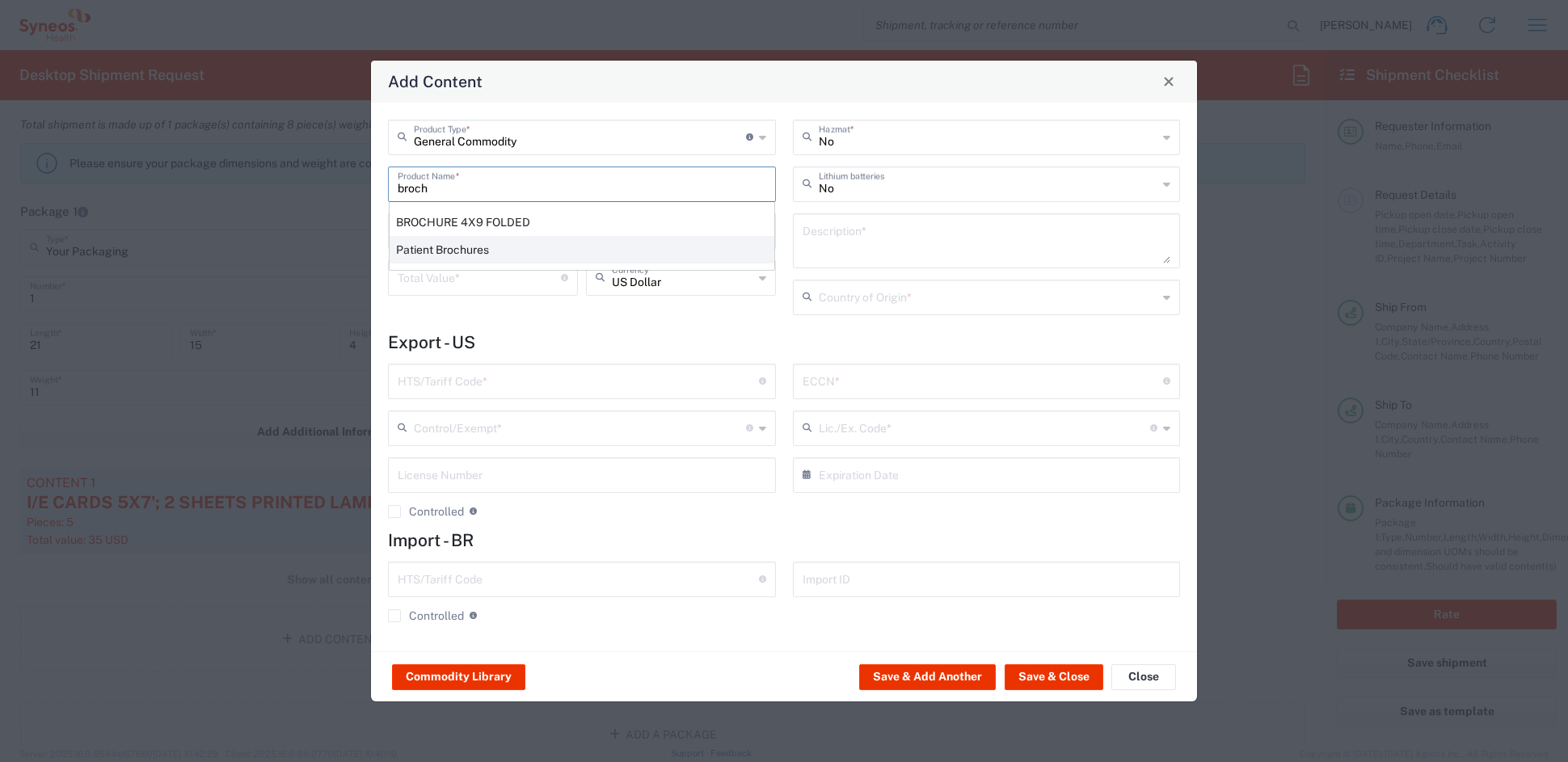
type input "[PHONE_NUMBER]"
type input "BIS"
type input "EAR99"
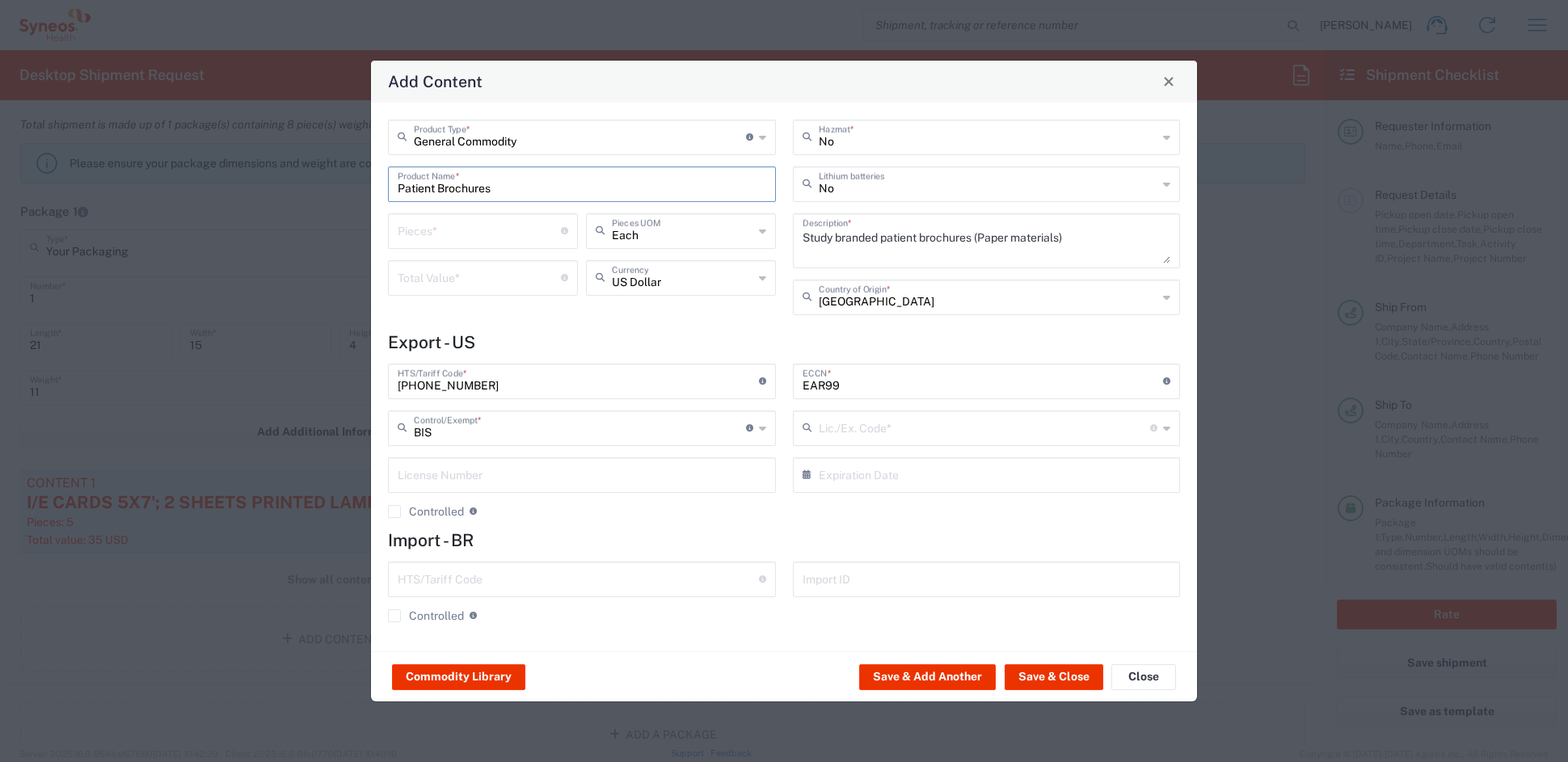
type input "NLR - No License Required"
click at [390, 221] on div "Pieces * Number of pieces inside all the packages" at bounding box center [483, 231] width 190 height 36
type input "30"
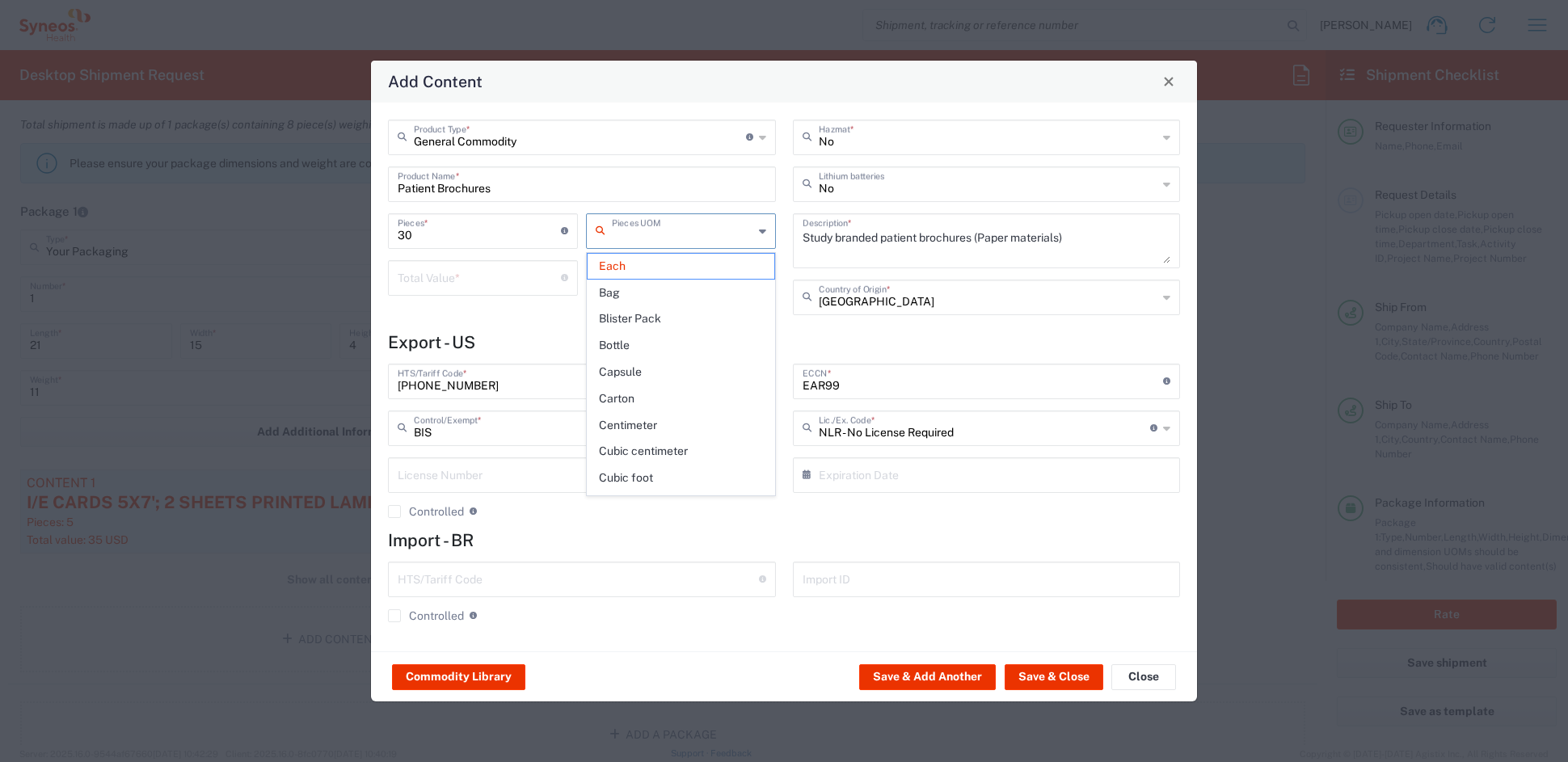
type input "Each"
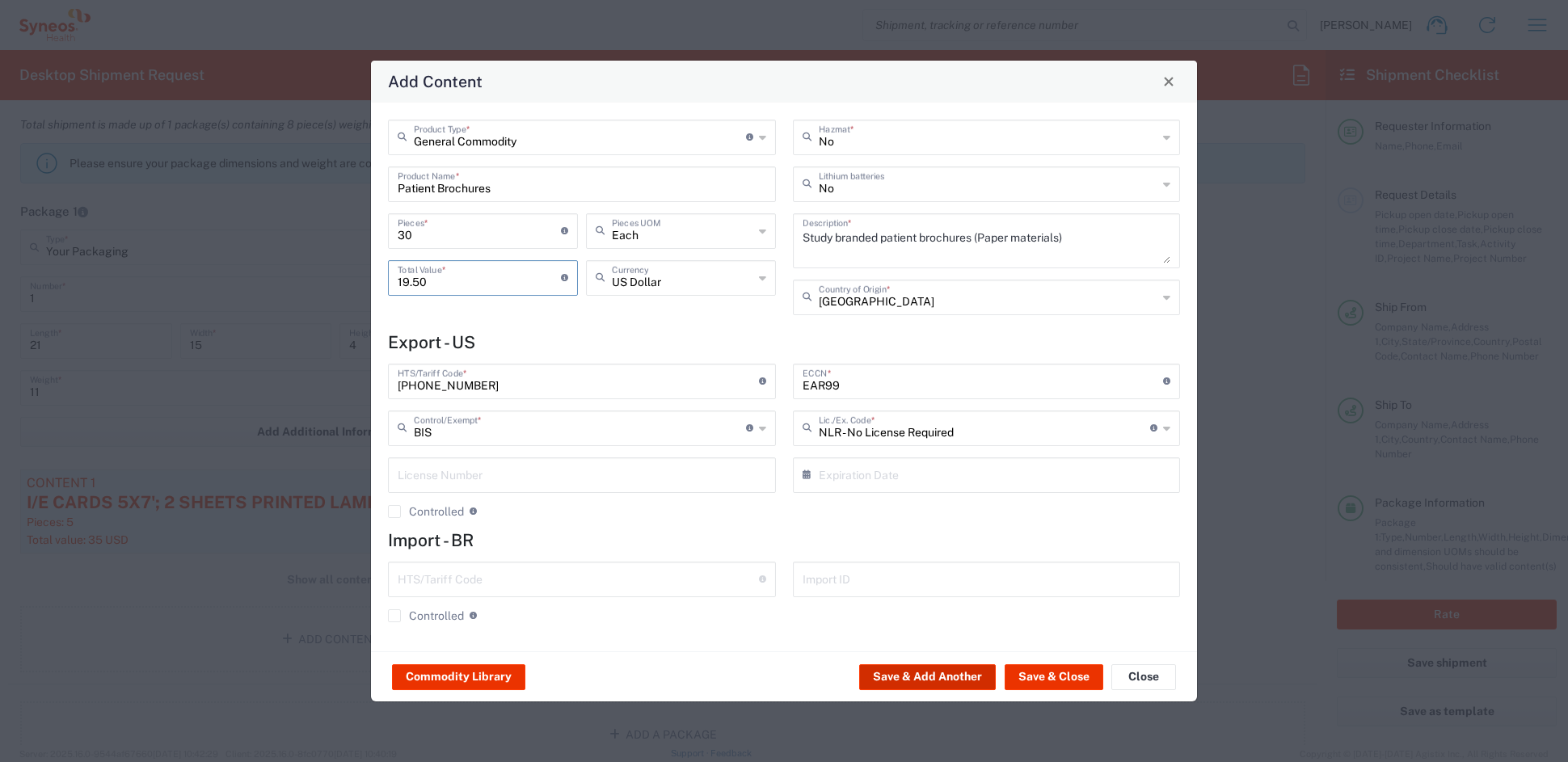
type input "19.50"
click at [922, 674] on button "Save & Add Another" at bounding box center [927, 677] width 136 height 26
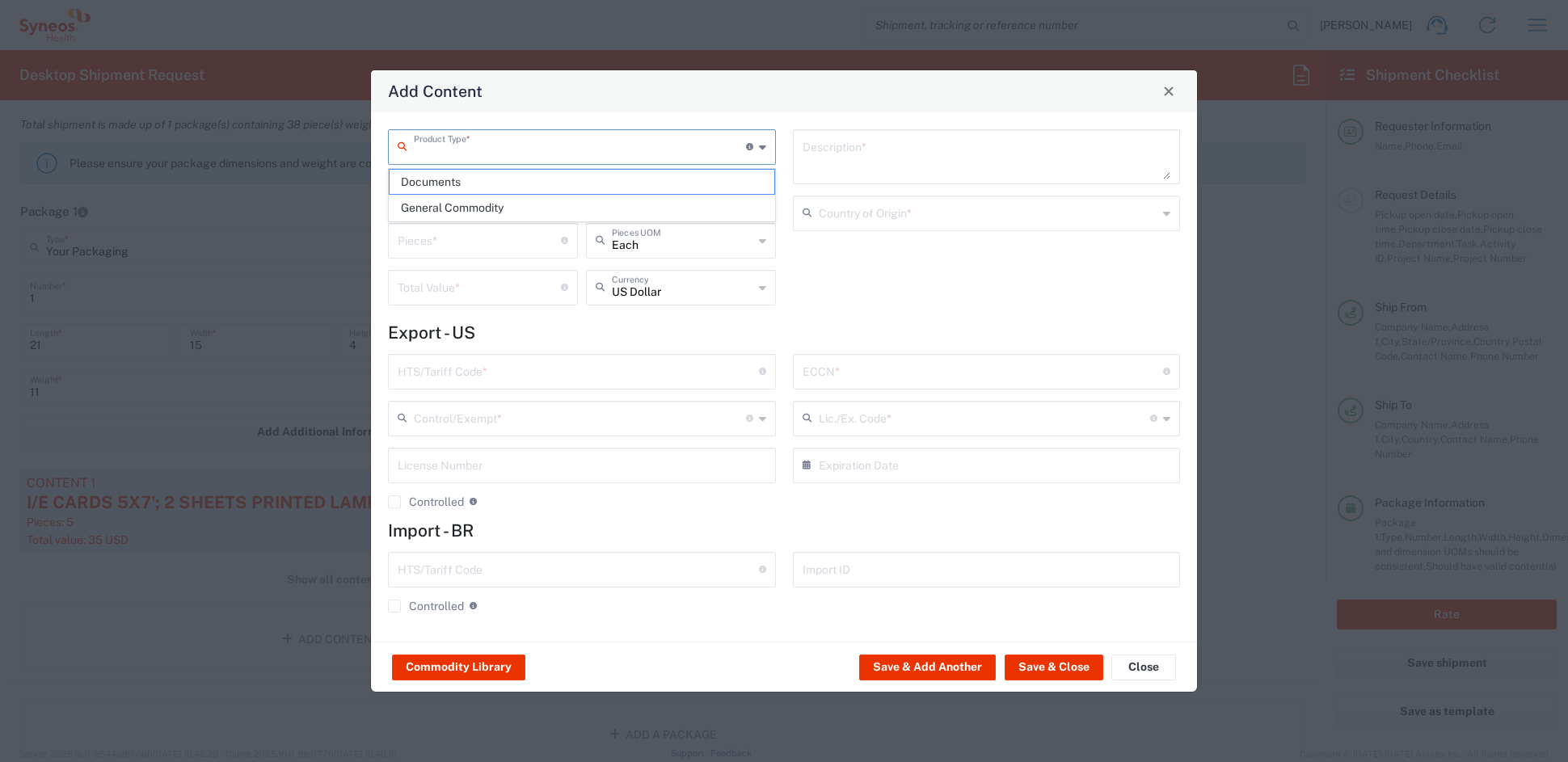
click at [505, 142] on input "text" at bounding box center [580, 146] width 332 height 29
click at [455, 211] on span "General Commodity" at bounding box center [582, 208] width 383 height 25
type input "General Commodity"
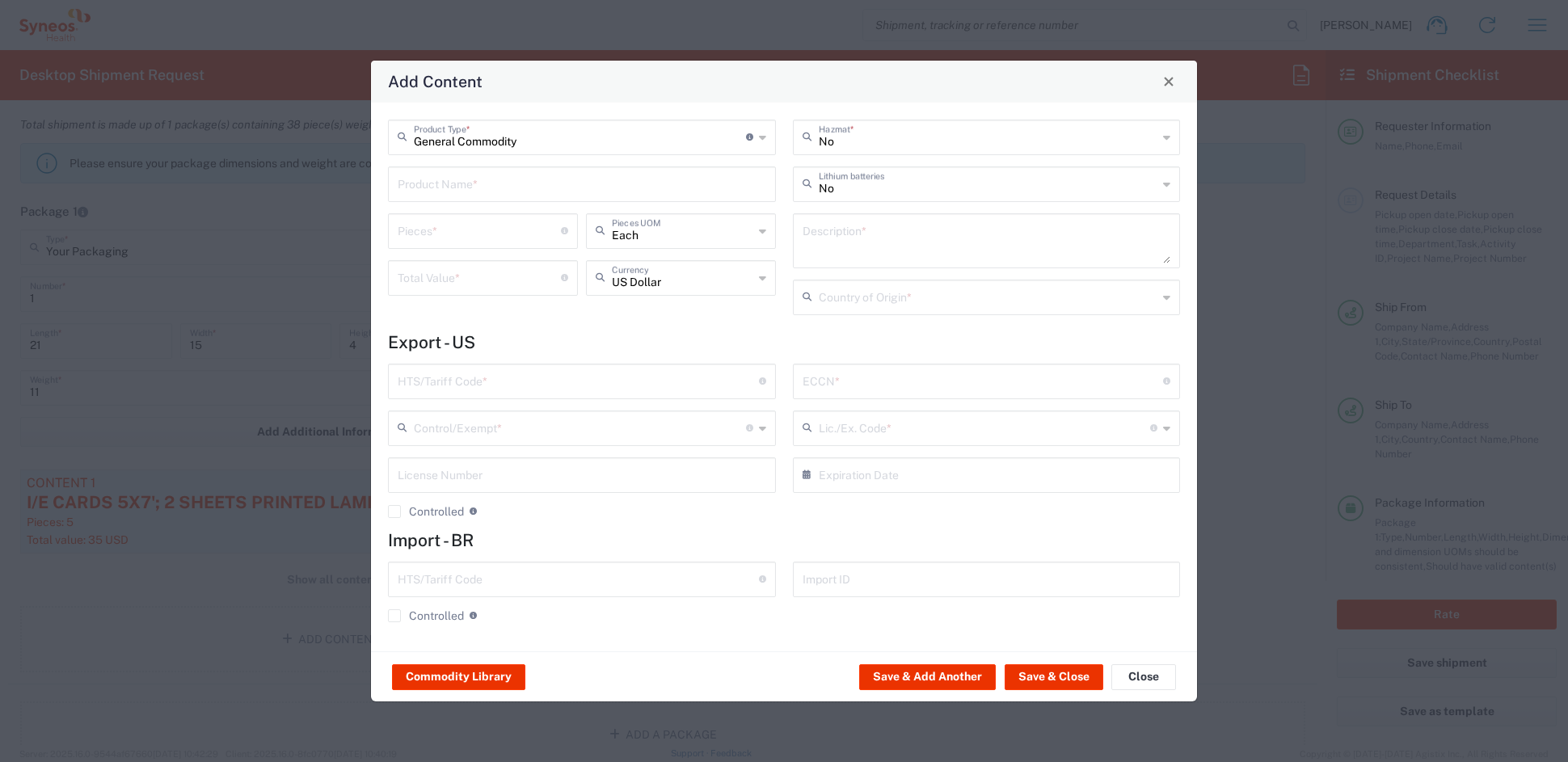
click at [446, 169] on input "text" at bounding box center [582, 183] width 368 height 29
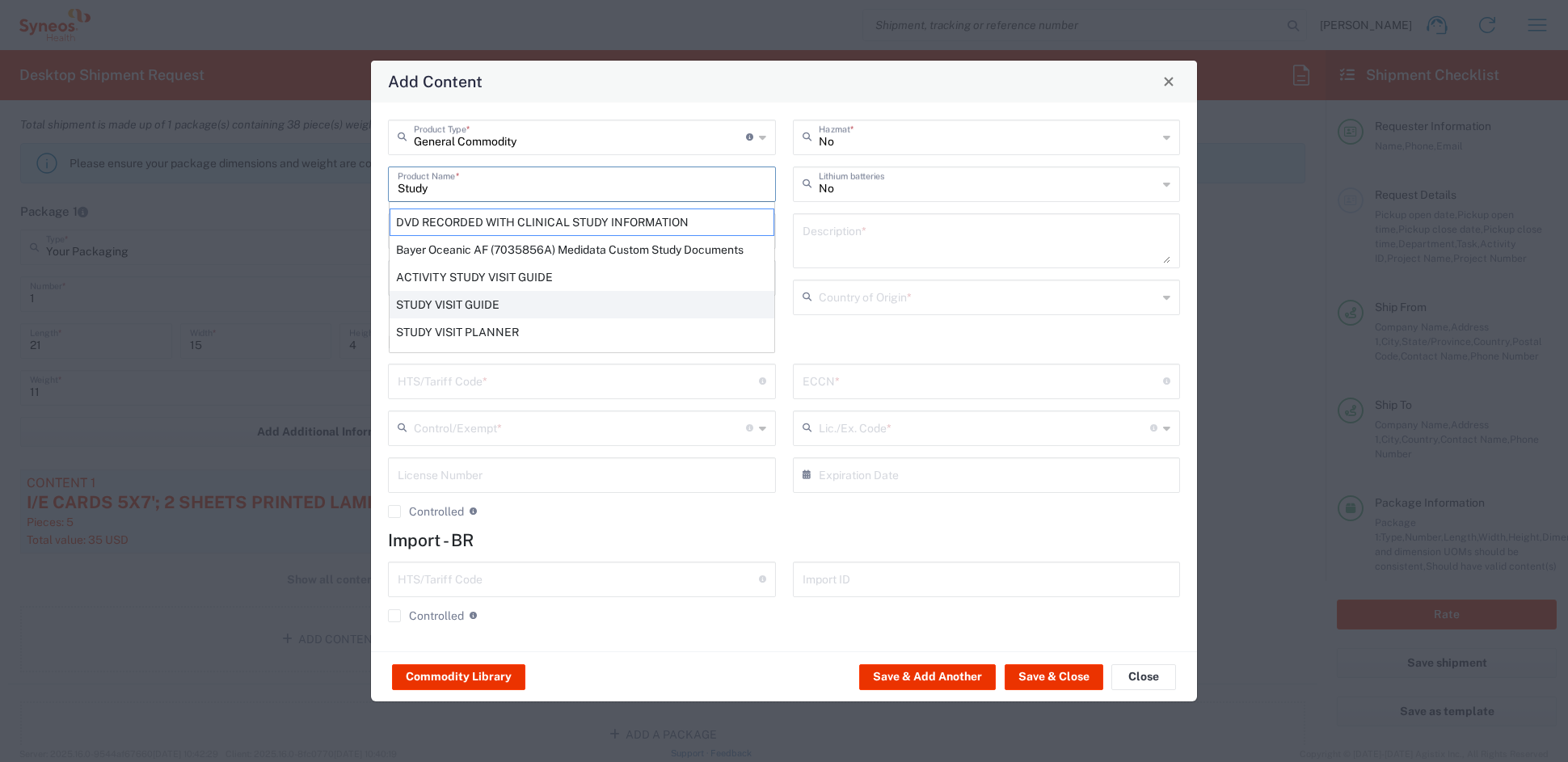
click at [498, 304] on div "STUDY VISIT GUIDE" at bounding box center [582, 305] width 384 height 28
type input "STUDY VISIT GUIDE"
type textarea "8.5 X 5.5' 12PP SADDLE STITCHED PRINTED PAPER BOOKLET 16 PAGES"
type input "[GEOGRAPHIC_DATA]"
type input "4901.99.0092"
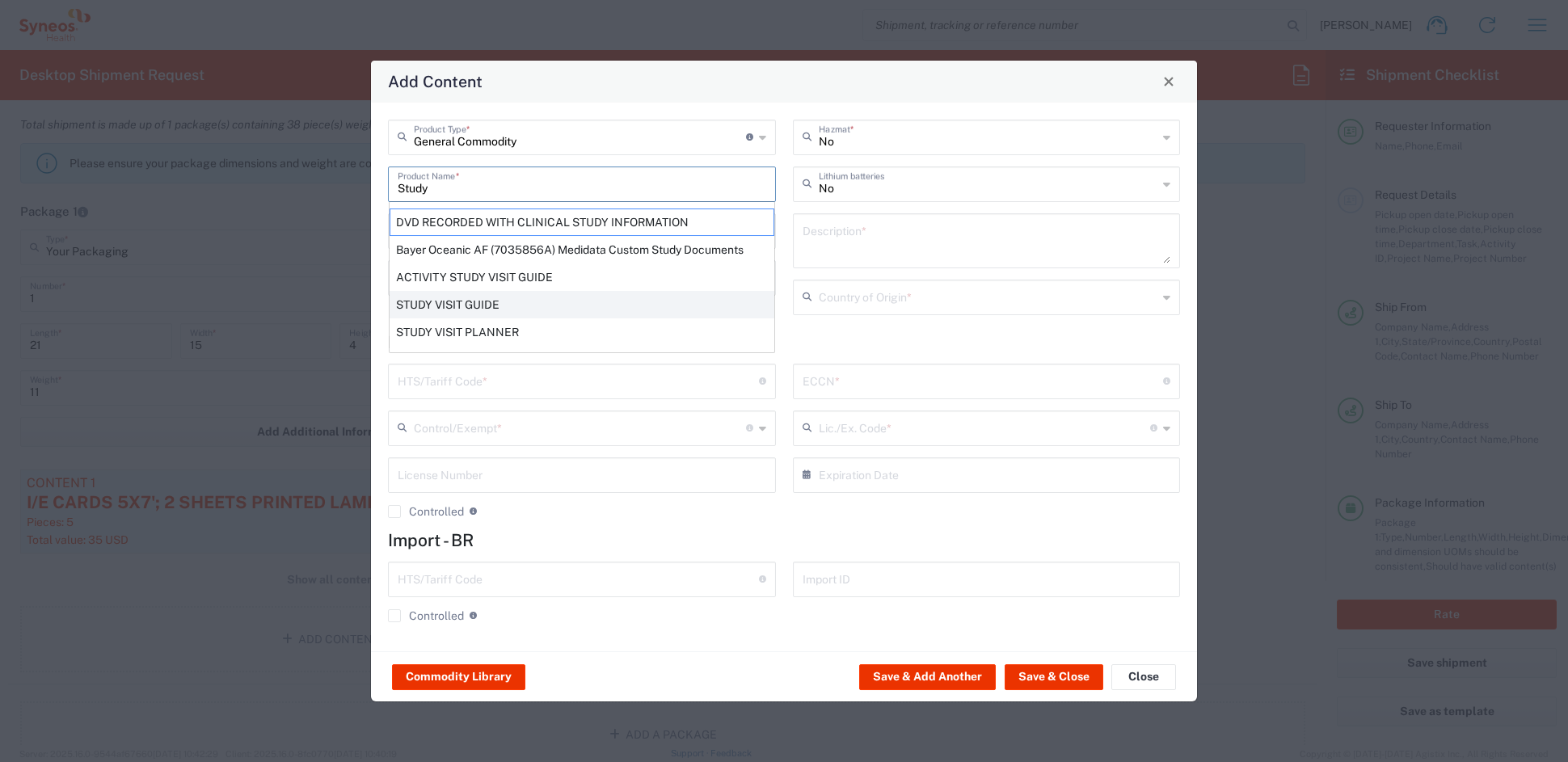
type input "BIS"
type input "EAR99"
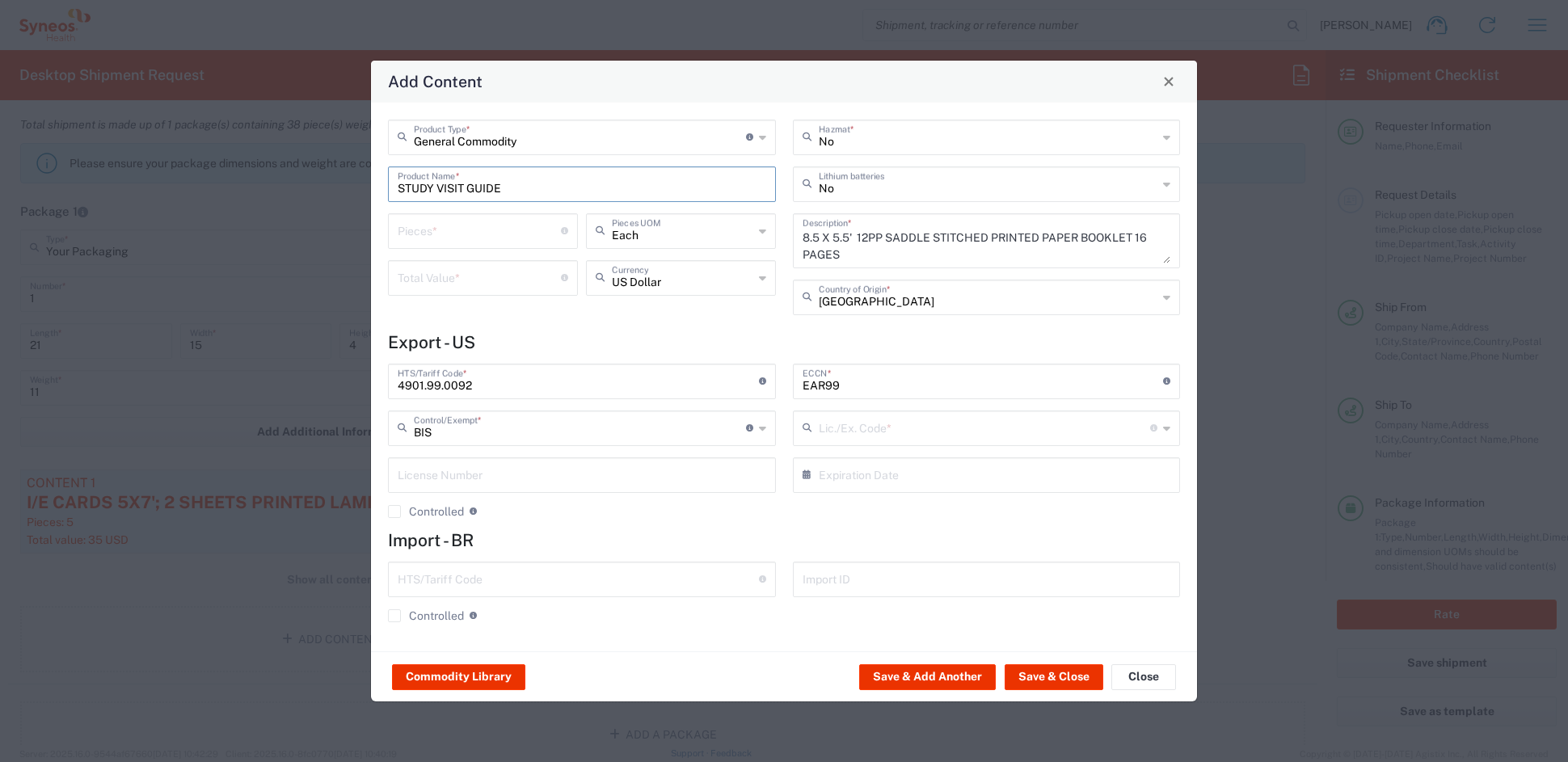
type input "NLR - No License Required"
click at [459, 222] on input "number" at bounding box center [479, 230] width 163 height 29
type input "5"
click at [457, 278] on input "number" at bounding box center [479, 277] width 163 height 29
type input "12.50"
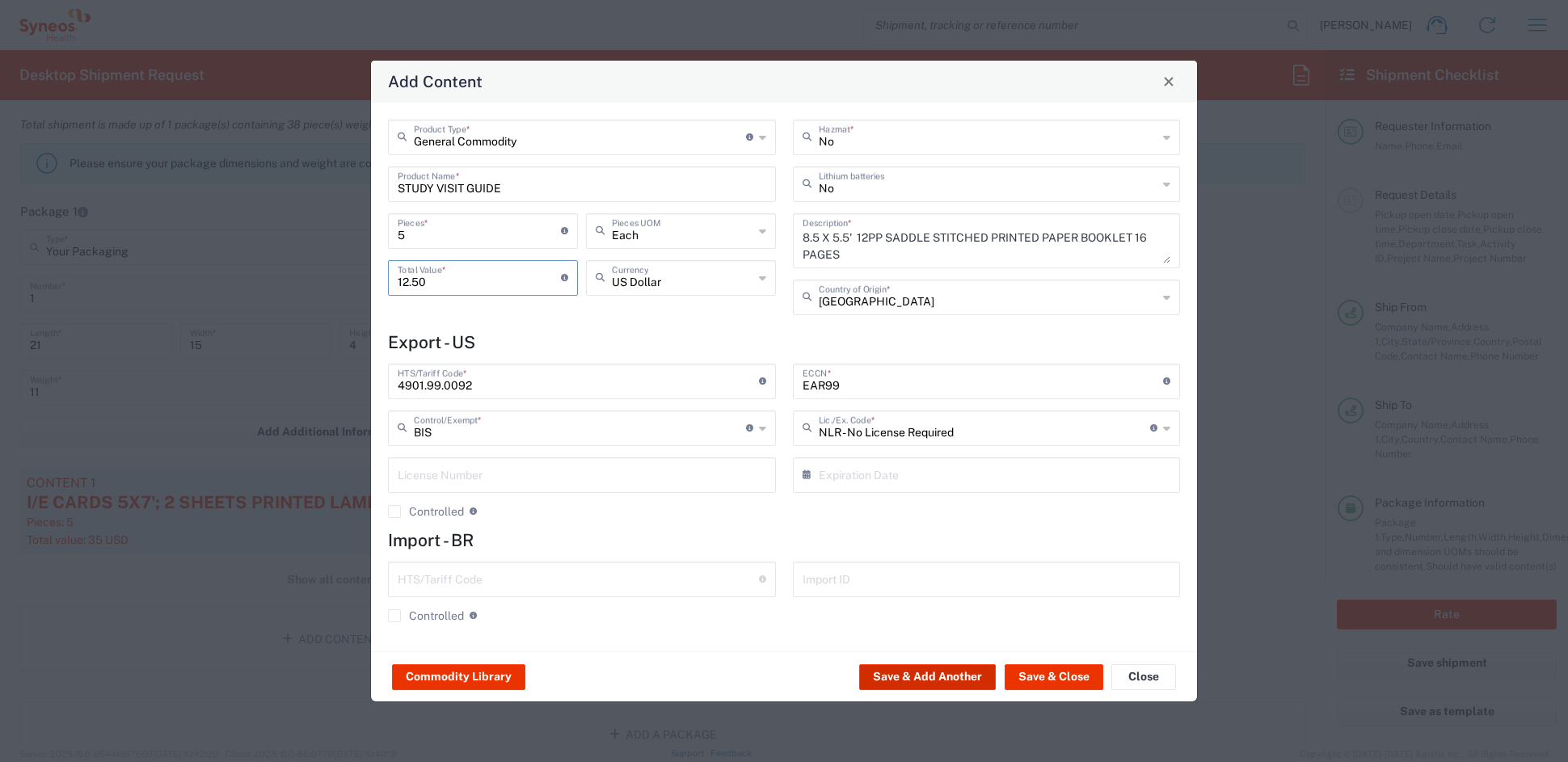
click at [958, 673] on button "Save & Add Another" at bounding box center [927, 677] width 136 height 26
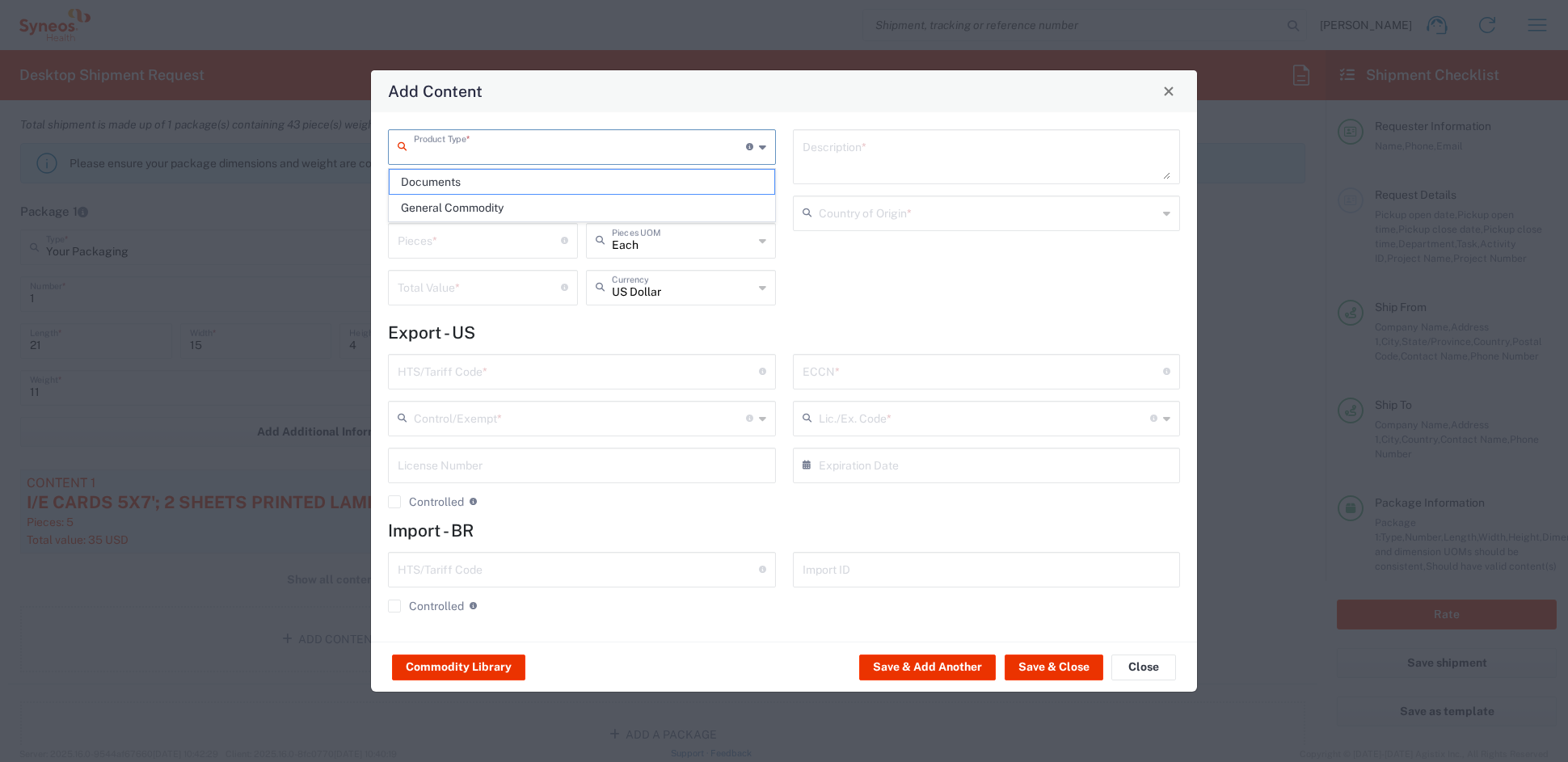
click at [459, 140] on input "text" at bounding box center [580, 146] width 332 height 29
click at [461, 210] on span "General Commodity" at bounding box center [582, 208] width 383 height 25
type input "General Commodity"
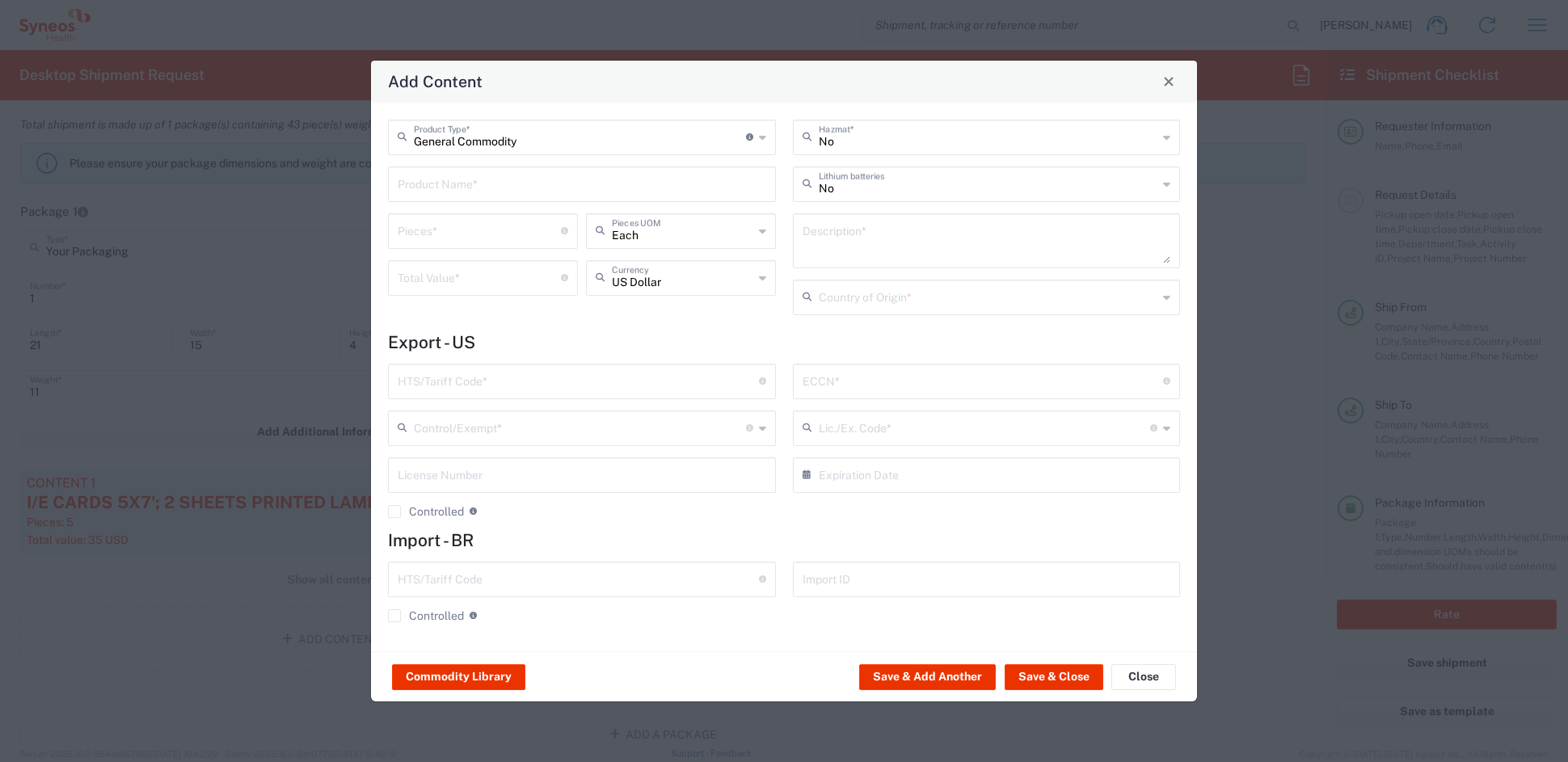
click at [455, 189] on input "text" at bounding box center [582, 183] width 368 height 29
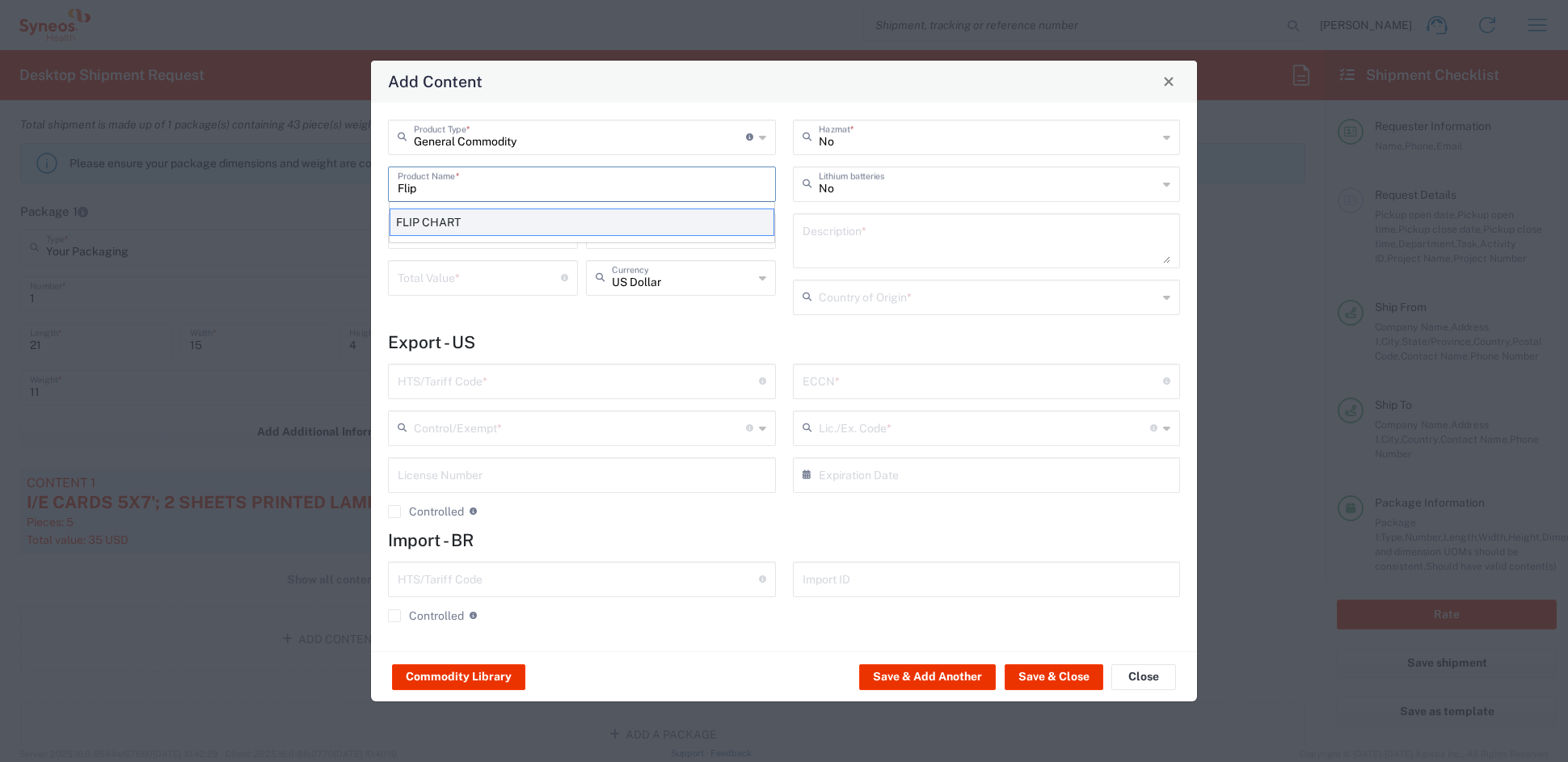
click at [487, 225] on div "FLIP CHART" at bounding box center [582, 222] width 384 height 28
type input "FLIP CHART"
type input "1"
type textarea "11'X8.5'; 24 PAGE WIRO-BOUND PRINTED DOCUMENT"
type input "[GEOGRAPHIC_DATA]"
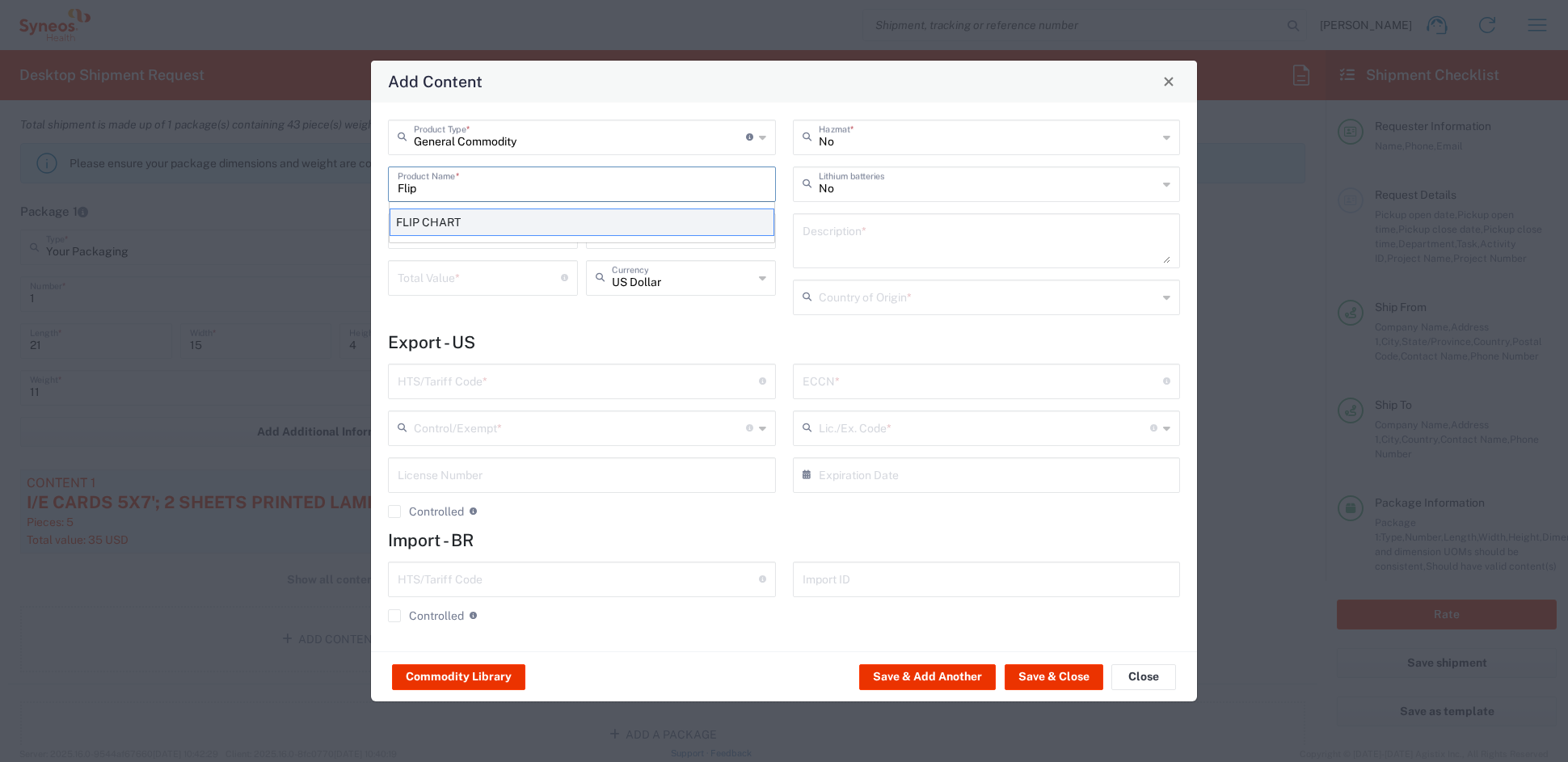
type input "4911.99.8000"
type input "BIS"
type input "EAR99"
type input "NLR - No License Required"
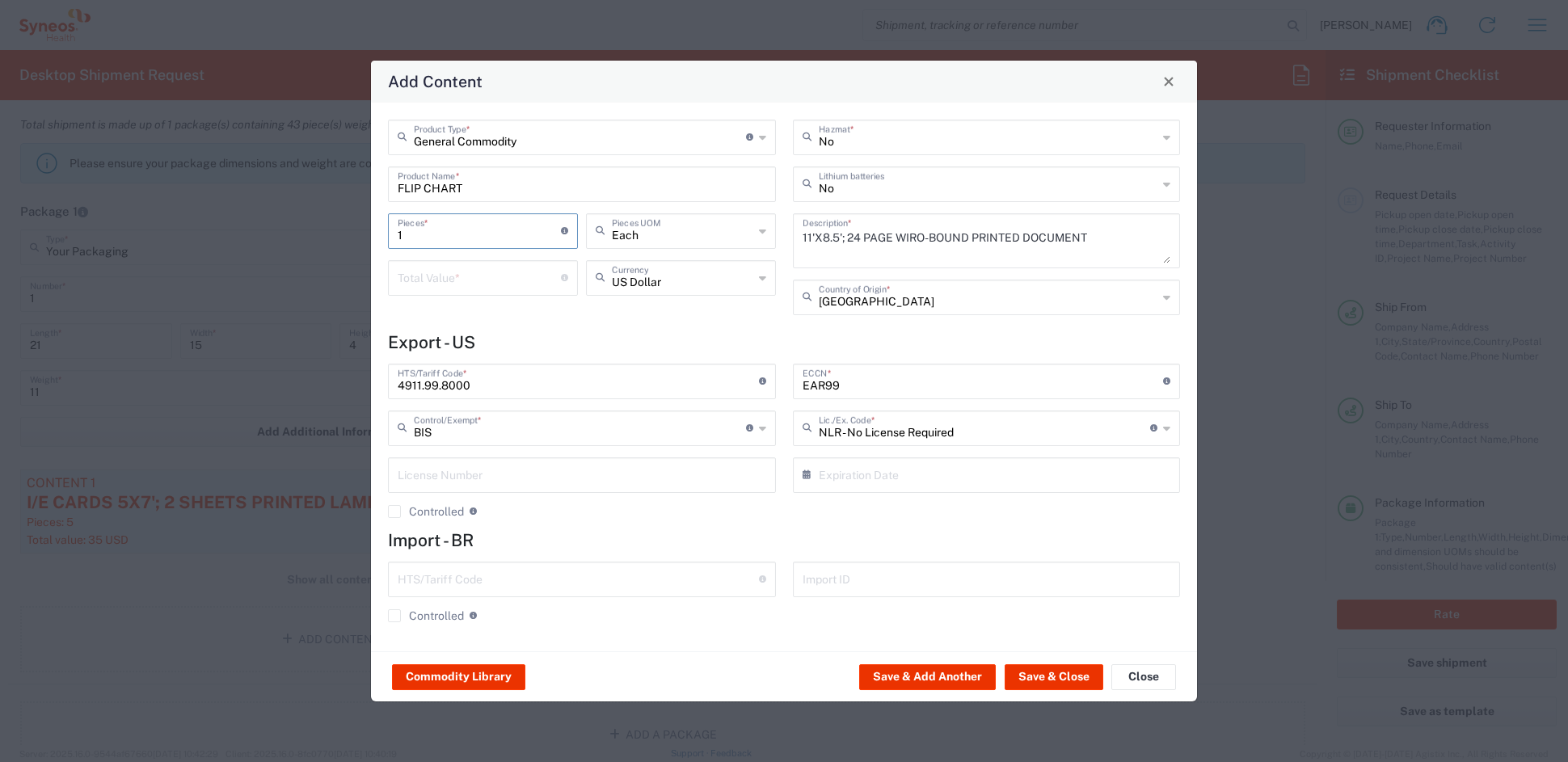
drag, startPoint x: 429, startPoint y: 232, endPoint x: 386, endPoint y: 229, distance: 43.1
click at [386, 229] on div "1 Pieces * Number of pieces inside all the packages" at bounding box center [482, 237] width 198 height 47
type input "5"
click at [447, 267] on input "number" at bounding box center [479, 277] width 163 height 29
type input "40"
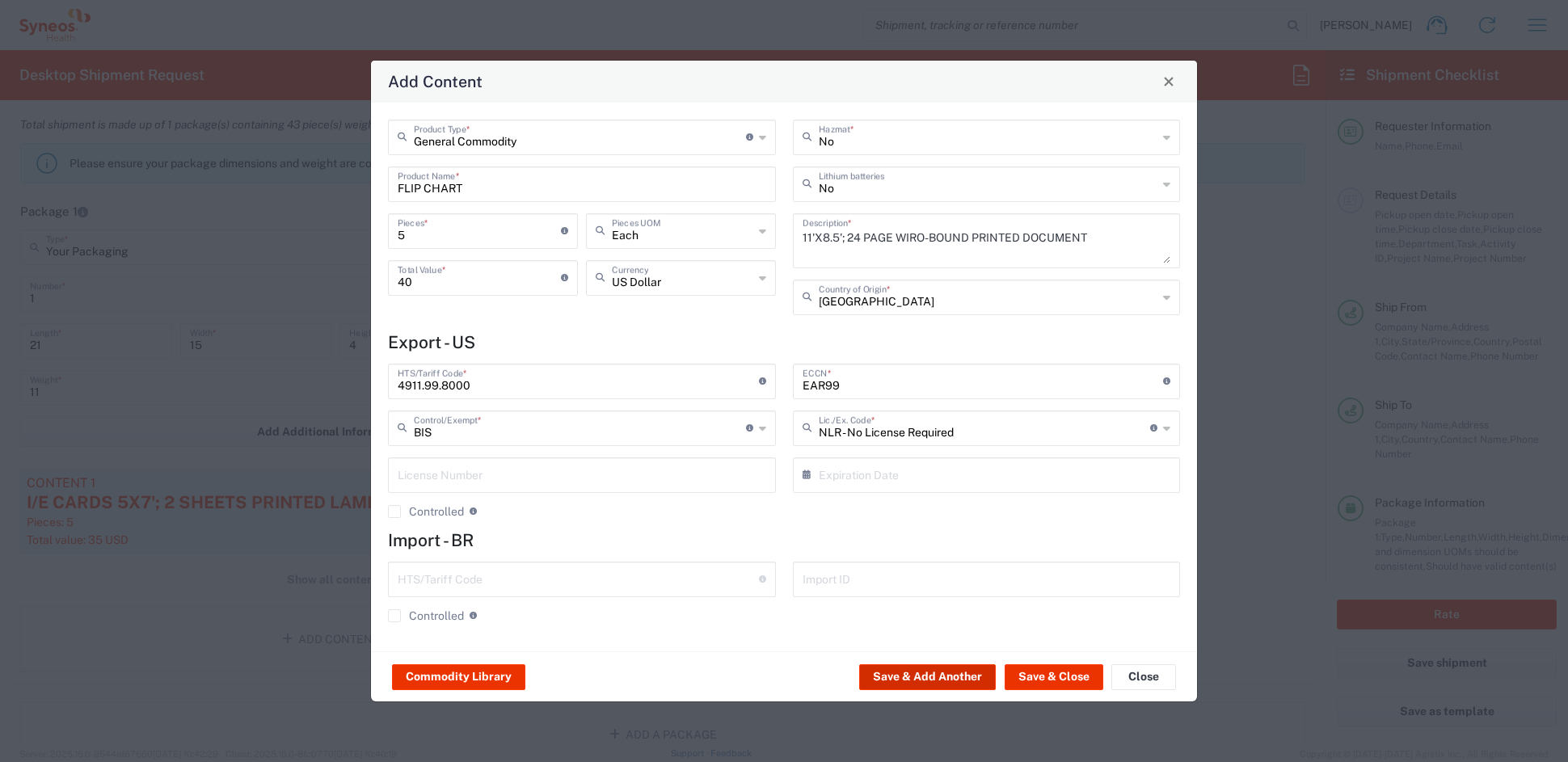
click at [887, 672] on button "Save & Add Another" at bounding box center [927, 677] width 136 height 26
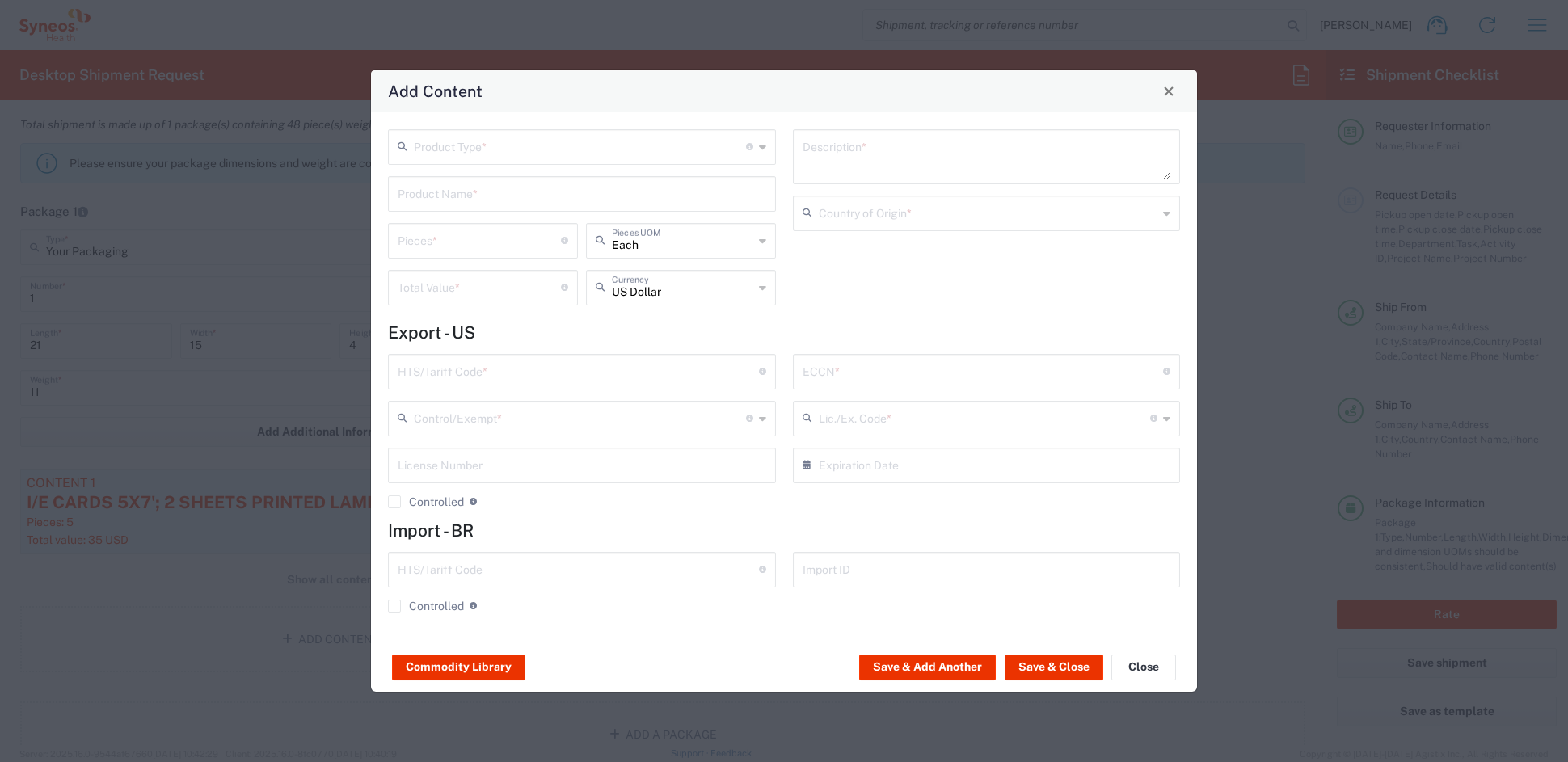
click at [462, 155] on input "text" at bounding box center [580, 146] width 332 height 29
click at [444, 209] on span "General Commodity" at bounding box center [582, 208] width 383 height 25
type input "General Commodity"
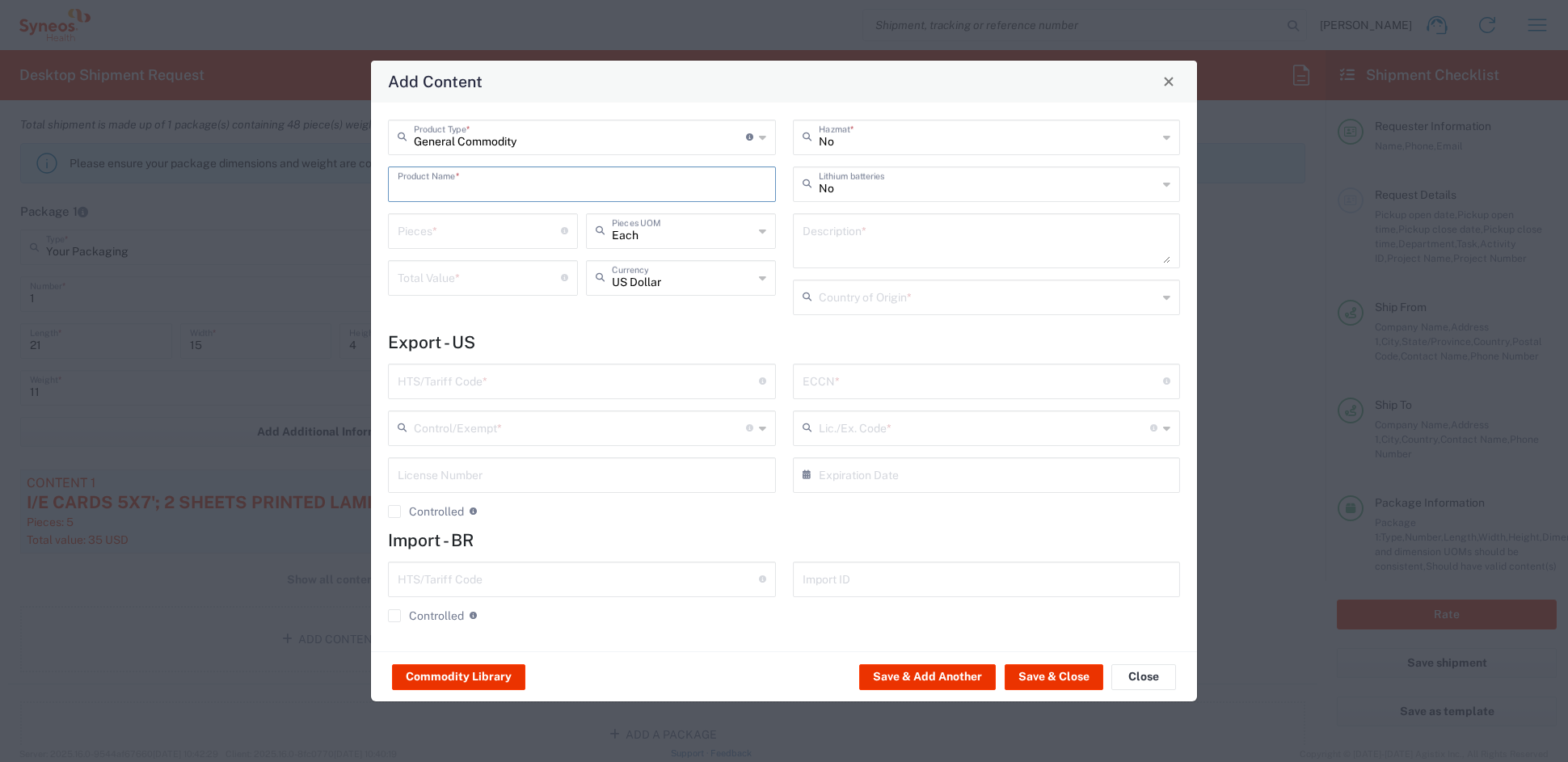
click at [441, 187] on input "text" at bounding box center [582, 183] width 368 height 29
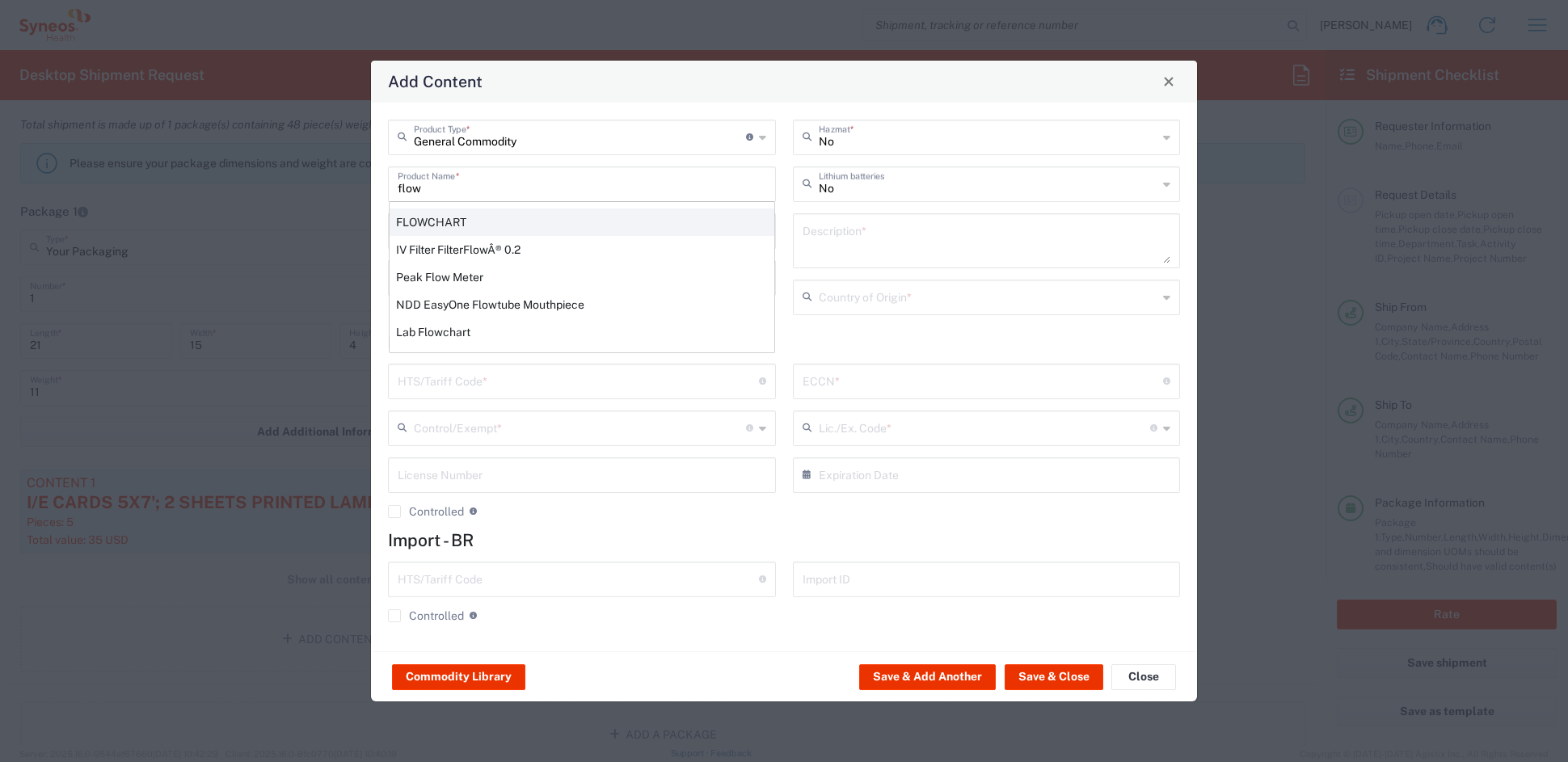
click at [461, 221] on div "FLOWCHART" at bounding box center [582, 222] width 384 height 28
type input "FLOWCHART"
type input "1"
type textarea "11'X8.5'; 1 SHEET PRINTED LAMINATED PAPER"
type input "[GEOGRAPHIC_DATA]"
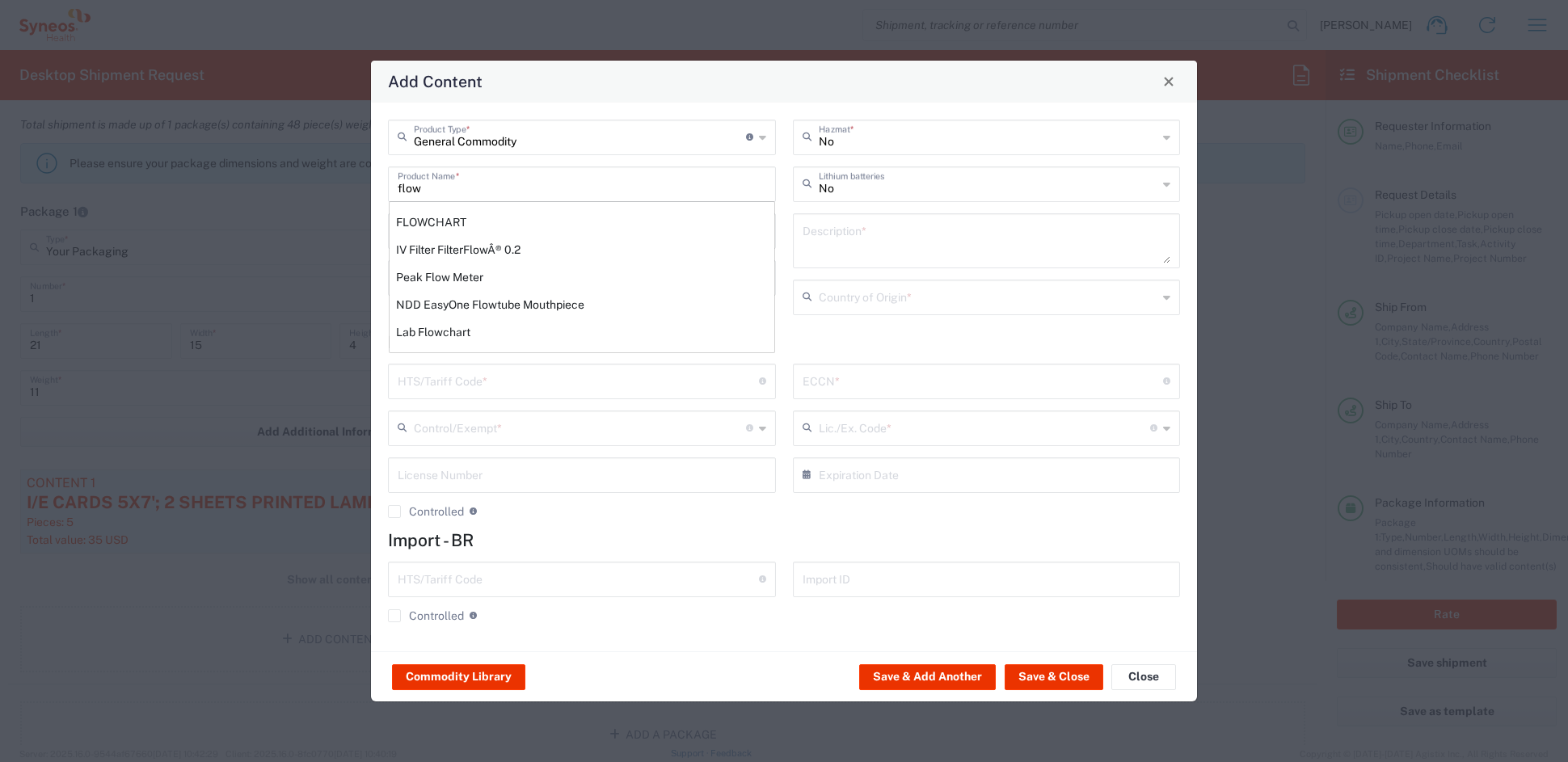
type input "4911.99.8000"
type input "BIS"
type input "EAR99"
type input "NLR - No License Required"
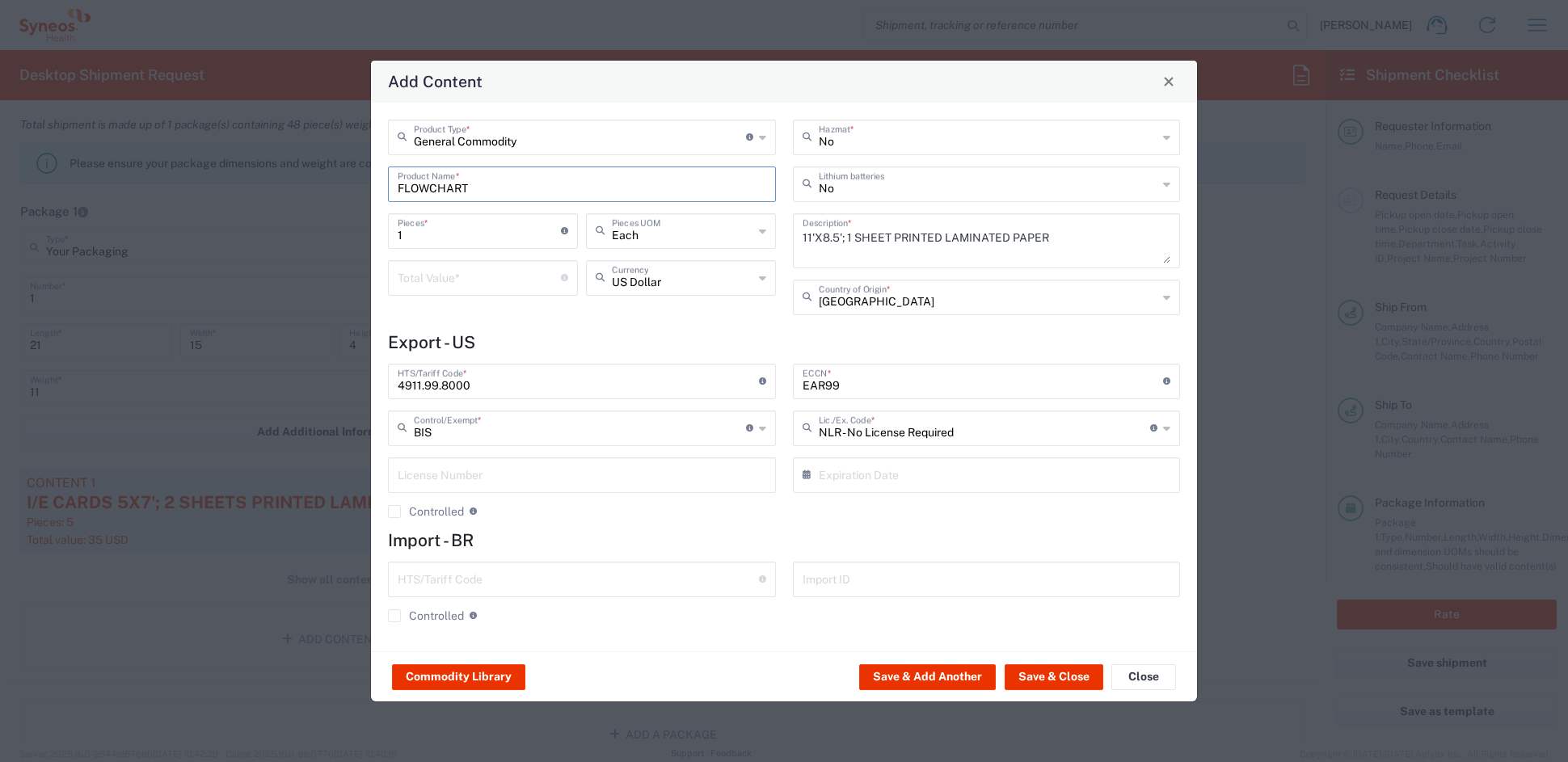
click at [442, 236] on input "1" at bounding box center [479, 230] width 163 height 29
drag, startPoint x: 369, startPoint y: 230, endPoint x: 344, endPoint y: 229, distance: 25.0
click at [348, 229] on div "Add Content General Commodity Product Type * Document: Paper document generated…" at bounding box center [784, 381] width 1568 height 762
type input "15"
click at [407, 273] on input "number" at bounding box center [479, 277] width 163 height 29
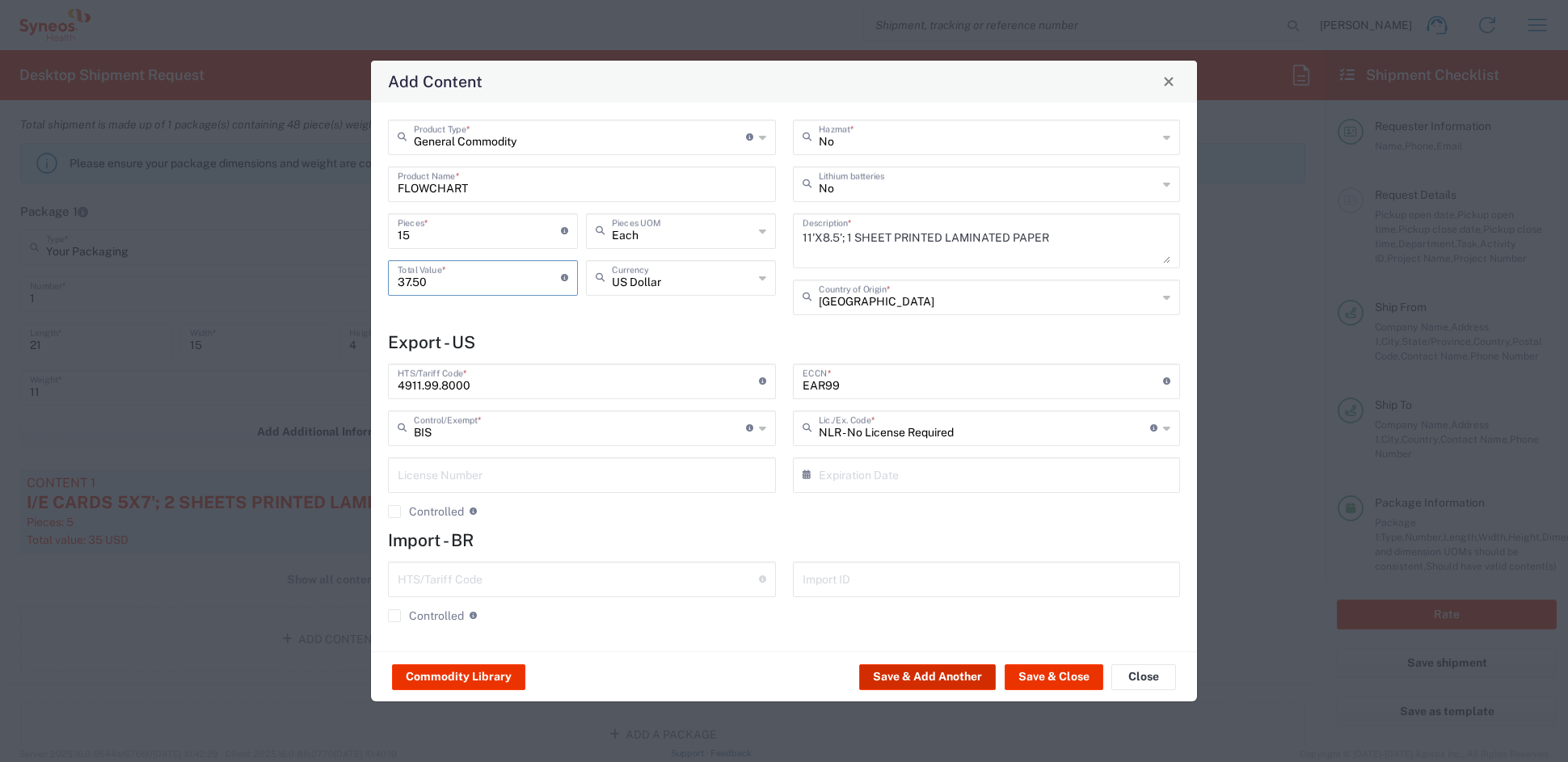
type input "37.50"
click at [948, 676] on button "Save & Add Another" at bounding box center [927, 677] width 136 height 26
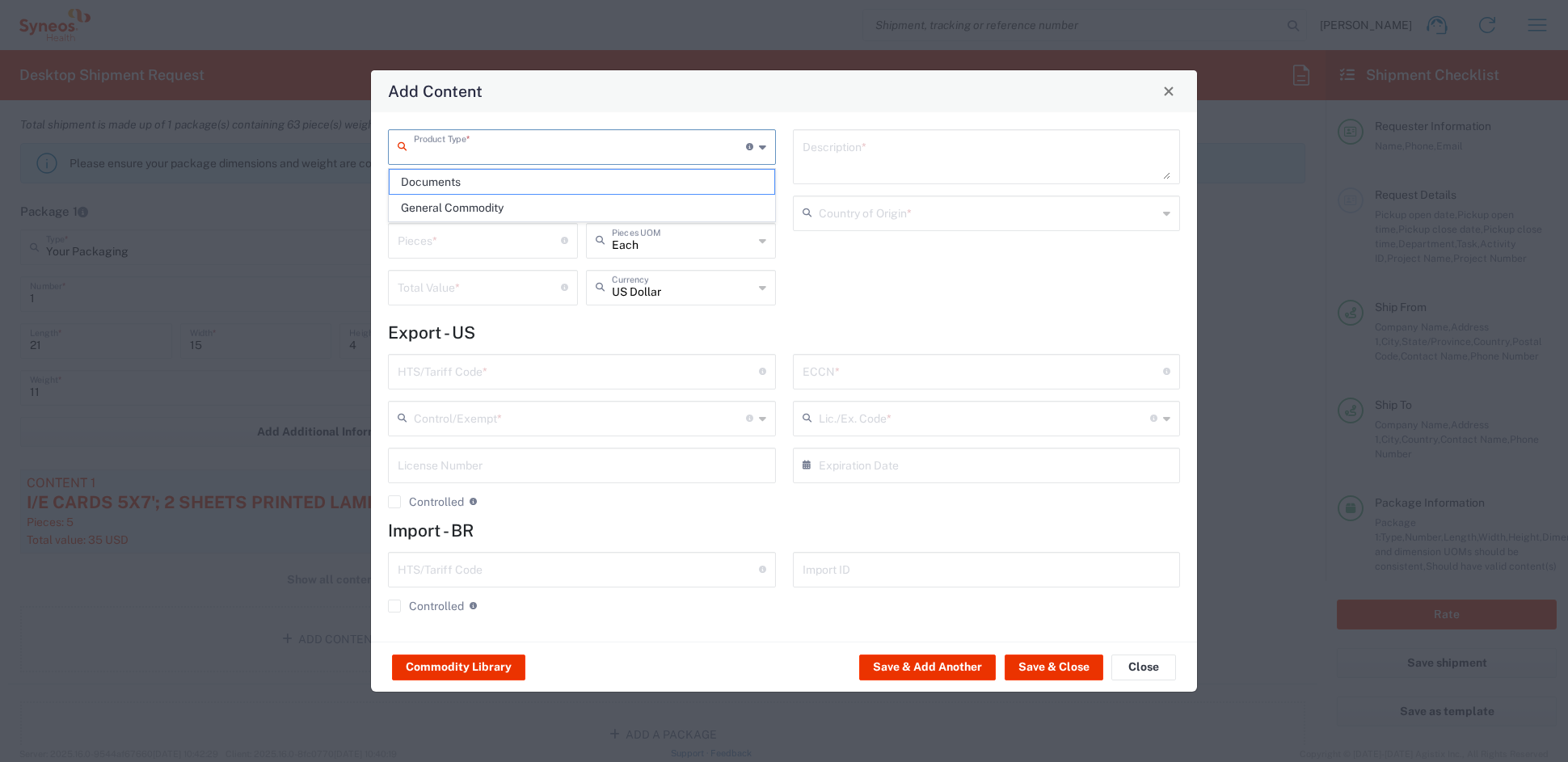
click at [426, 143] on input "text" at bounding box center [580, 146] width 332 height 29
click at [440, 208] on span "General Commodity" at bounding box center [582, 208] width 383 height 25
type input "General Commodity"
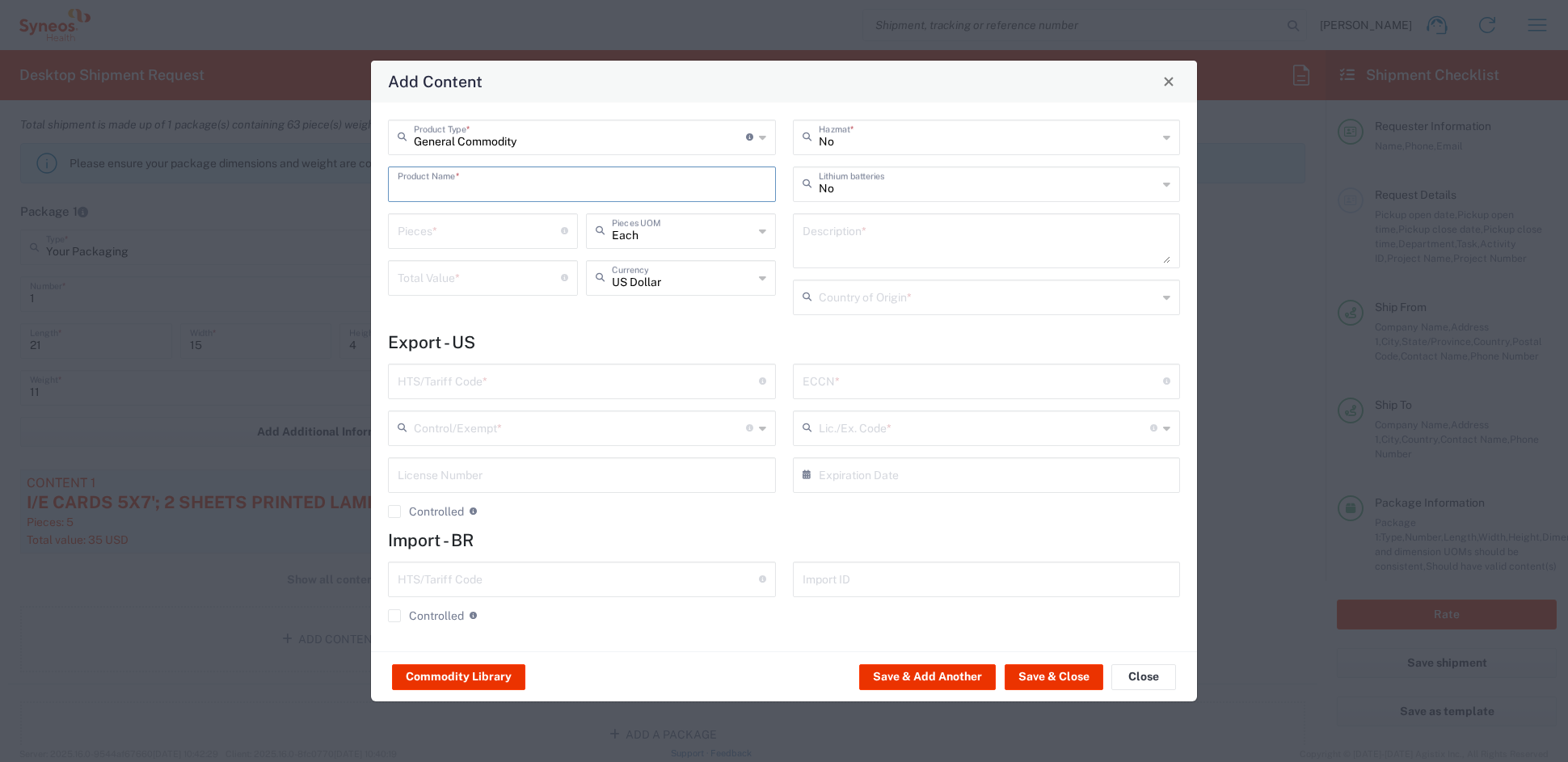
click at [457, 185] on input "text" at bounding box center [582, 183] width 368 height 29
click at [490, 226] on div "THANK YOU CARD WITH ENVELOPE" at bounding box center [582, 222] width 384 height 28
type input "THANK YOU CARD WITH ENVELOPE"
type input "1"
type textarea "6'X4' 1 SHEET PRINTED PAPER"
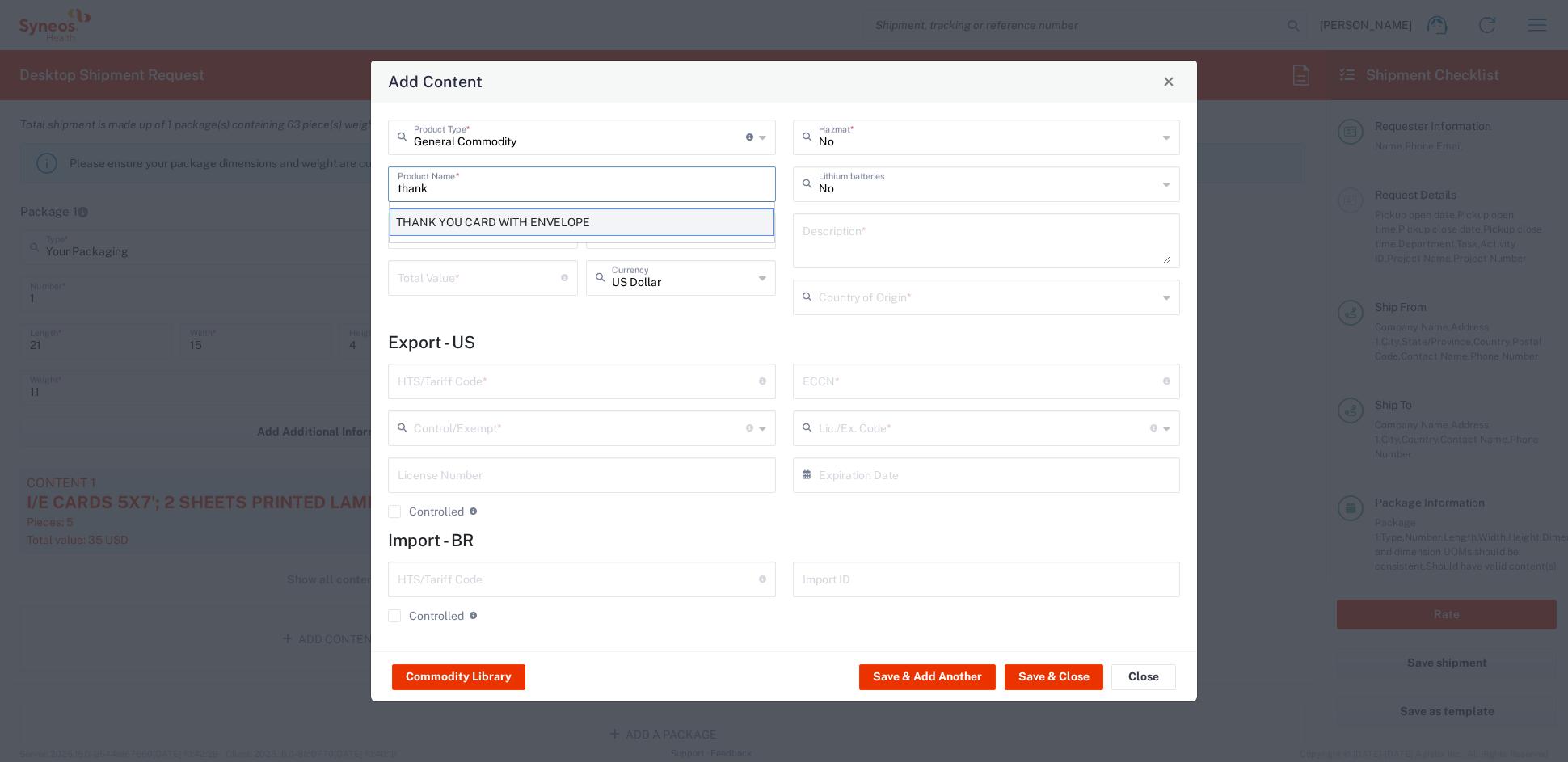
type input "[GEOGRAPHIC_DATA]"
type input "4909.00.4000"
type input "BIS"
type input "EAR99"
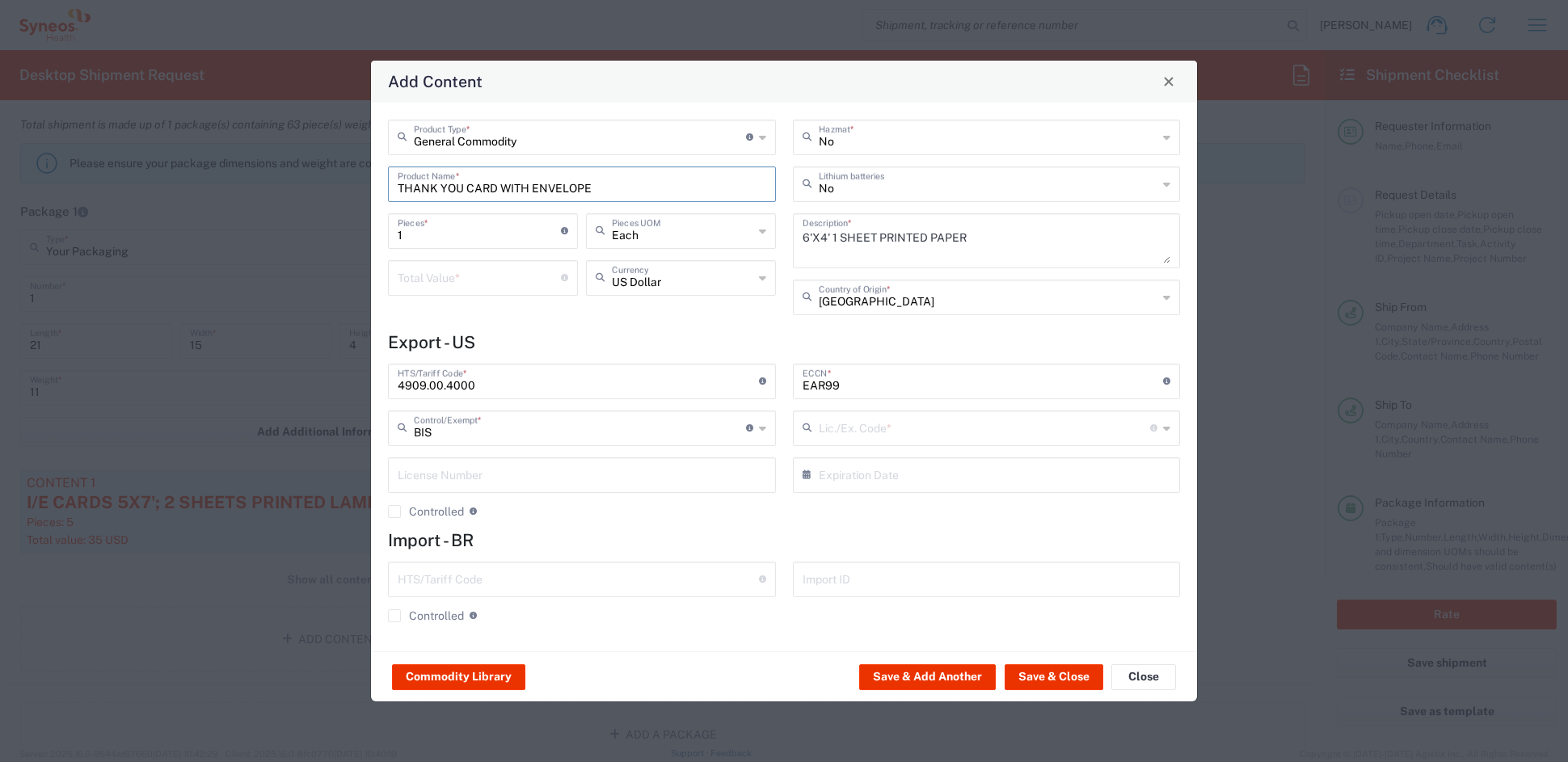
type input "NLR - No License Required"
drag, startPoint x: 450, startPoint y: 229, endPoint x: 442, endPoint y: 229, distance: 8.0
click at [446, 229] on input "1" at bounding box center [479, 230] width 163 height 29
drag, startPoint x: 414, startPoint y: 230, endPoint x: 374, endPoint y: 230, distance: 40.0
click at [374, 230] on div "General Commodity Product Type * Document: Paper document generated internally …" at bounding box center [784, 377] width 826 height 549
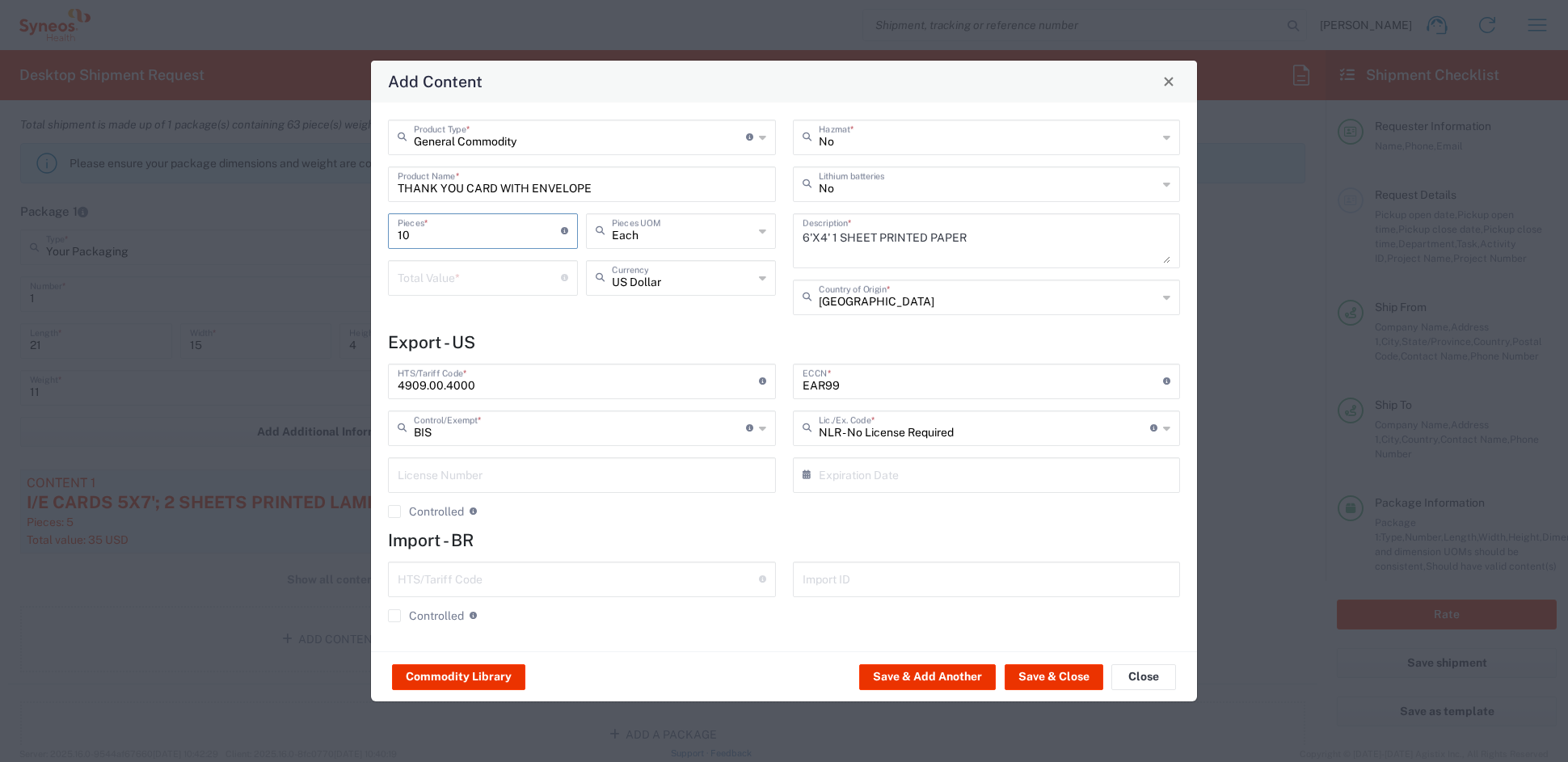
type input "10"
click at [436, 282] on input "number" at bounding box center [479, 277] width 163 height 29
type input "10"
click at [1057, 672] on button "Save & Close" at bounding box center [1054, 677] width 99 height 26
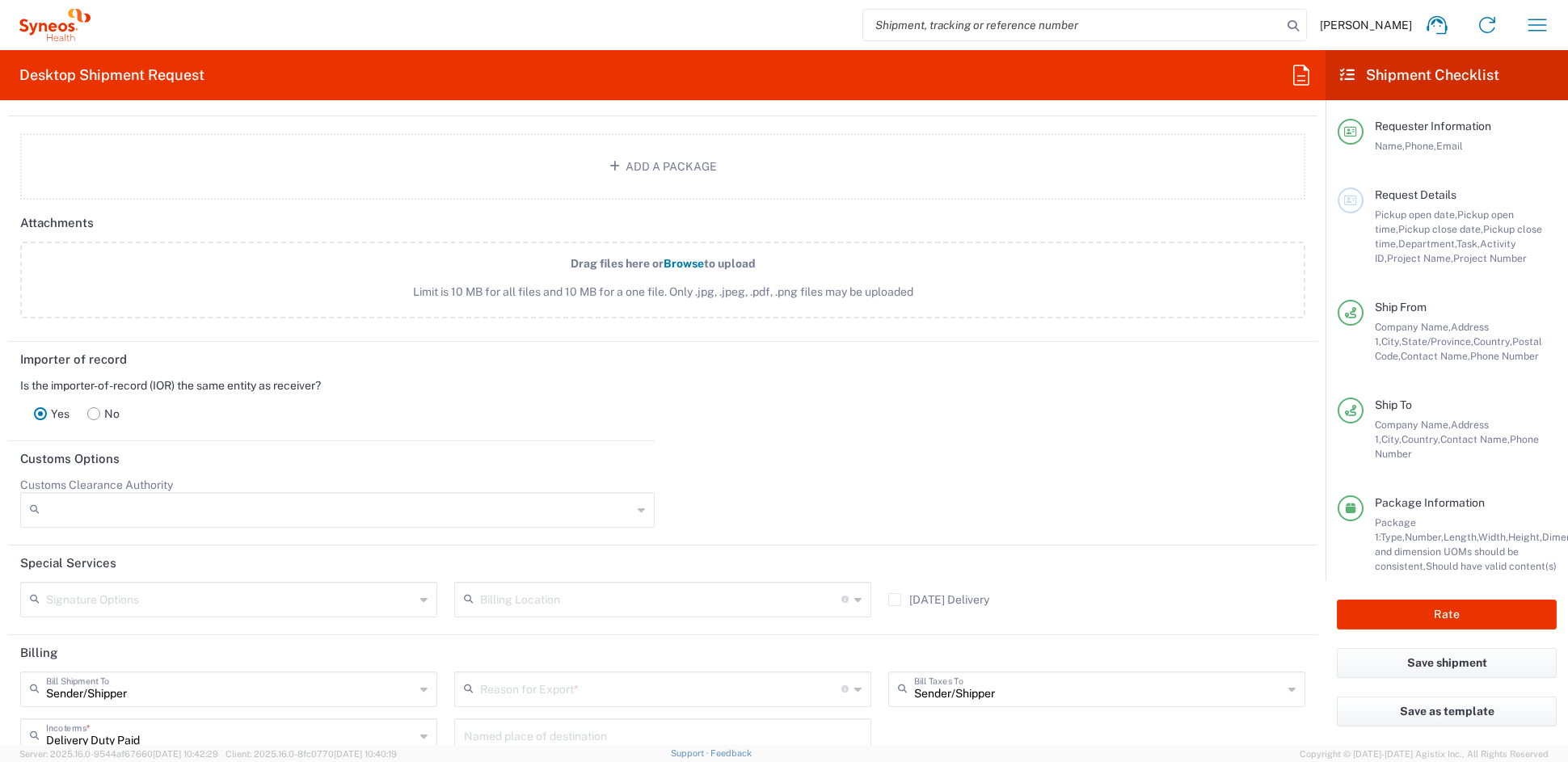
scroll to position [1938, 0]
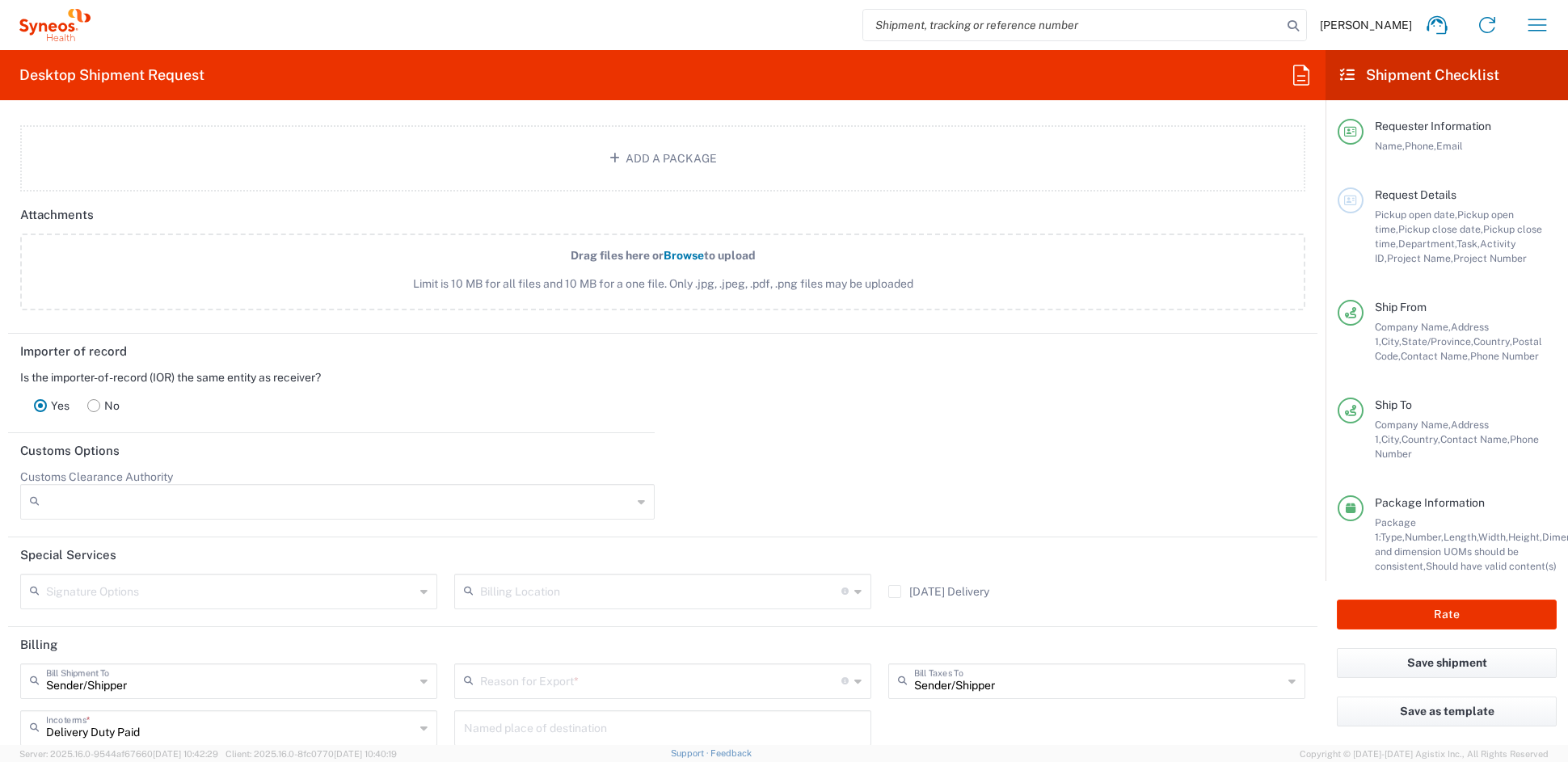
click at [97, 400] on rect at bounding box center [94, 406] width 13 height 13
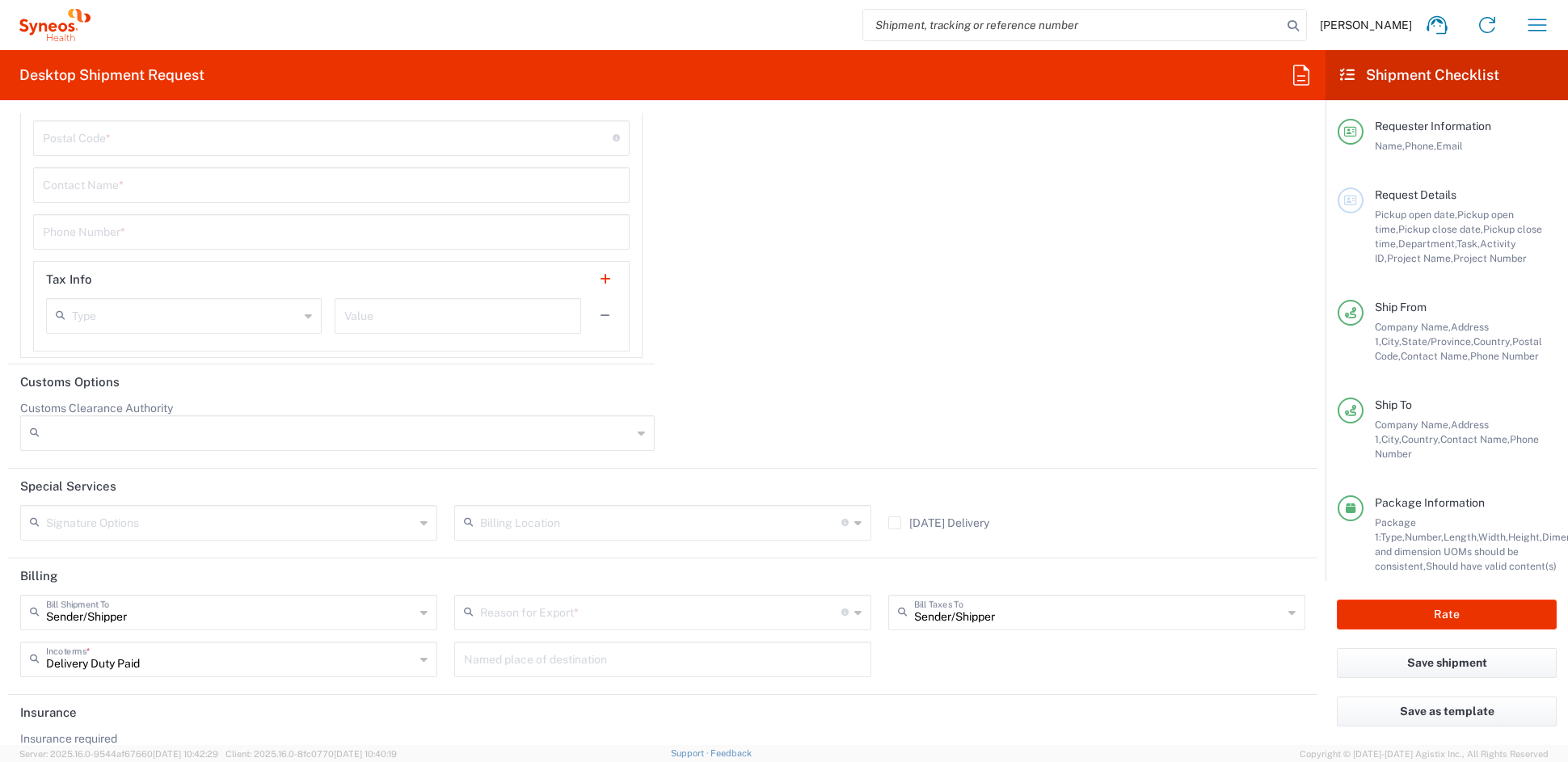
scroll to position [2661, 0]
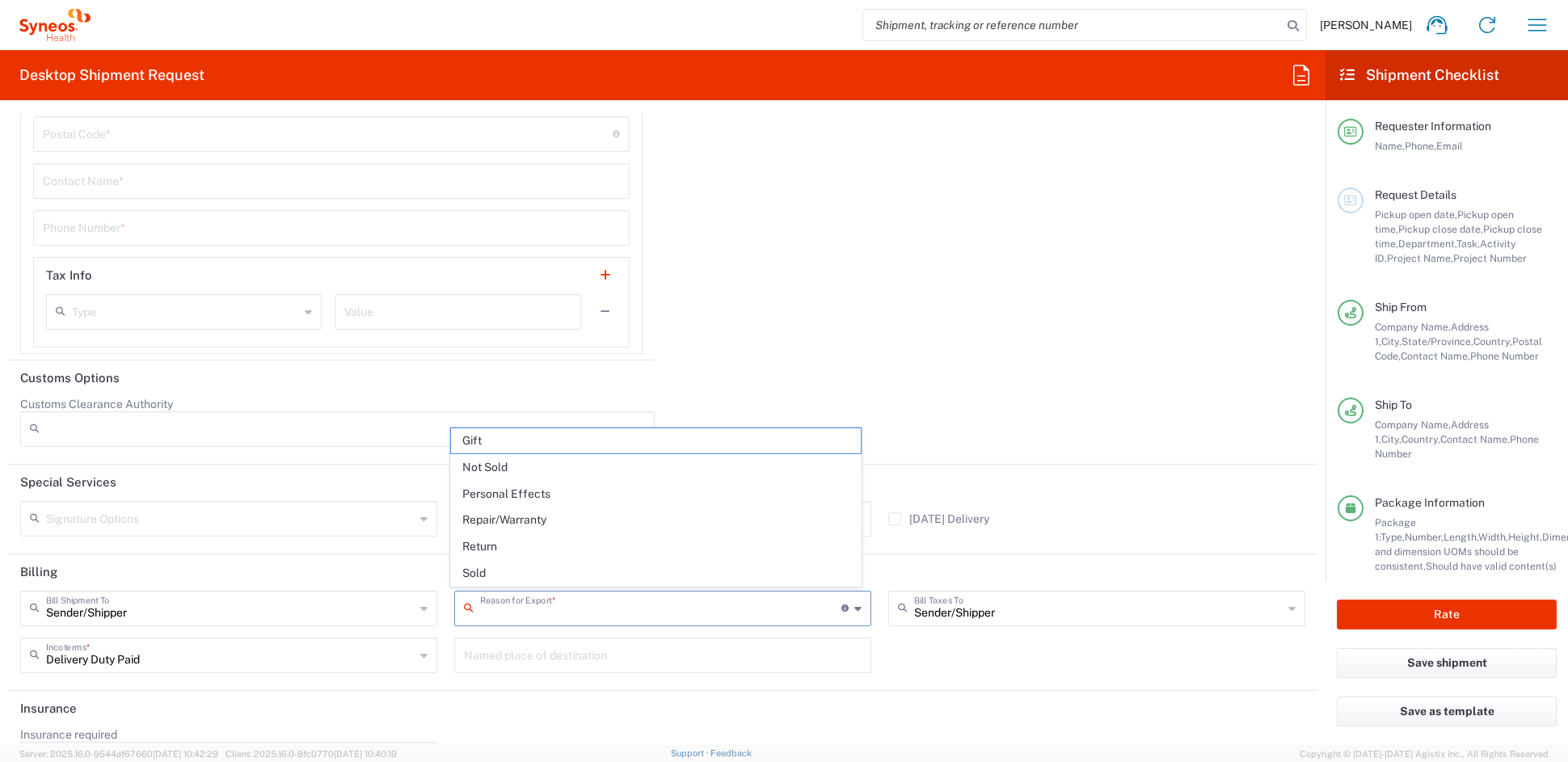
click at [582, 609] on input "text" at bounding box center [660, 608] width 361 height 29
click at [493, 572] on span "Sold" at bounding box center [655, 574] width 409 height 25
type input "Sold"
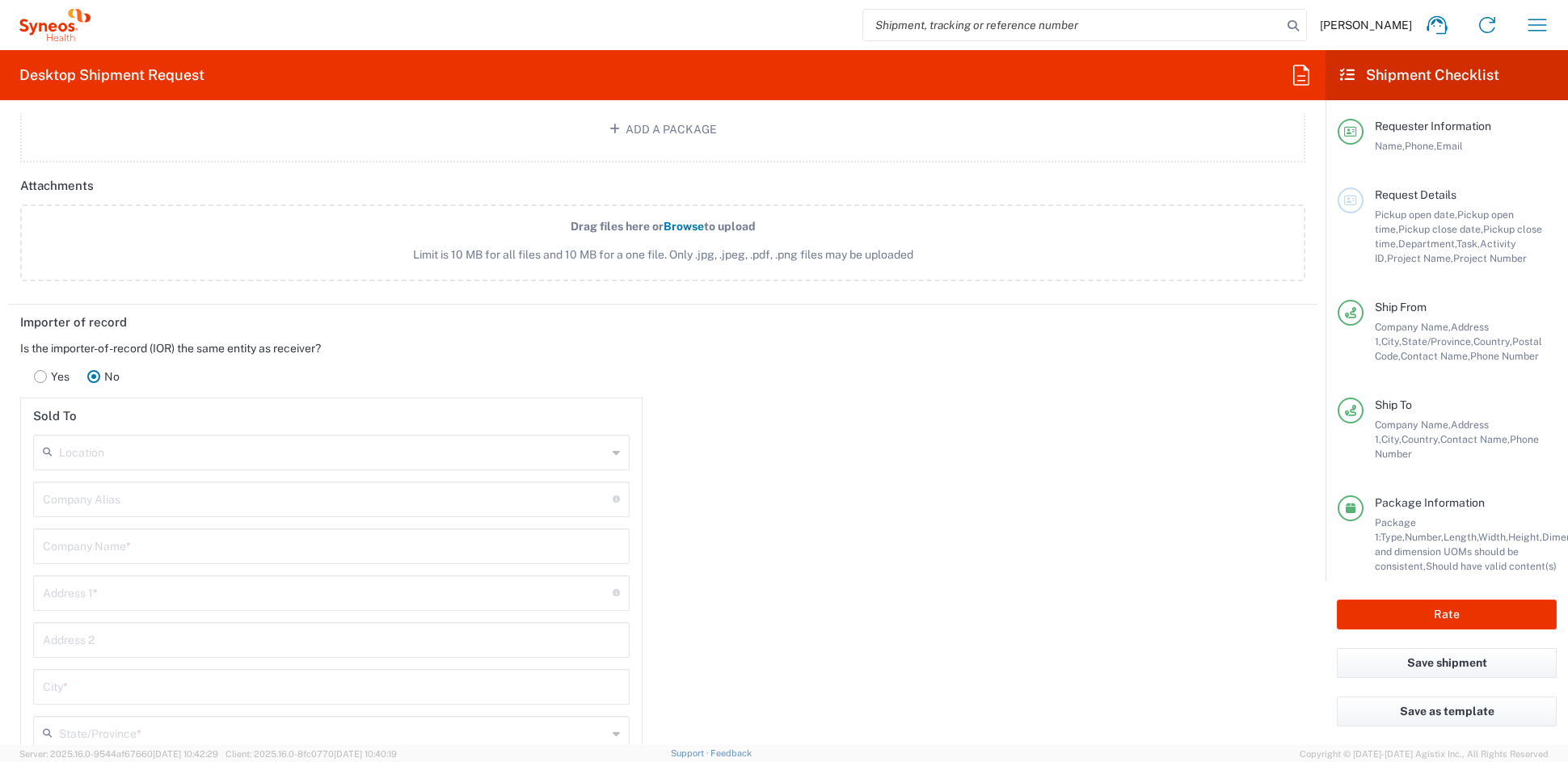
scroll to position [1972, 0]
click at [129, 449] on input "text" at bounding box center [332, 446] width 547 height 29
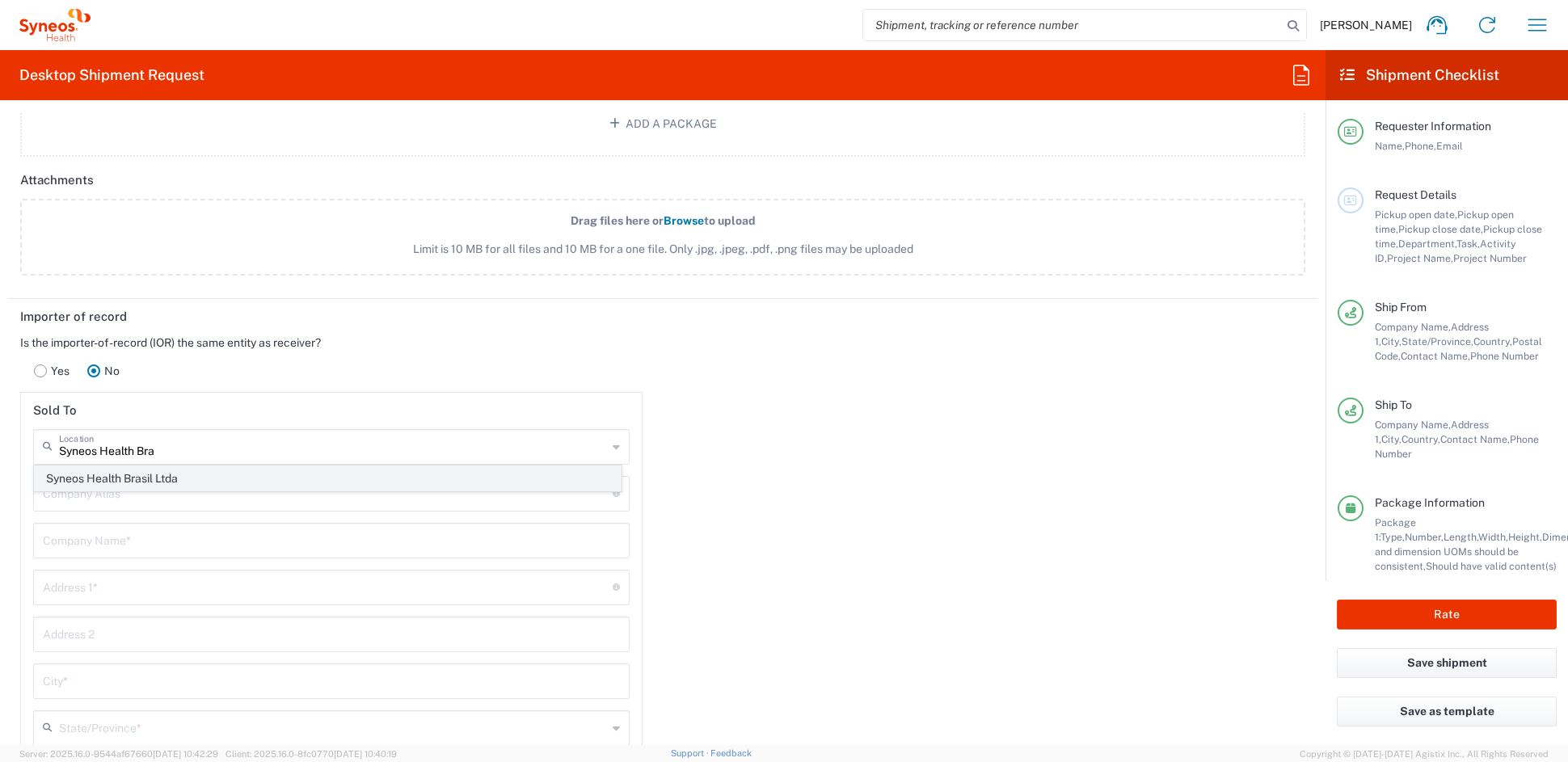
click at [135, 480] on span "Syneos Health Brasil Ltda" at bounding box center [328, 479] width 586 height 25
type input "Syneos Health Brasil Ltda"
type input "[STREET_ADDRESS]"
type input "14th Floor, Room 03, Centro"
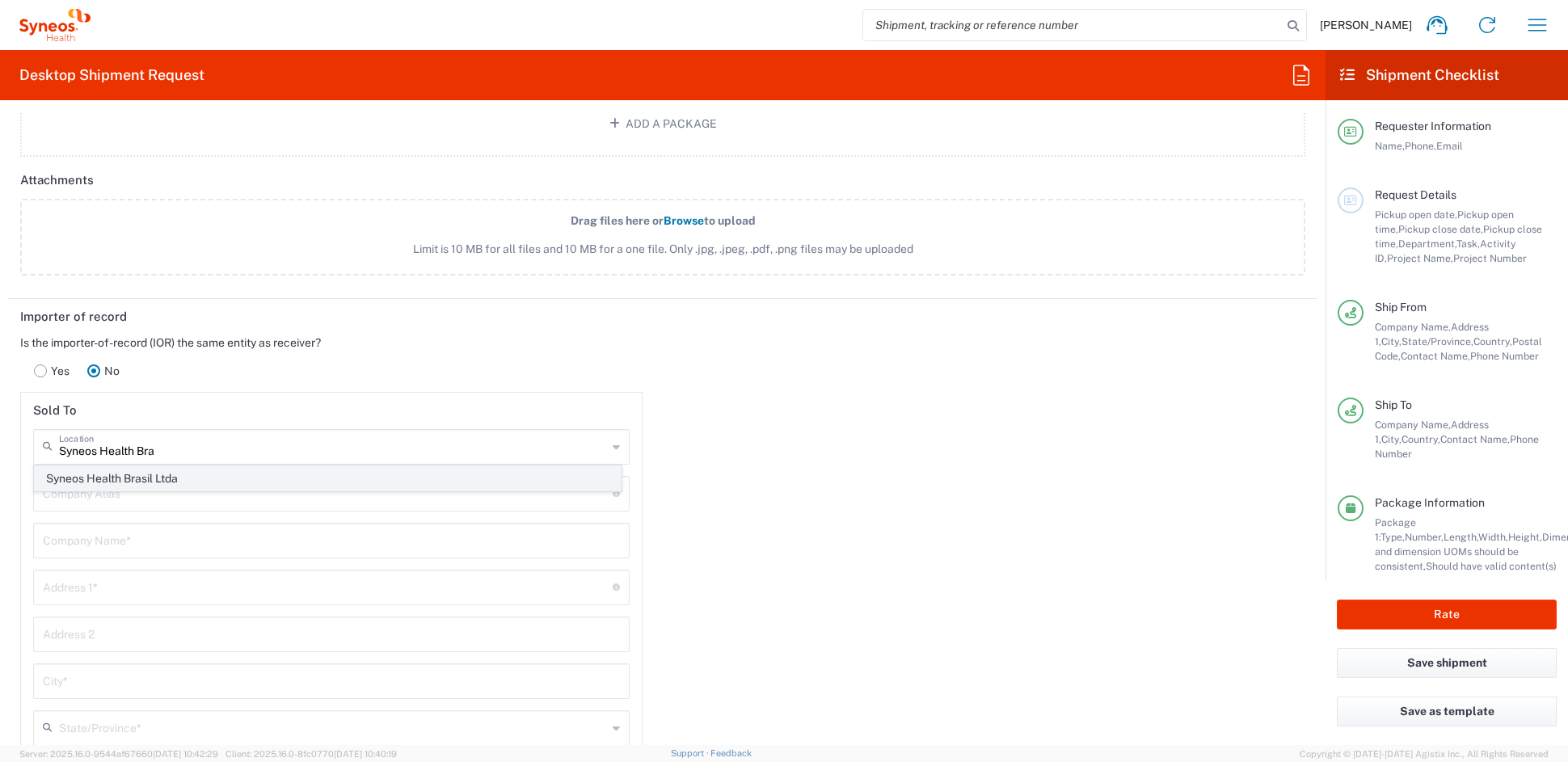
type input "[GEOGRAPHIC_DATA]"
type input "01011-903"
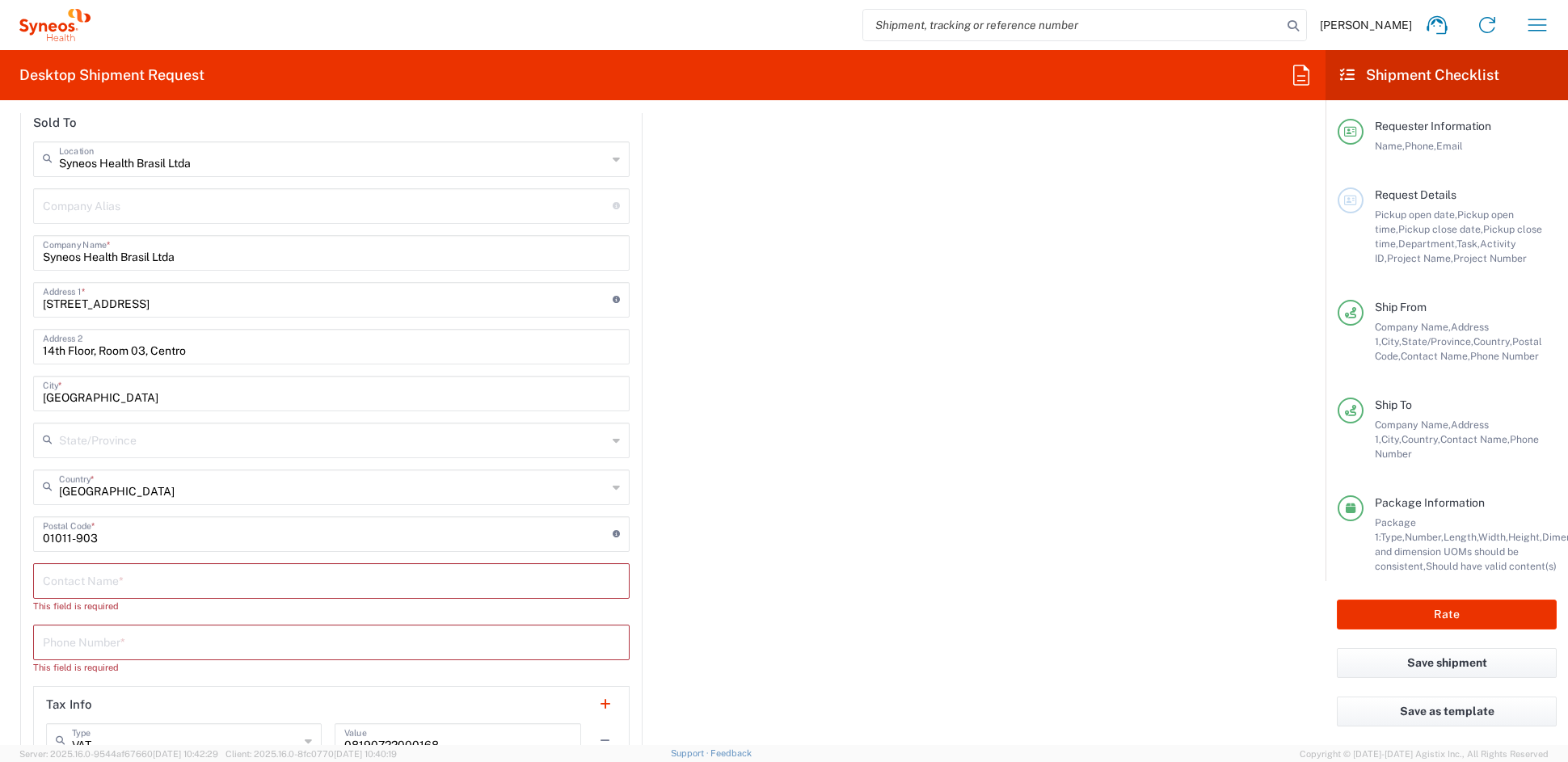
scroll to position [2259, 0]
click at [176, 574] on input "text" at bounding box center [332, 582] width 577 height 29
paste input "[PERSON_NAME]"
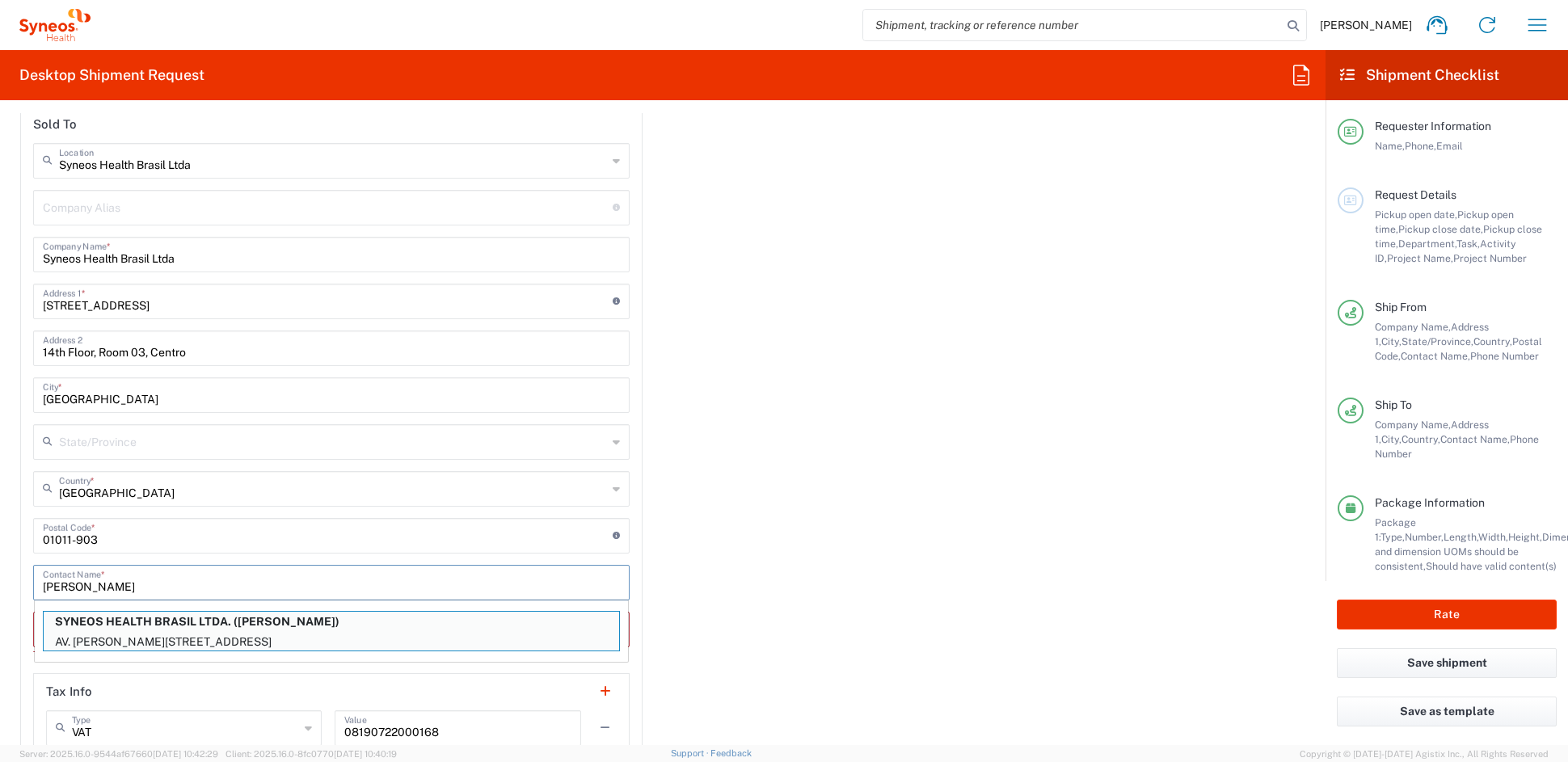
type input "[PERSON_NAME]"
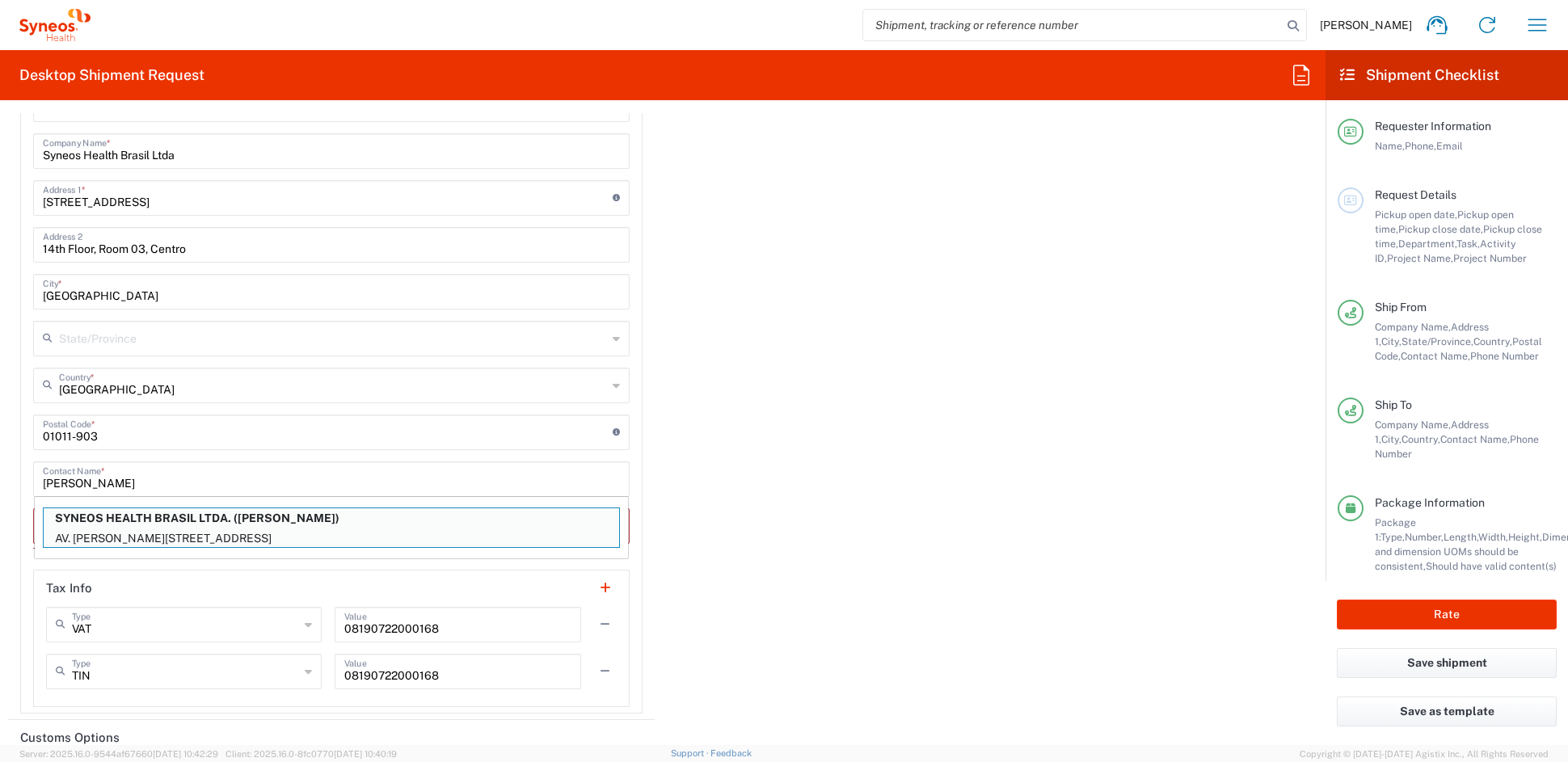
scroll to position [2375, 0]
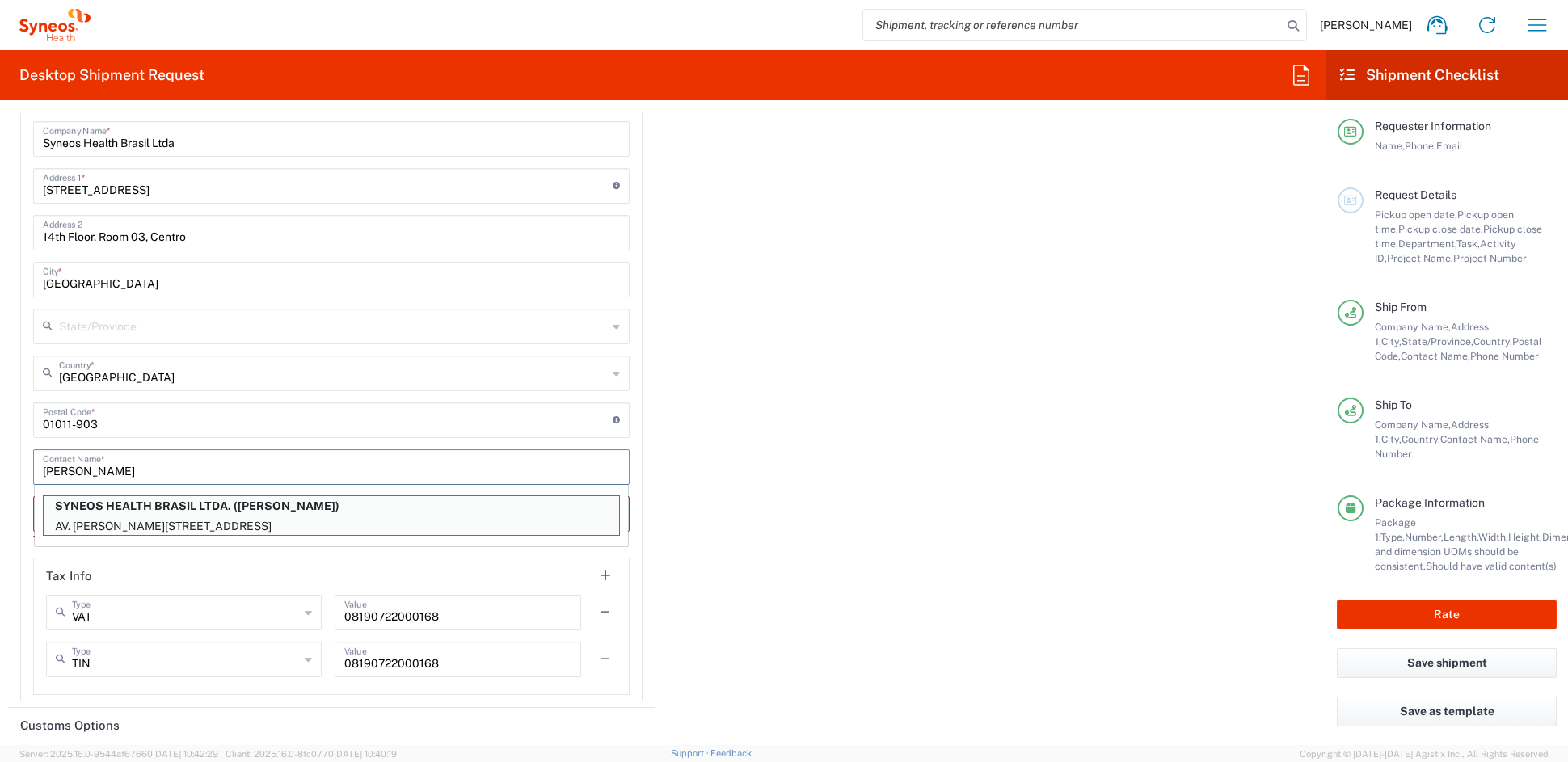
click at [309, 457] on input "[PERSON_NAME]" at bounding box center [332, 466] width 577 height 29
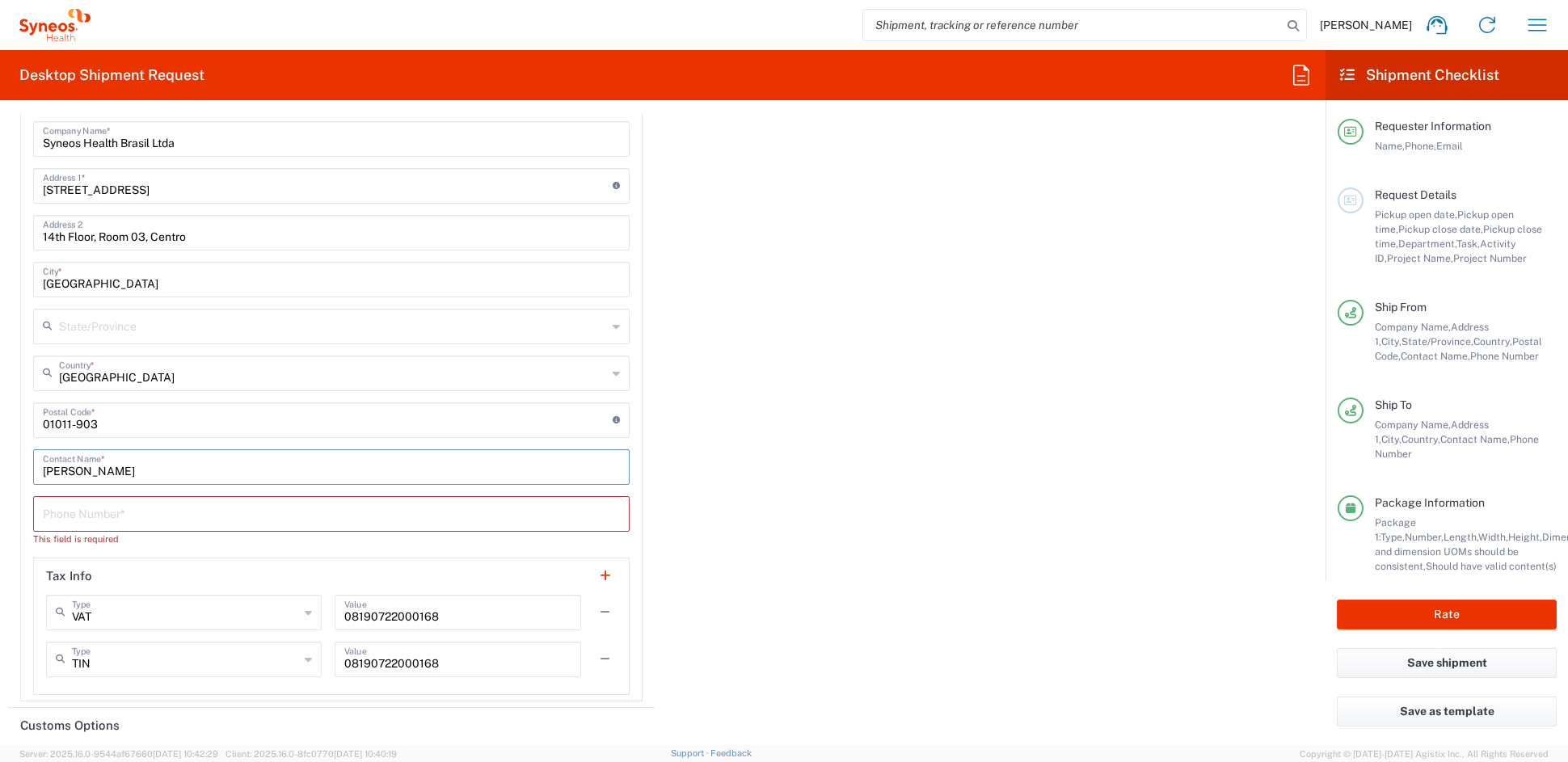
drag, startPoint x: 185, startPoint y: 504, endPoint x: 176, endPoint y: 507, distance: 9.5
click at [177, 506] on input "tel" at bounding box center [332, 513] width 577 height 29
paste input "[PHONE_NUMBER]"
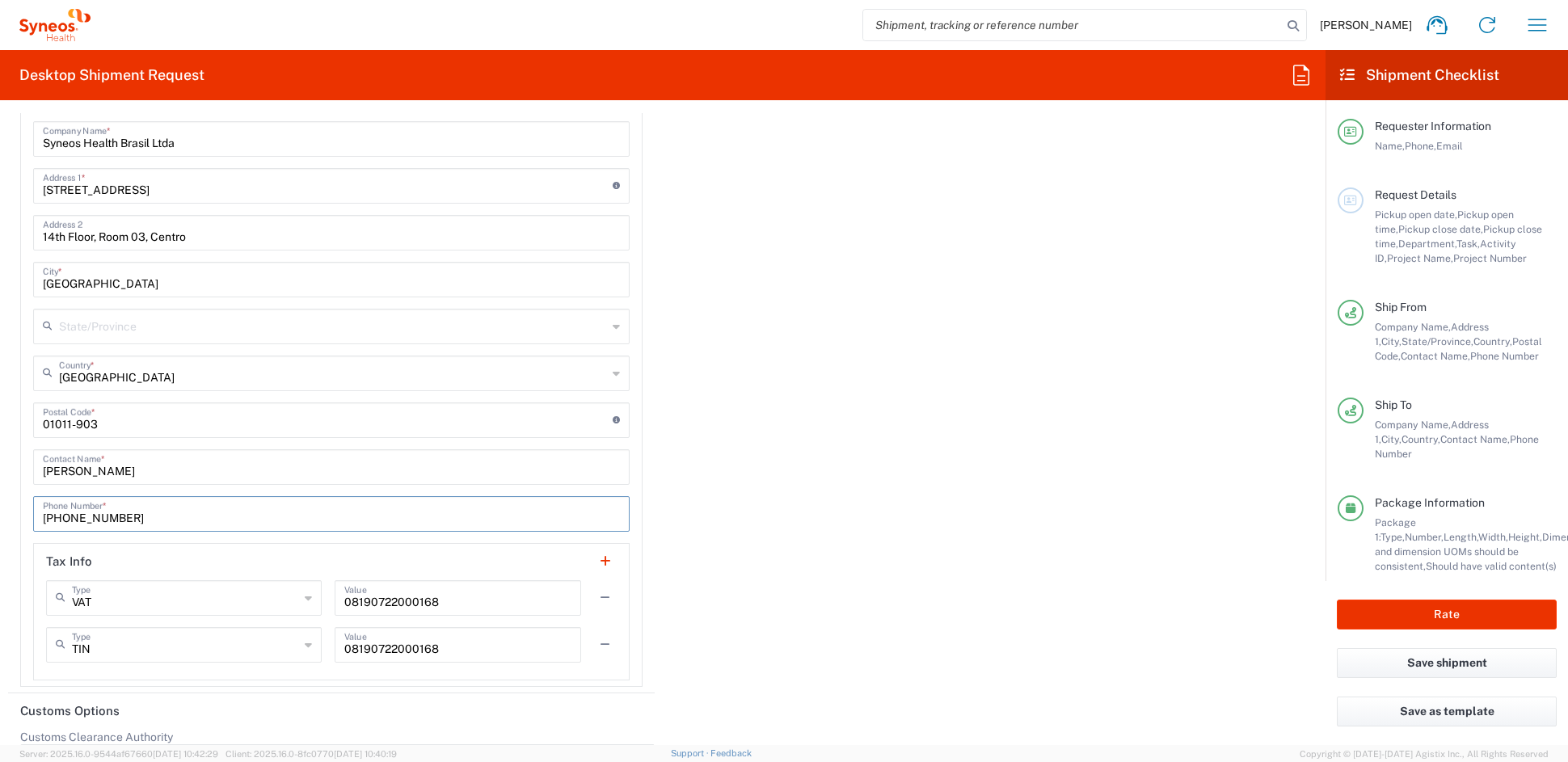
click at [108, 513] on input "[PHONE_NUMBER]" at bounding box center [332, 513] width 577 height 29
drag, startPoint x: 81, startPoint y: 515, endPoint x: 89, endPoint y: 516, distance: 8.1
click at [81, 515] on input "[PHONE_NUMBER]" at bounding box center [332, 513] width 577 height 29
click at [66, 514] on input "55 (1151160783" at bounding box center [332, 513] width 577 height 29
type input "551151160783"
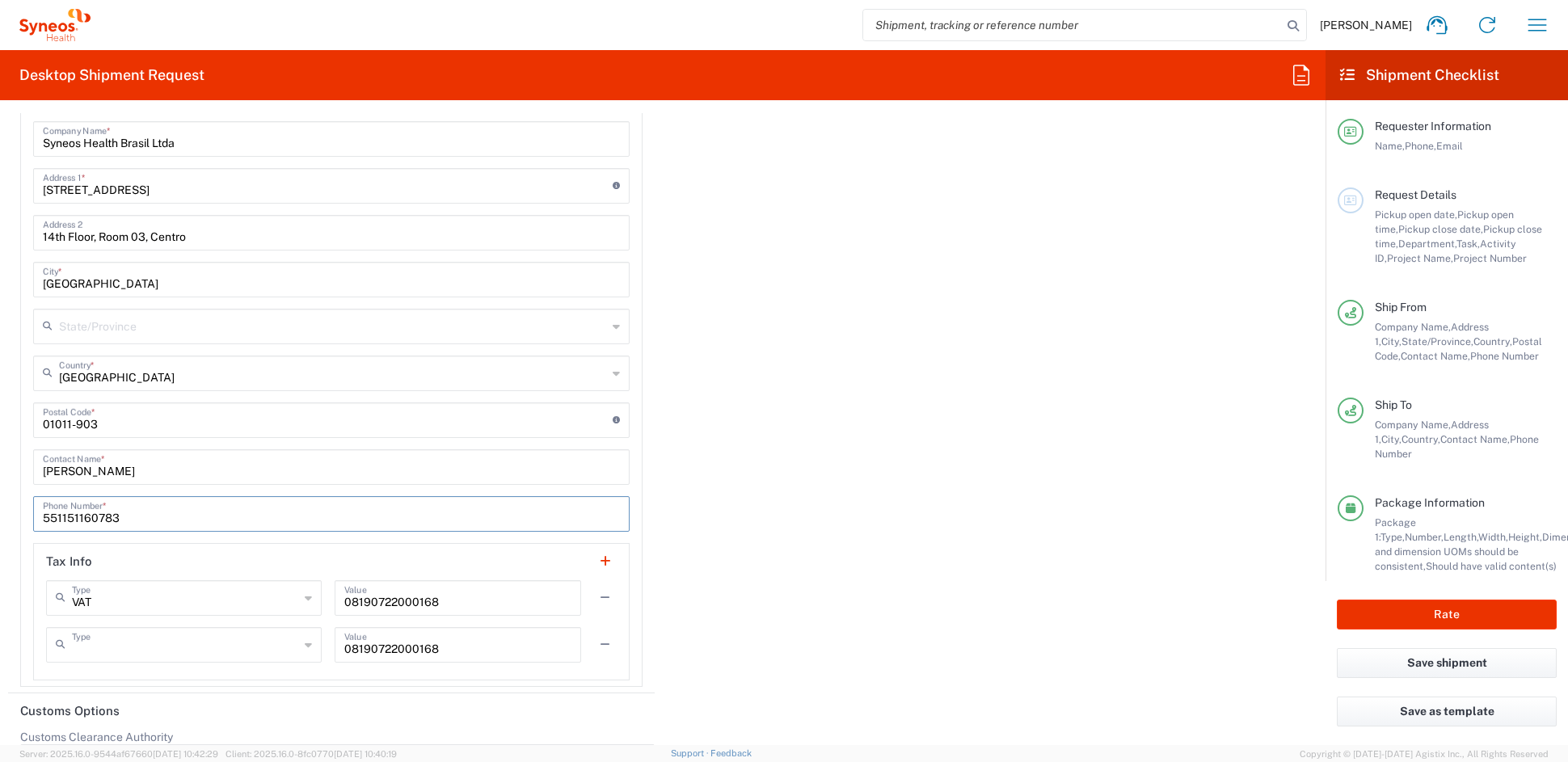
click at [177, 651] on input "text" at bounding box center [185, 645] width 227 height 29
click at [497, 648] on input "08190722000168" at bounding box center [457, 645] width 227 height 29
type input "TIN"
drag, startPoint x: 426, startPoint y: 646, endPoint x: 299, endPoint y: 646, distance: 127.0
click at [300, 646] on div "TIN Type TIN EIN EORI Other VAT 08190722000168 Value" at bounding box center [331, 651] width 571 height 47
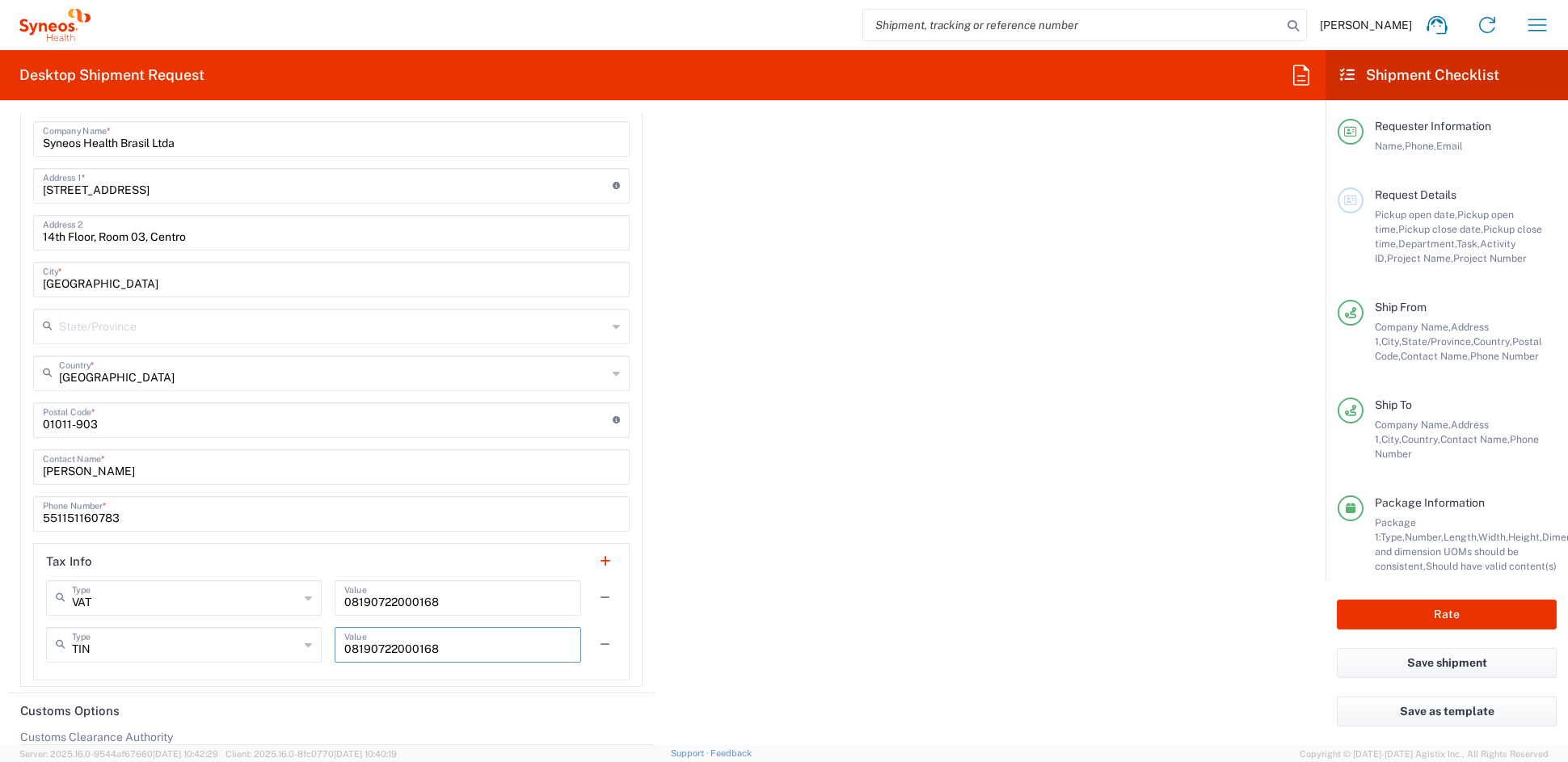
paste input "CEP: 05.319-000"
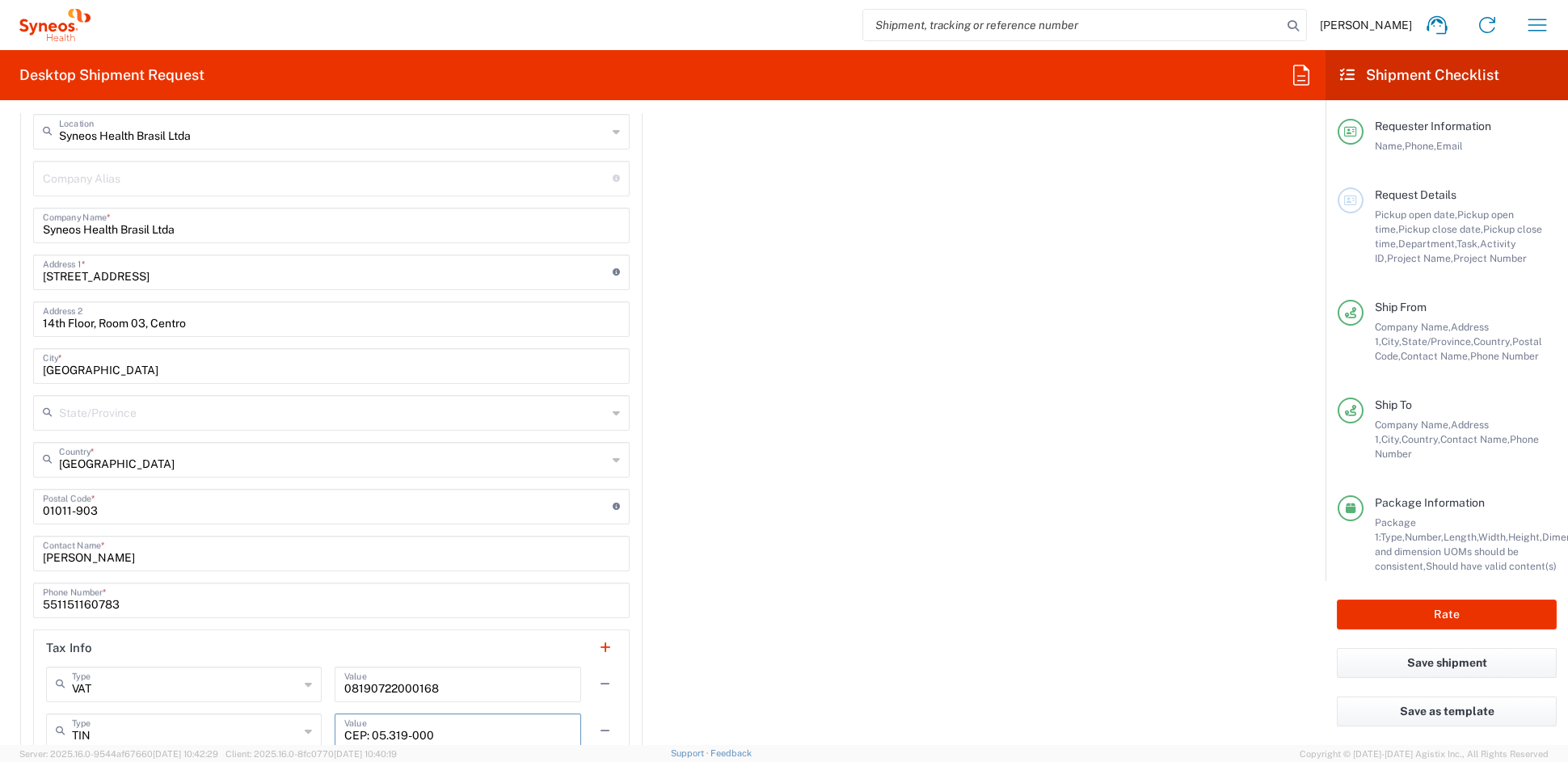
scroll to position [2285, 0]
type input "CEP: 05.319-000"
drag, startPoint x: 179, startPoint y: 276, endPoint x: -77, endPoint y: 273, distance: 256.0
click at [0, 273] on html "[PERSON_NAME] Home Shipment estimator Shipment tracking Desktop shipment reques…" at bounding box center [784, 381] width 1568 height 762
paste input "[PERSON_NAME][STREET_ADDRESS],"
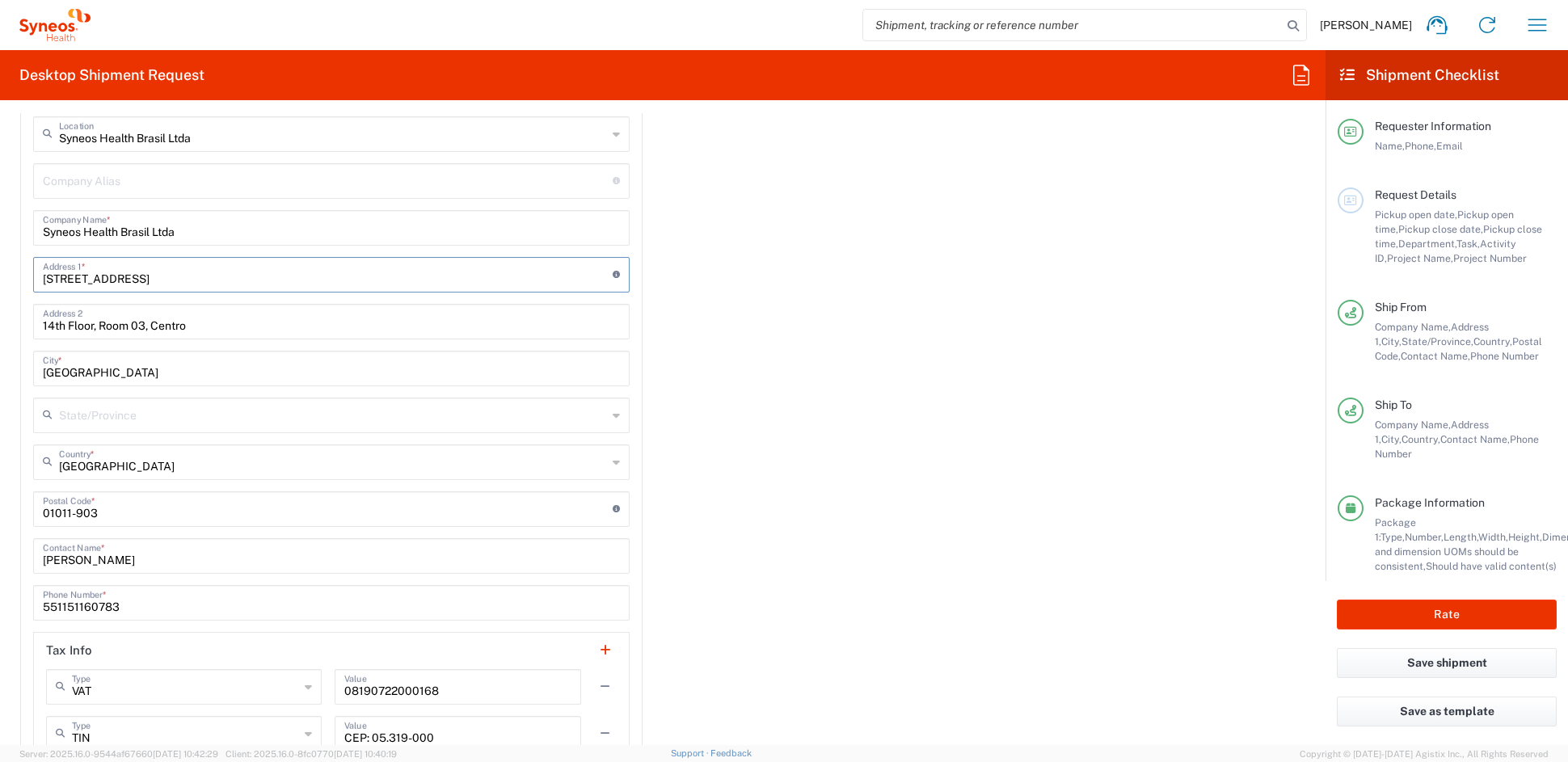
type input "[PERSON_NAME][STREET_ADDRESS],"
drag, startPoint x: 98, startPoint y: 323, endPoint x: -24, endPoint y: 316, distance: 122.2
click at [0, 316] on html "[PERSON_NAME] Home Shipment estimator Shipment tracking Desktop shipment reques…" at bounding box center [784, 381] width 1568 height 762
paste input "TORRE [PERSON_NAME][GEOGRAPHIC_DATA]"
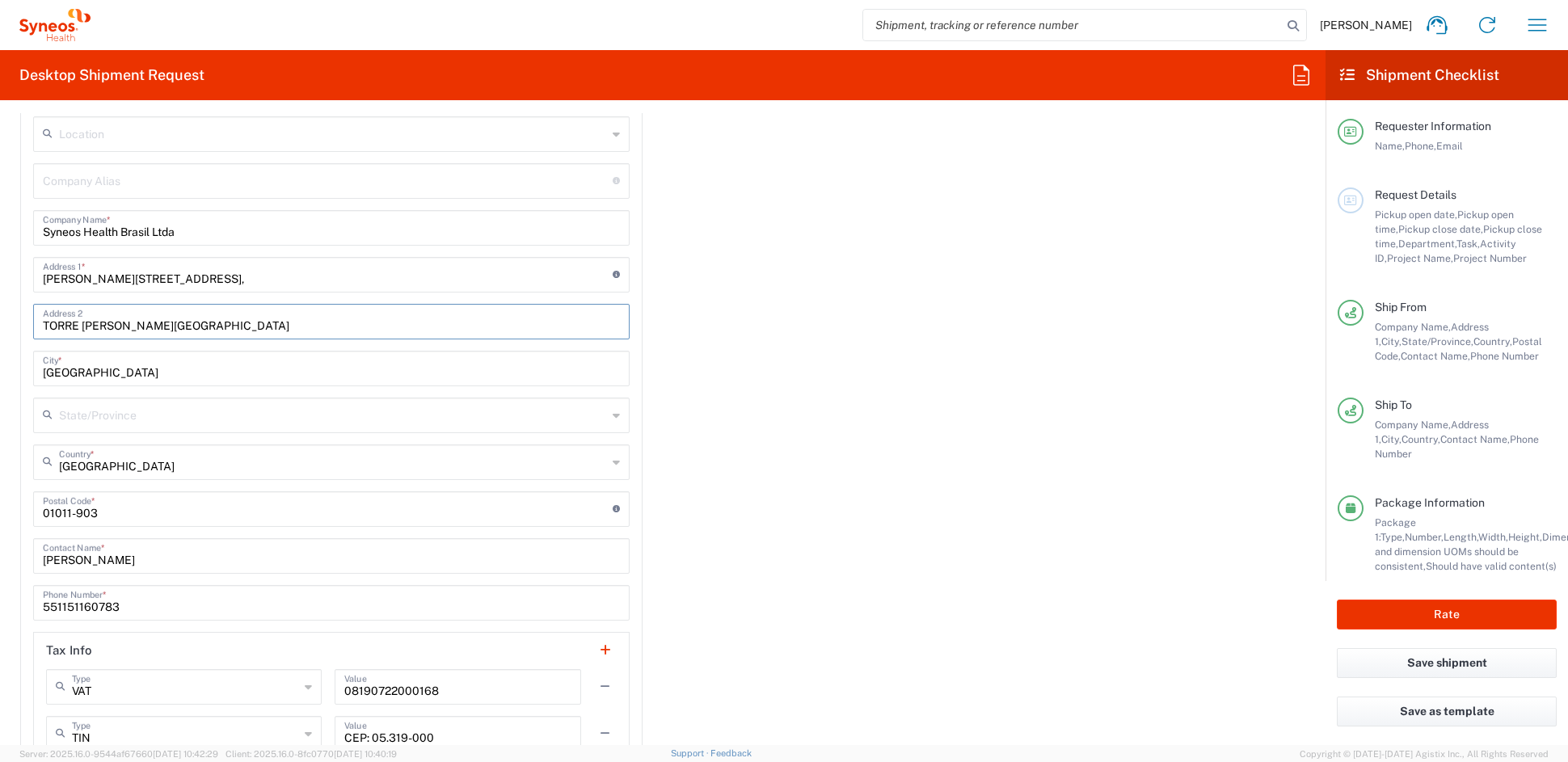
type input "TORRE [PERSON_NAME][GEOGRAPHIC_DATA]"
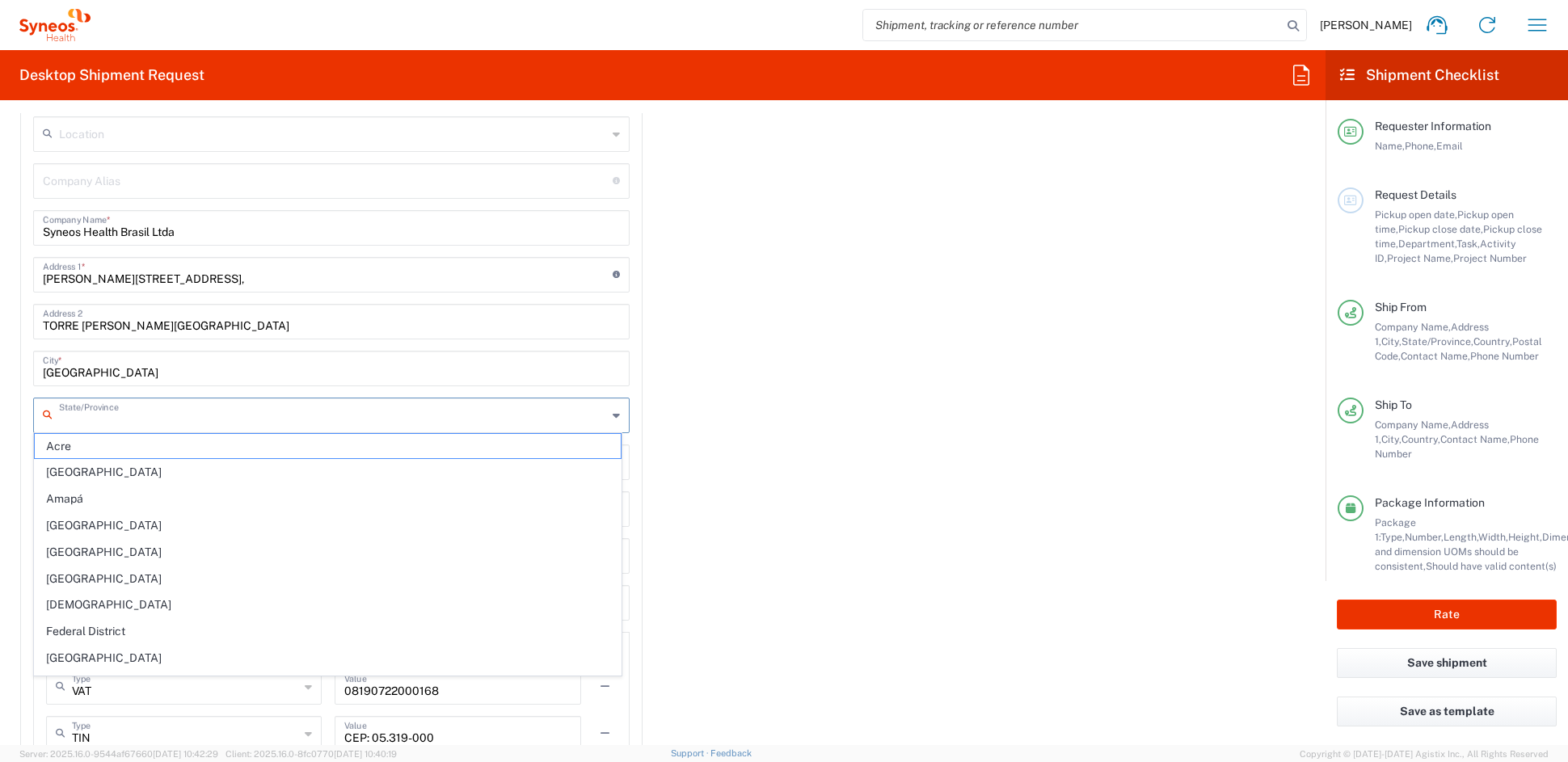
click at [130, 412] on input "text" at bounding box center [332, 414] width 547 height 29
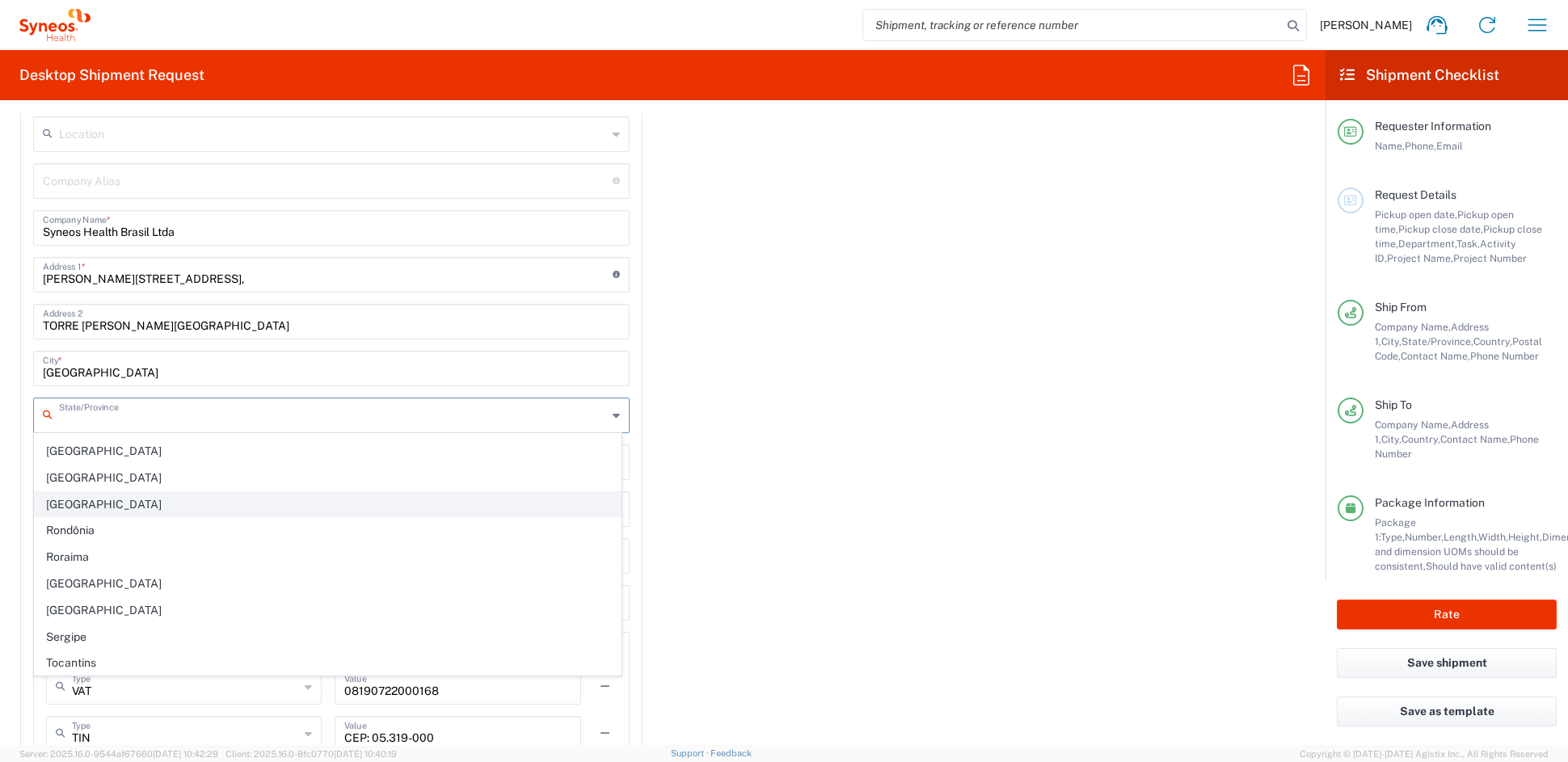
scroll to position [478, 0]
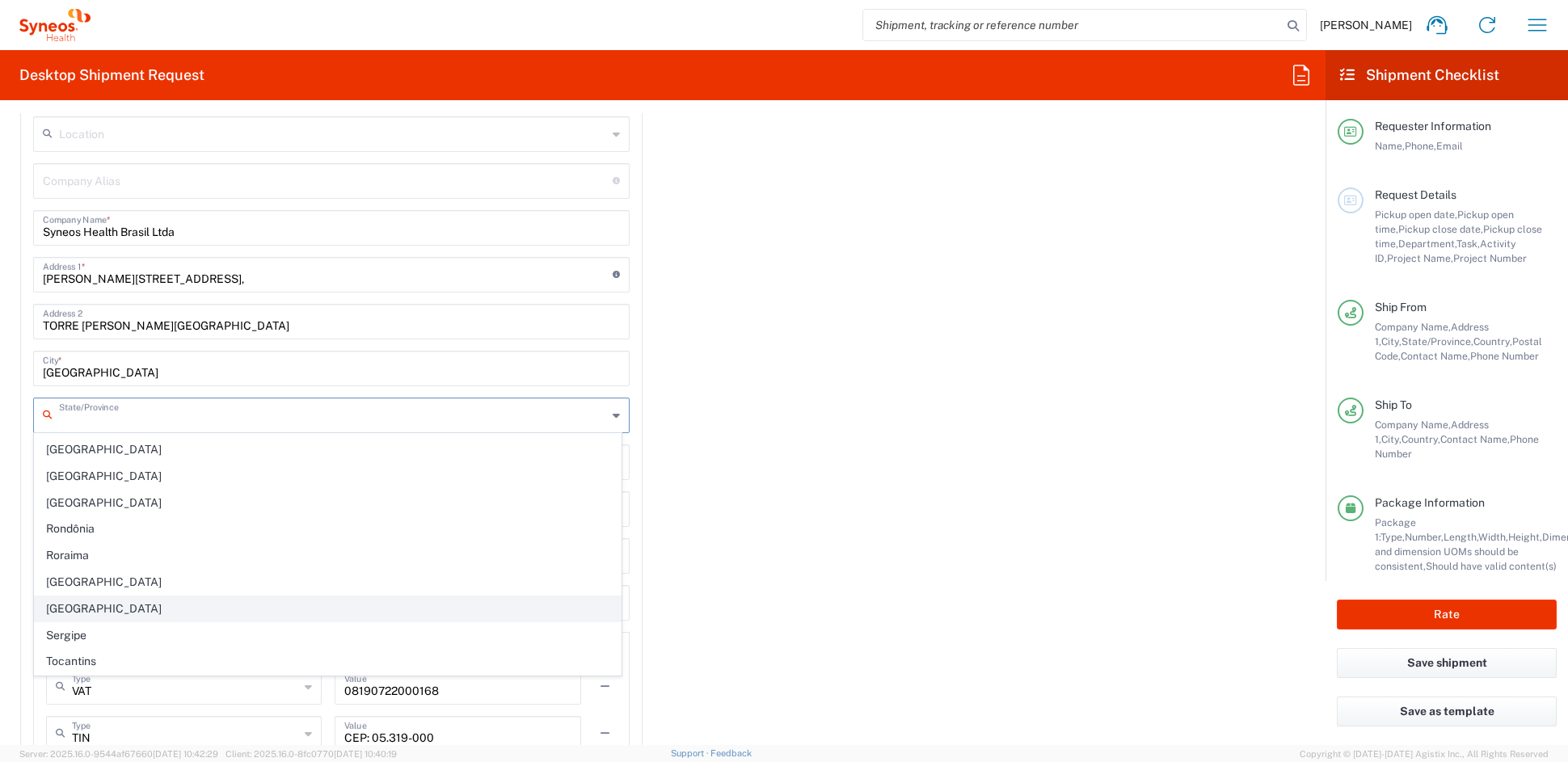
click at [82, 609] on span "[GEOGRAPHIC_DATA]" at bounding box center [328, 610] width 586 height 25
type input "[GEOGRAPHIC_DATA]"
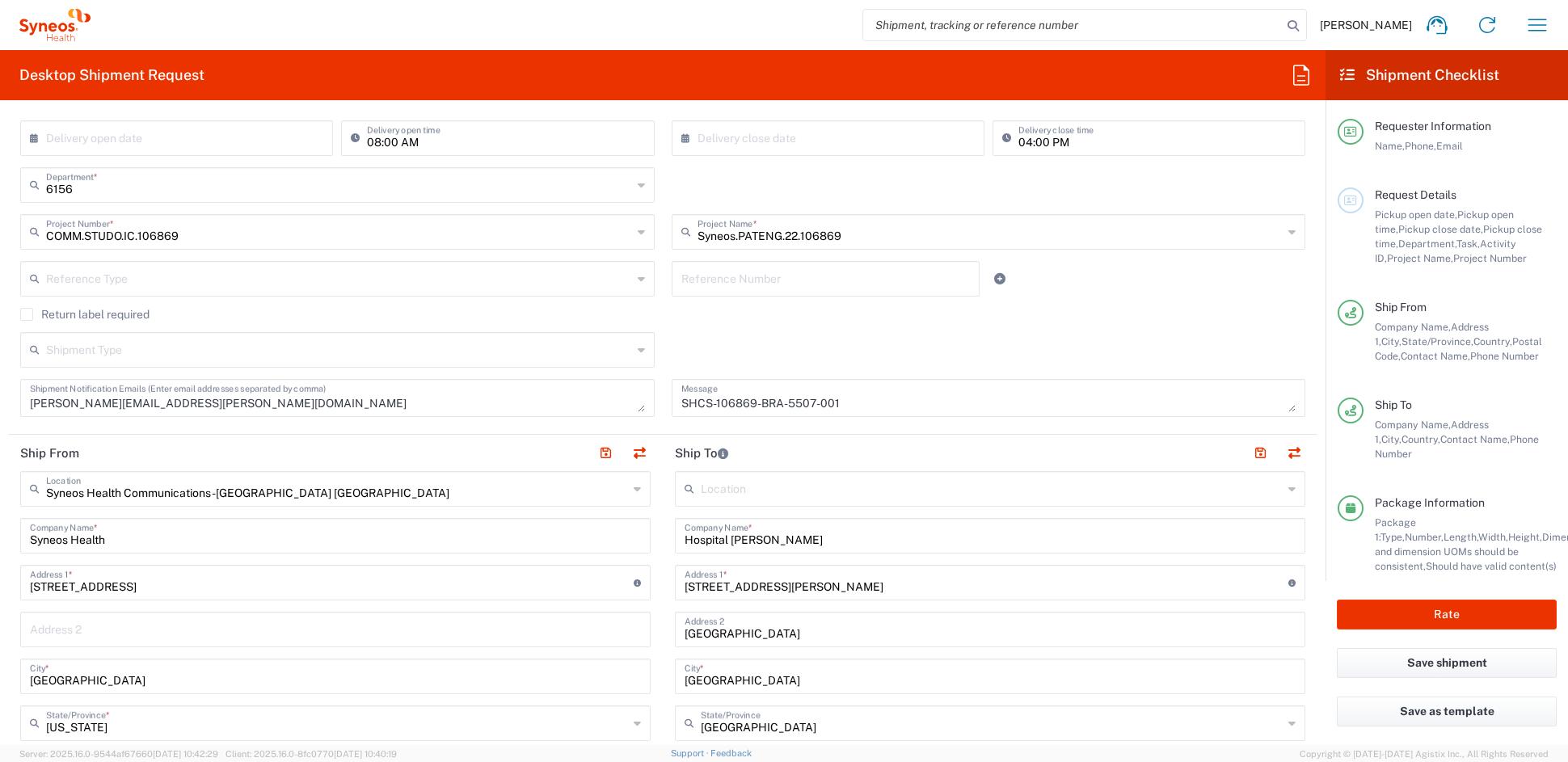
scroll to position [313, 0]
click at [1248, 449] on button "button" at bounding box center [1259, 451] width 22 height 22
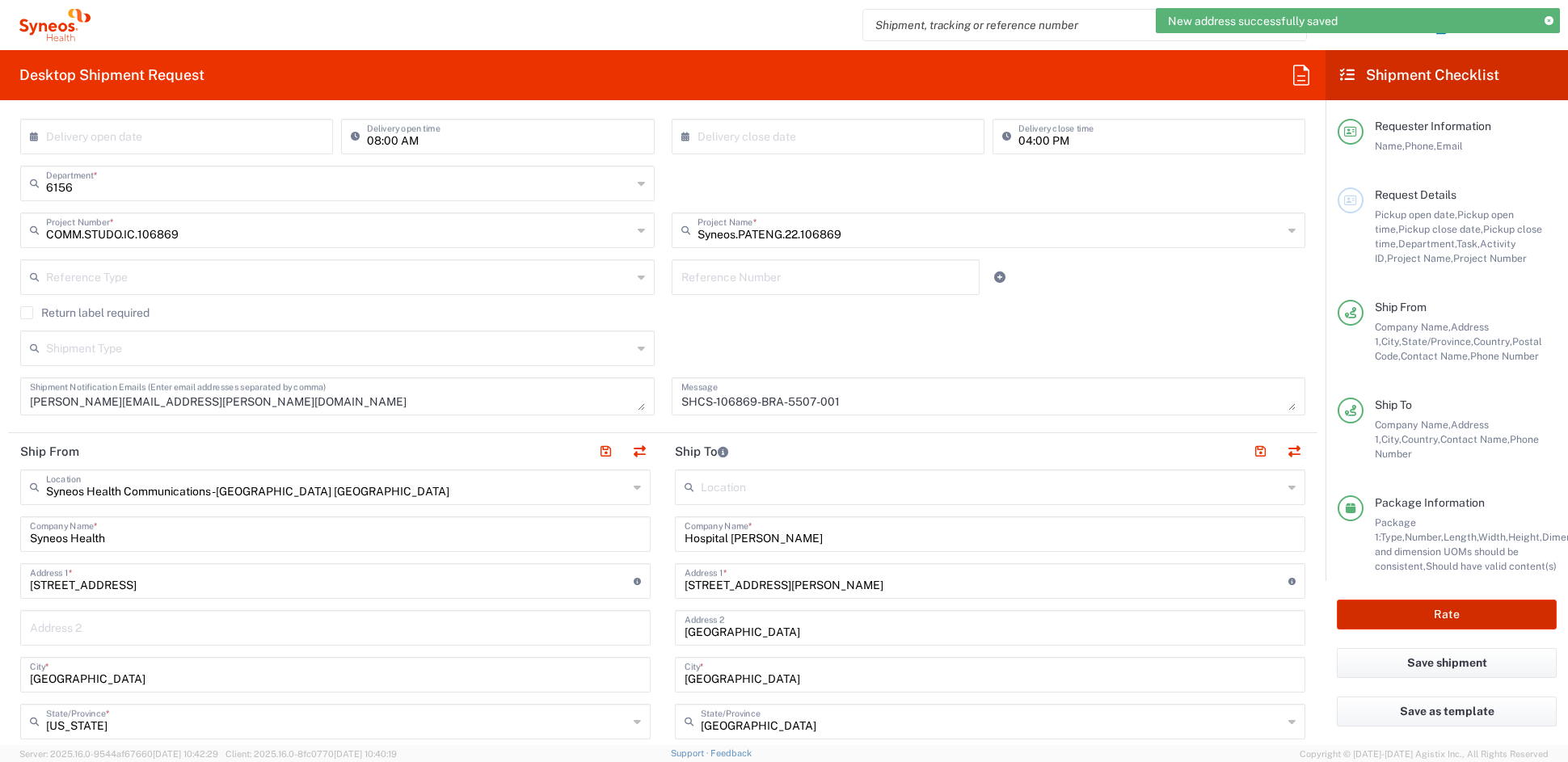
click at [1446, 610] on button "Rate" at bounding box center [1446, 614] width 220 height 30
type input "COMM.STUDO.IC.106869"
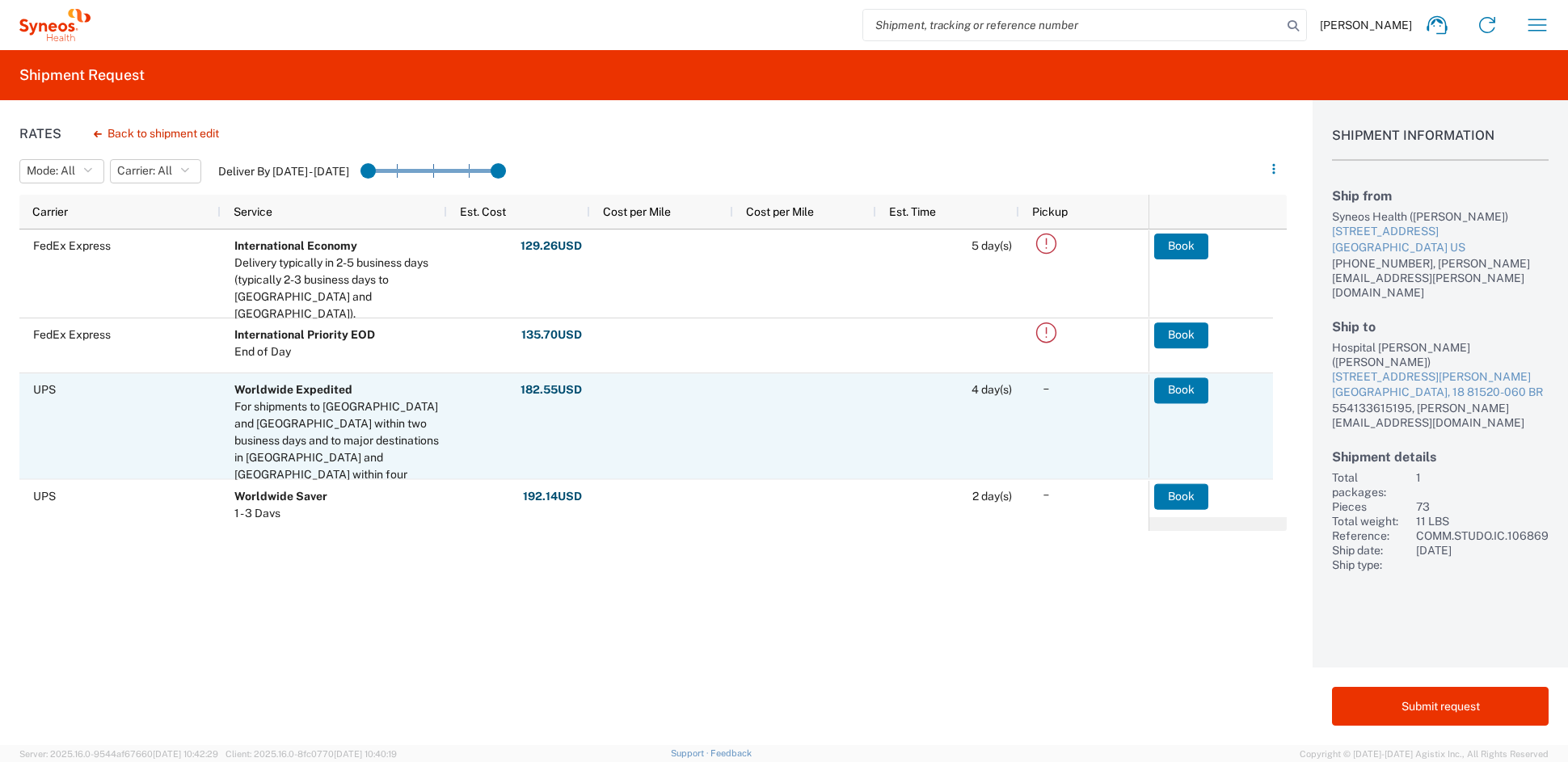
scroll to position [18, 0]
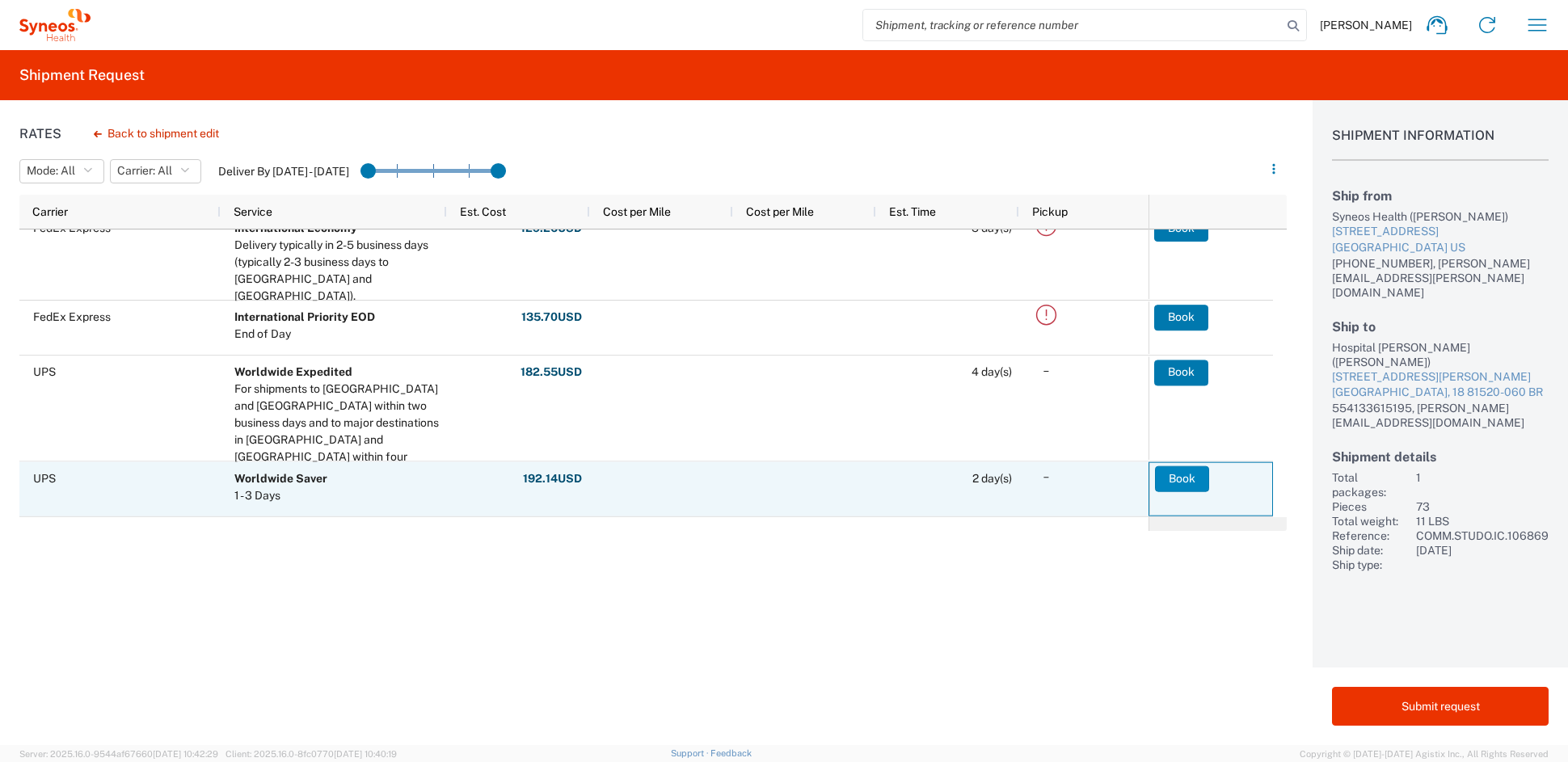
click at [1174, 475] on button "Book" at bounding box center [1182, 478] width 54 height 26
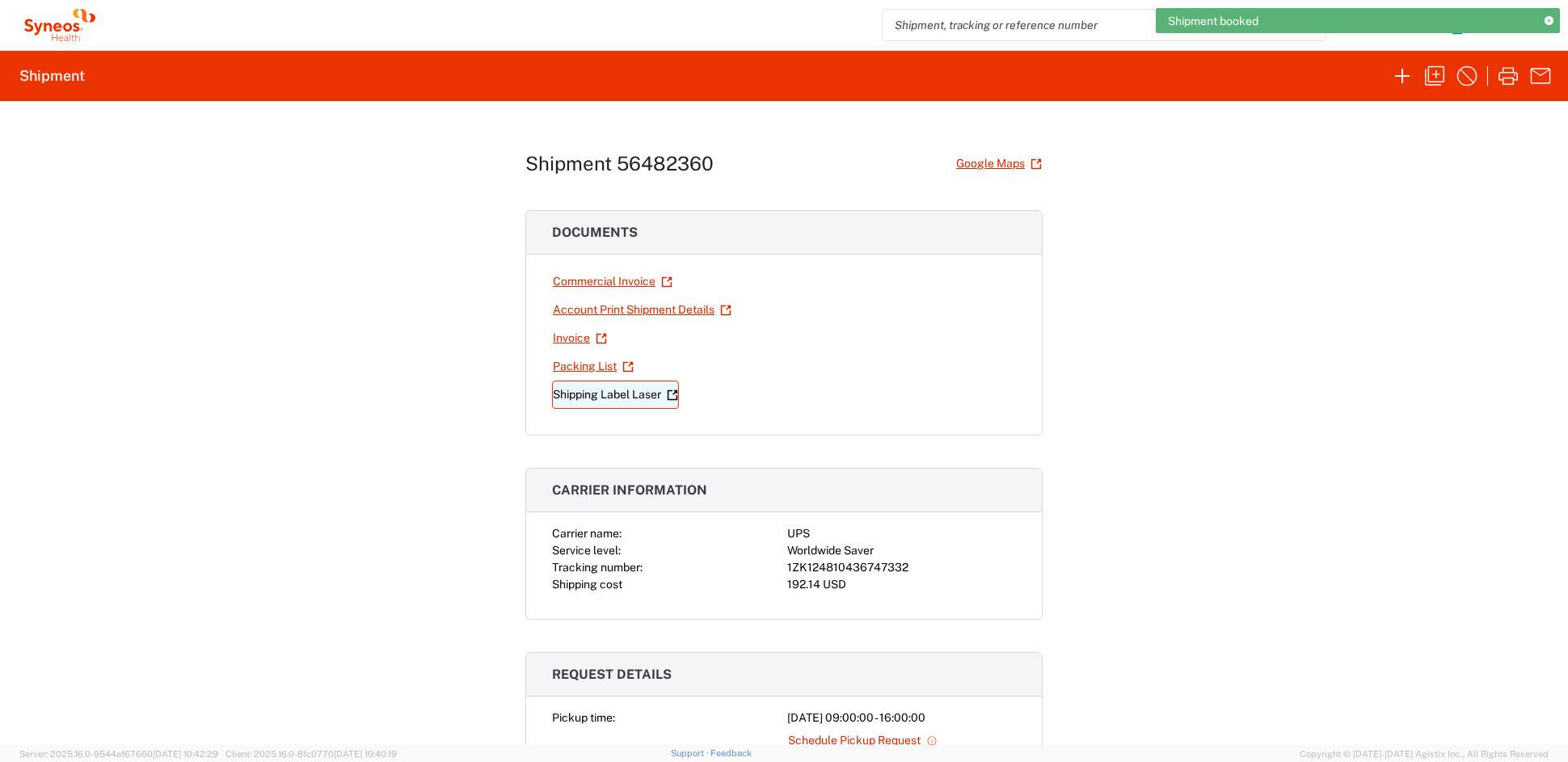
click at [623, 396] on link "Shipping Label Laser" at bounding box center [616, 395] width 127 height 29
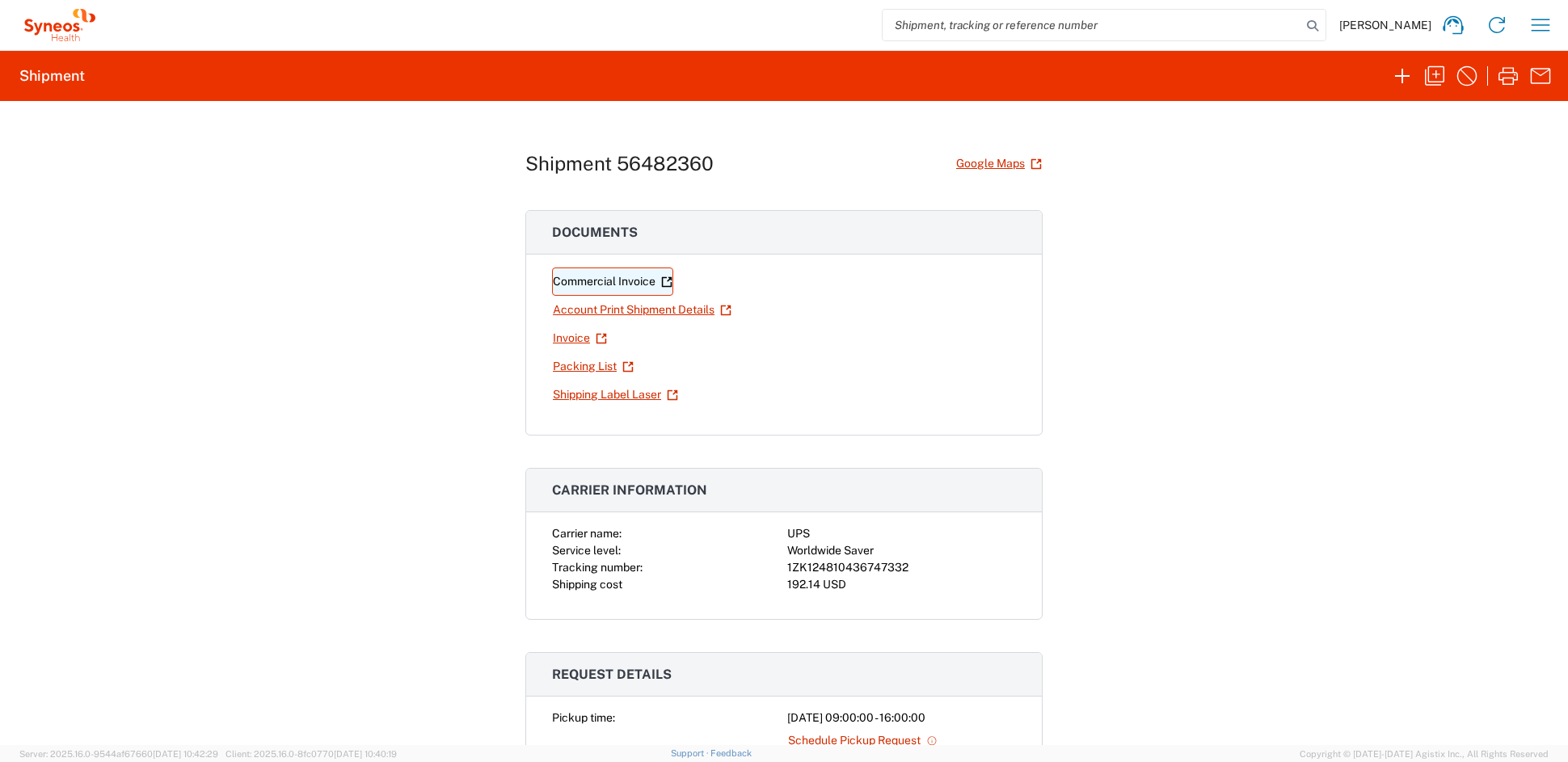
click at [582, 282] on link "Commercial Invoice" at bounding box center [612, 282] width 121 height 29
